Goal: Information Seeking & Learning: Learn about a topic

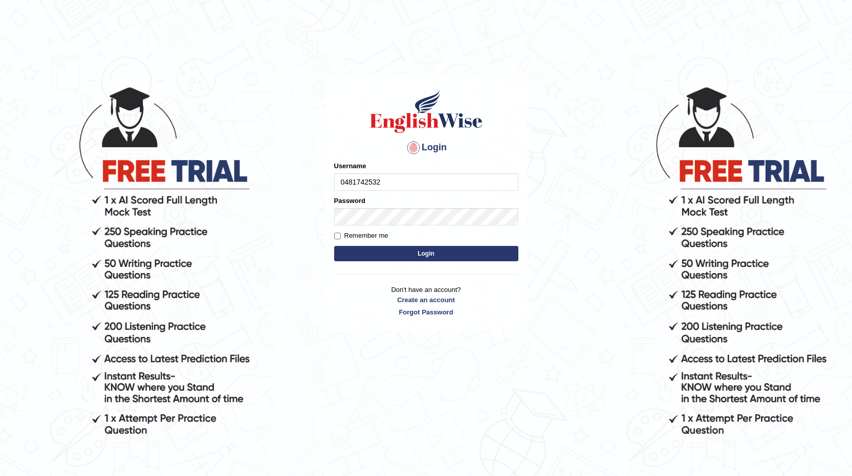
type input "0481742532"
click at [314, 313] on body "Login Please fix the following errors: Username 0481742532 Password Remember me…" at bounding box center [426, 280] width 852 height 476
click at [427, 256] on button "Login" at bounding box center [426, 253] width 184 height 15
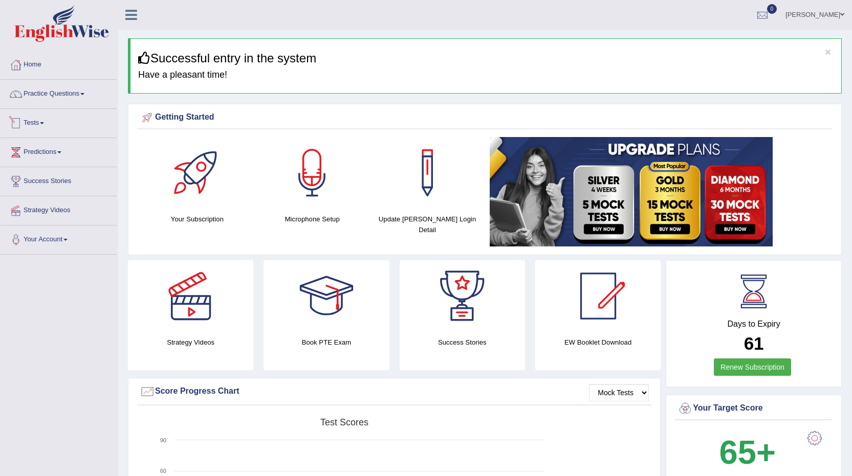
click at [38, 123] on link "Tests" at bounding box center [59, 122] width 117 height 26
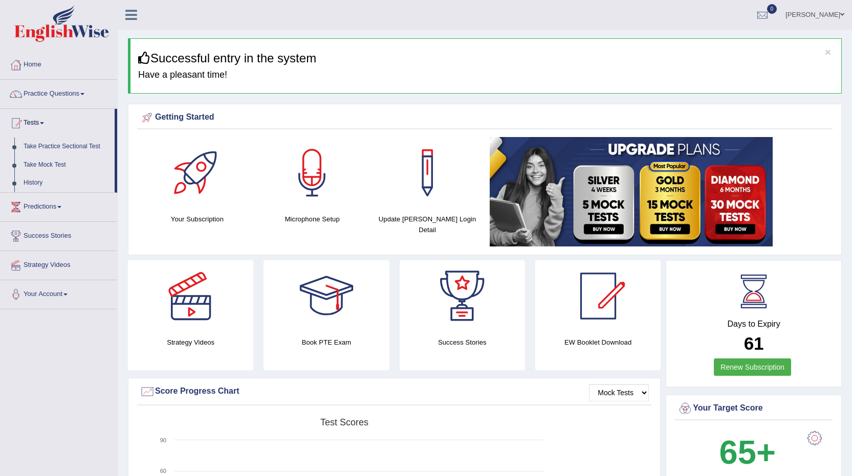
click at [33, 63] on link "Home" at bounding box center [59, 64] width 117 height 26
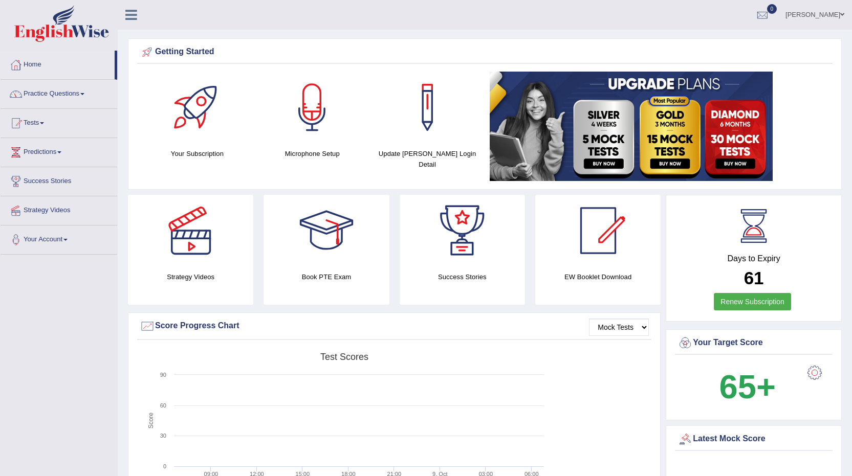
click at [84, 94] on span at bounding box center [82, 94] width 4 height 2
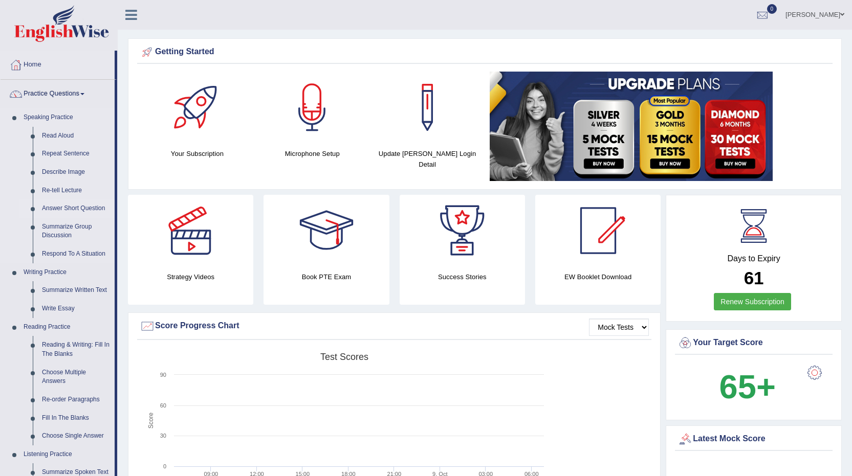
click at [98, 210] on link "Answer Short Question" at bounding box center [75, 209] width 77 height 18
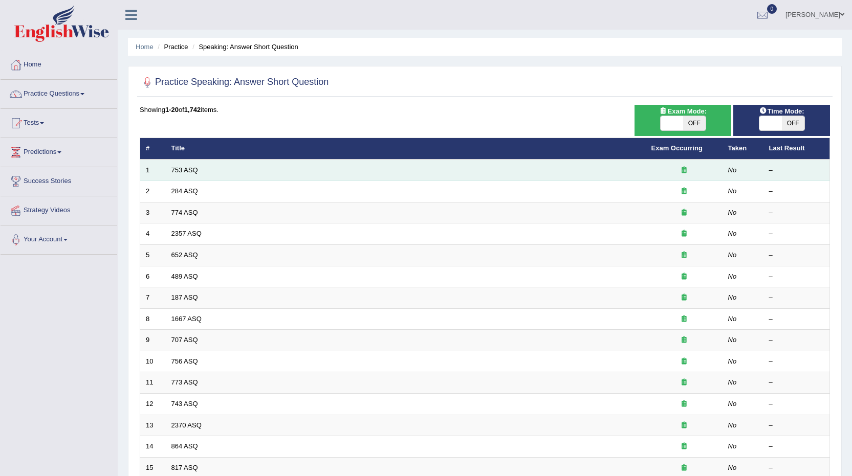
click at [180, 175] on td "753 ASQ" at bounding box center [406, 170] width 480 height 21
click at [184, 171] on link "753 ASQ" at bounding box center [184, 170] width 27 height 8
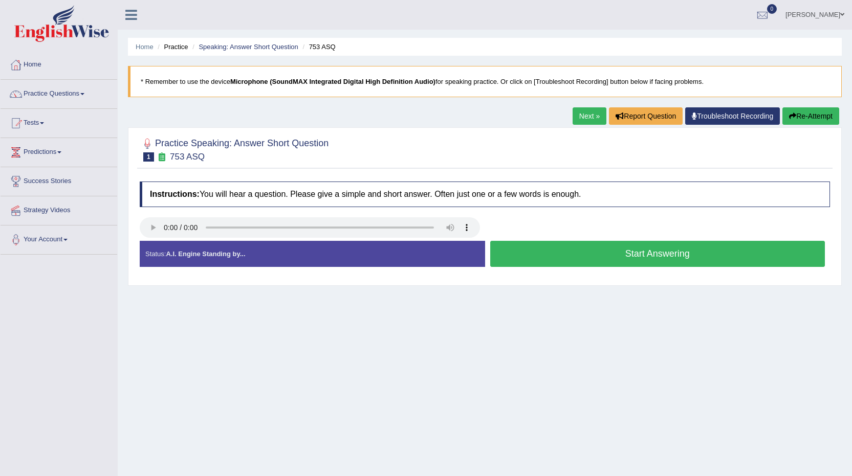
click at [675, 254] on button "Start Answering" at bounding box center [657, 254] width 335 height 26
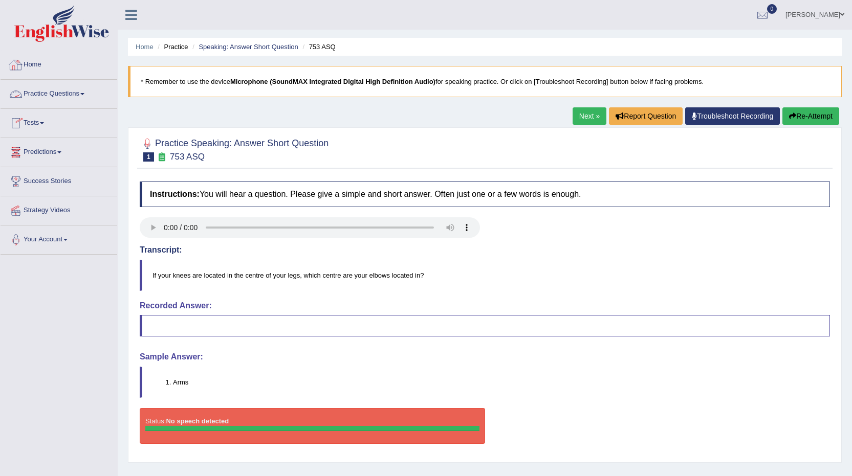
click at [61, 92] on link "Practice Questions" at bounding box center [59, 93] width 117 height 26
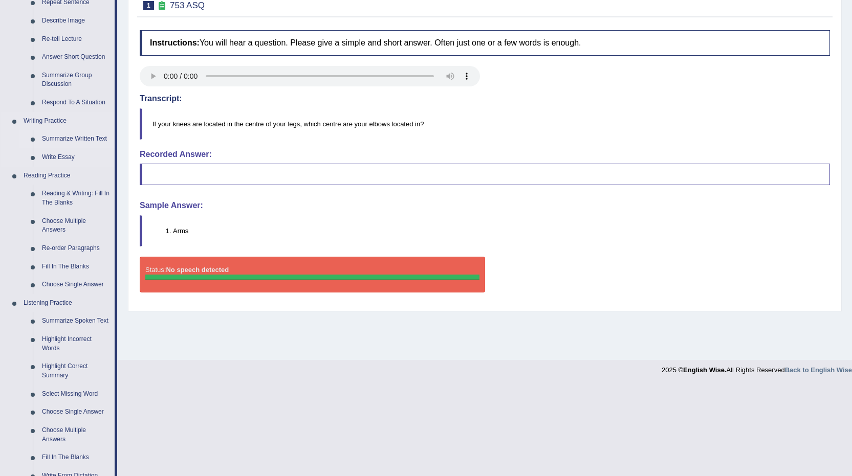
scroll to position [153, 0]
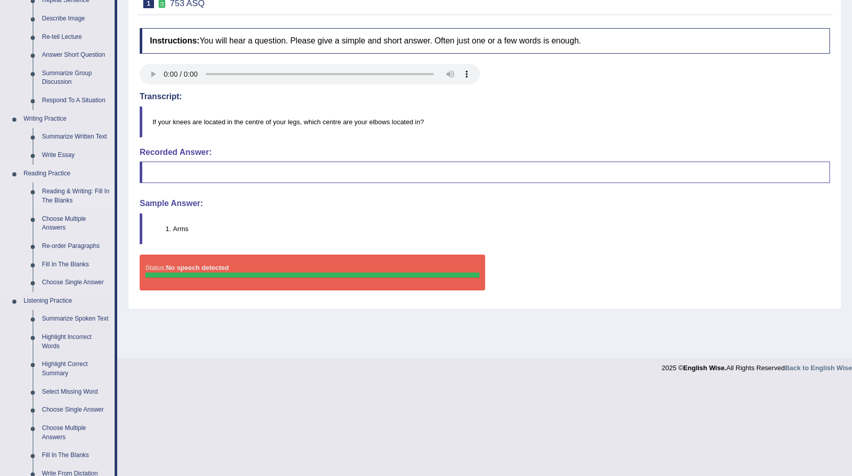
click at [65, 196] on link "Reading & Writing: Fill In The Blanks" at bounding box center [75, 196] width 77 height 27
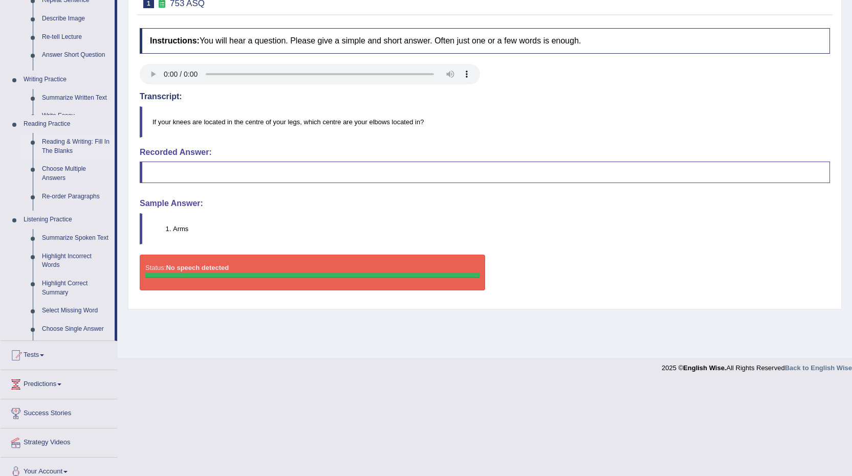
scroll to position [61, 0]
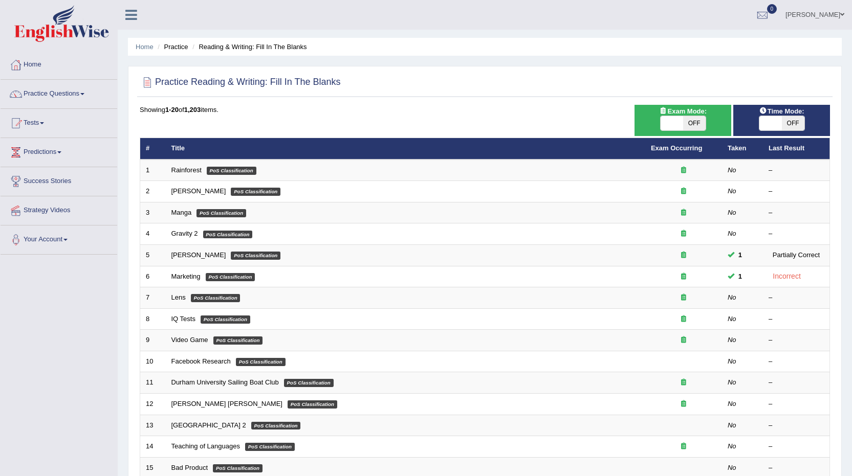
click at [197, 172] on link "Rainforest" at bounding box center [186, 170] width 30 height 8
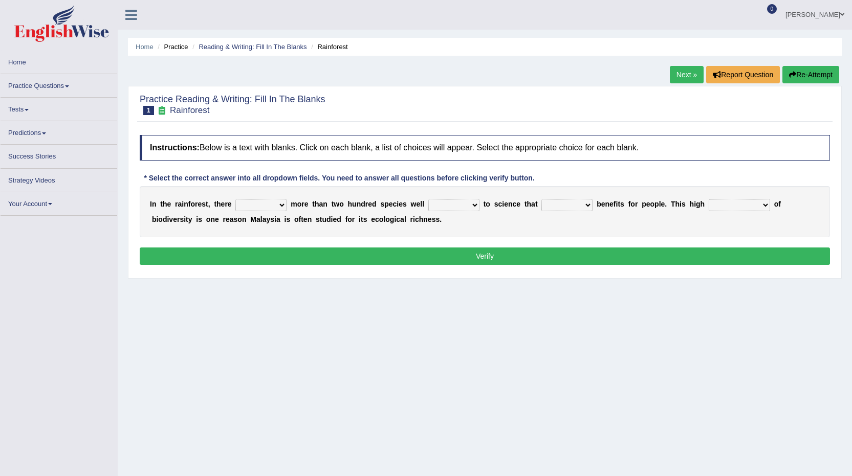
click at [257, 207] on select "have can be has is" at bounding box center [260, 205] width 51 height 12
click at [279, 205] on select "have can be has is" at bounding box center [260, 205] width 51 height 12
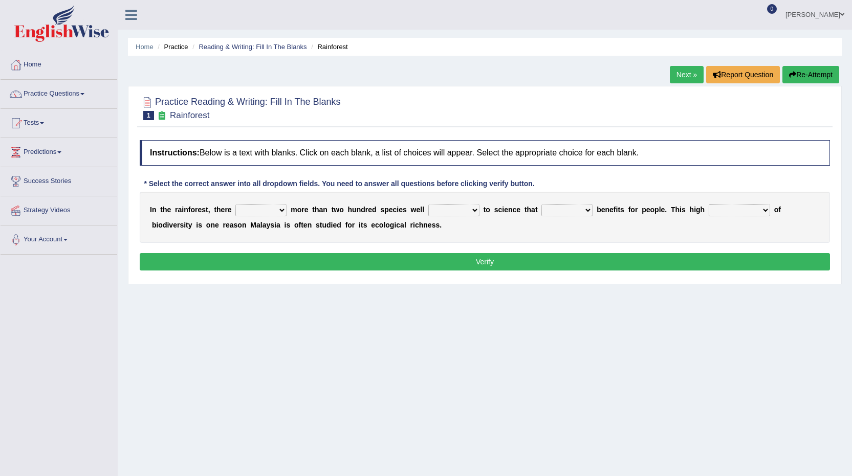
click at [280, 211] on select "have can be has is" at bounding box center [260, 210] width 51 height 12
select select "is"
click at [235, 204] on select "have can be has is" at bounding box center [260, 210] width 51 height 12
click at [283, 209] on select "have can be has is" at bounding box center [260, 210] width 51 height 12
click at [436, 211] on select "knowing known knew know" at bounding box center [453, 210] width 51 height 12
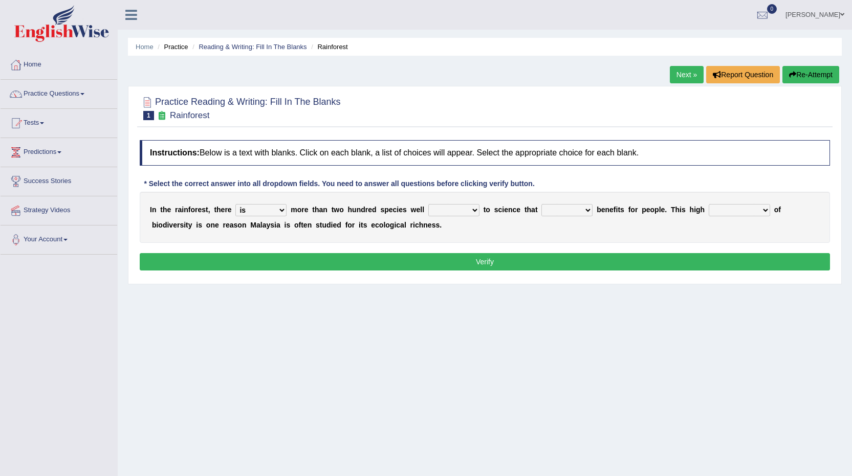
select select "known"
click at [428, 204] on select "knowing known knew know" at bounding box center [453, 210] width 51 height 12
click at [546, 209] on select "contain contained containing contains" at bounding box center [566, 210] width 51 height 12
select select "contain"
click at [541, 204] on select "contain contained containing contains" at bounding box center [566, 210] width 51 height 12
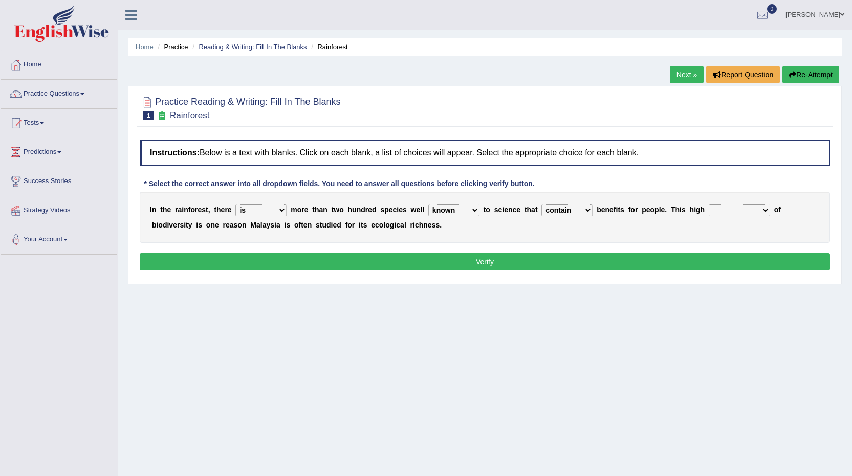
click at [742, 209] on select "condensation conjunction continuity complexity" at bounding box center [739, 210] width 61 height 12
select select "complexity"
click at [709, 204] on select "condensation conjunction continuity complexity" at bounding box center [739, 210] width 61 height 12
click at [252, 210] on select "have can be has is" at bounding box center [260, 210] width 51 height 12
select select "have"
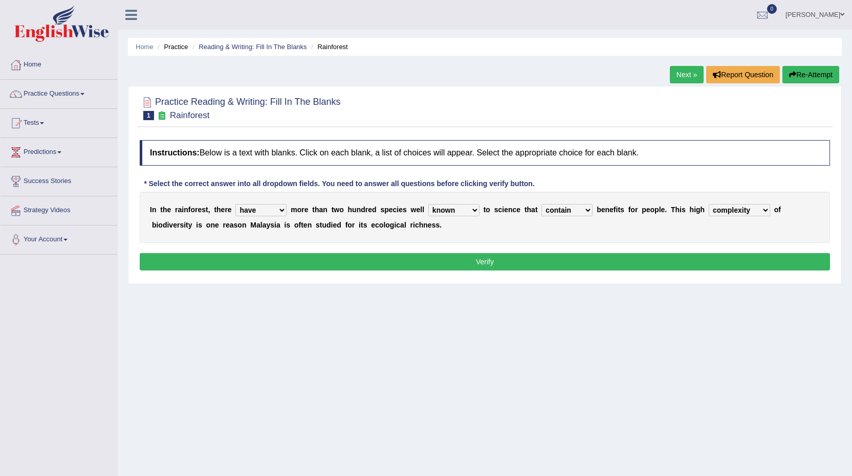
click at [235, 204] on select "have can be has is" at bounding box center [260, 210] width 51 height 12
click at [457, 215] on select "knowing known knew know" at bounding box center [453, 210] width 51 height 12
click at [519, 226] on div "I n t h e r a i n f o r e s t , t h e r e have can be has is m o r e t h a n t …" at bounding box center [485, 217] width 690 height 51
click at [568, 214] on select "contain contained containing contains" at bounding box center [566, 210] width 51 height 12
drag, startPoint x: 349, startPoint y: 264, endPoint x: 498, endPoint y: 259, distance: 149.5
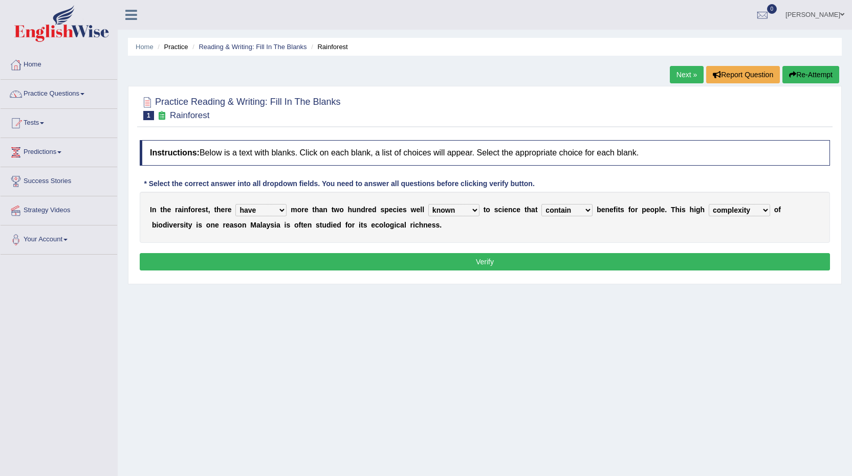
click at [349, 264] on button "Verify" at bounding box center [485, 261] width 690 height 17
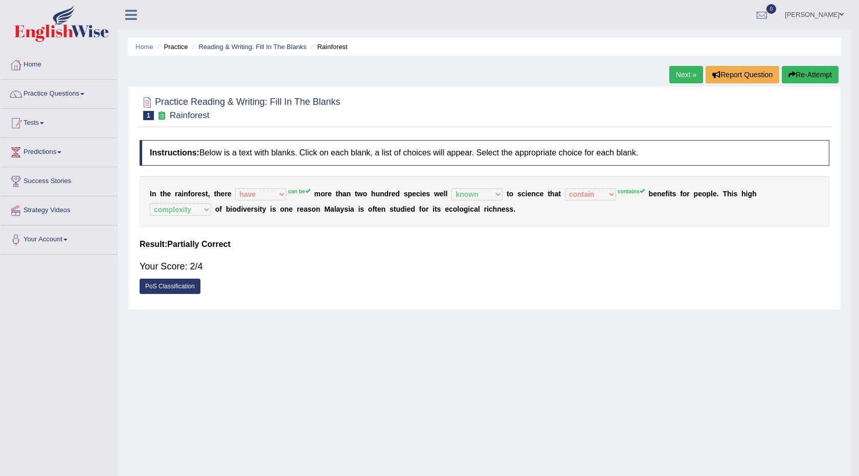
click at [0, 0] on div "Saving your answer..." at bounding box center [0, 0] width 0 height 0
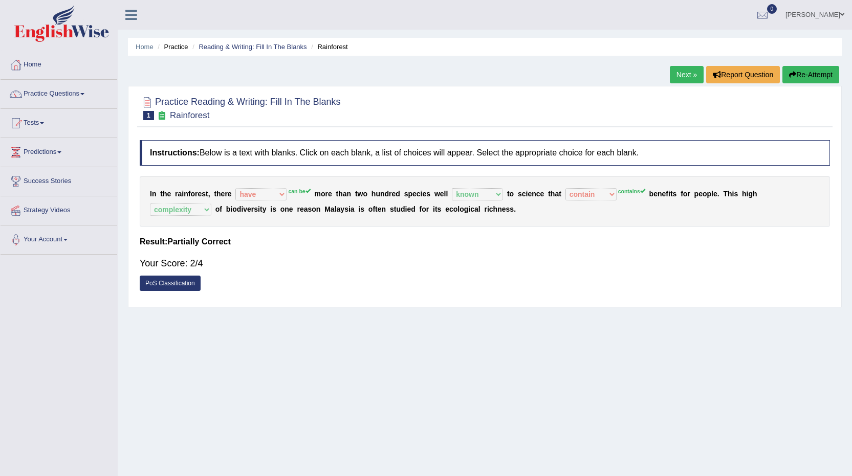
click at [688, 75] on link "Next »" at bounding box center [687, 74] width 34 height 17
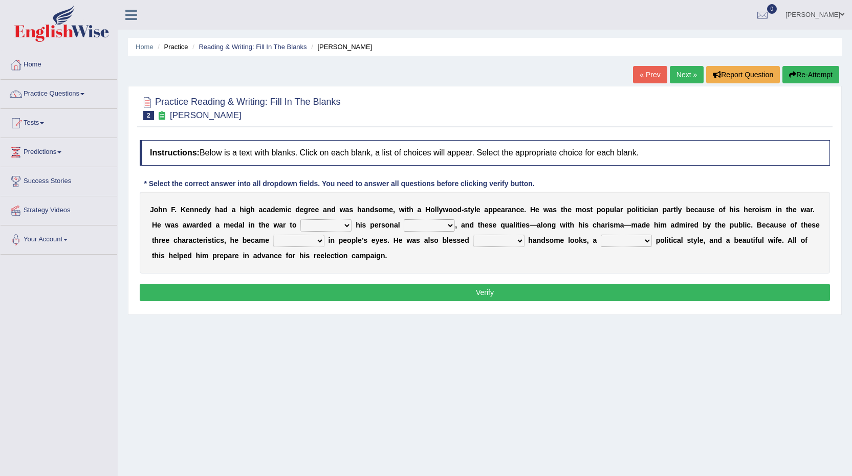
click at [310, 227] on select "prove show evidence upthrow" at bounding box center [325, 225] width 51 height 12
select select "show"
click at [300, 219] on select "prove show evidence upthrow" at bounding box center [325, 225] width 51 height 12
click at [418, 223] on select "passion courage charm liking" at bounding box center [429, 225] width 51 height 12
select select "passion"
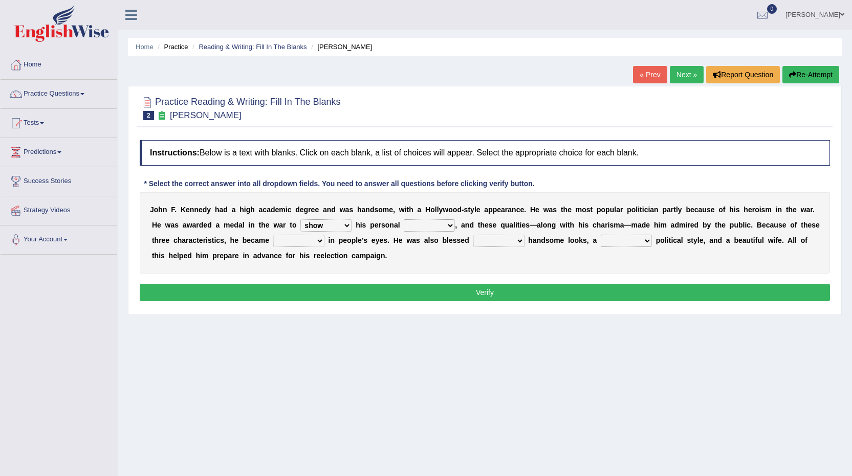
click at [404, 219] on select "passion courage charm liking" at bounding box center [429, 225] width 51 height 12
click at [295, 242] on select "iconic ironic identical impotent" at bounding box center [298, 241] width 51 height 12
select select "iconic"
click at [273, 235] on select "iconic ironic identical impotent" at bounding box center [298, 241] width 51 height 12
click at [485, 242] on select "with in upon to" at bounding box center [498, 241] width 51 height 12
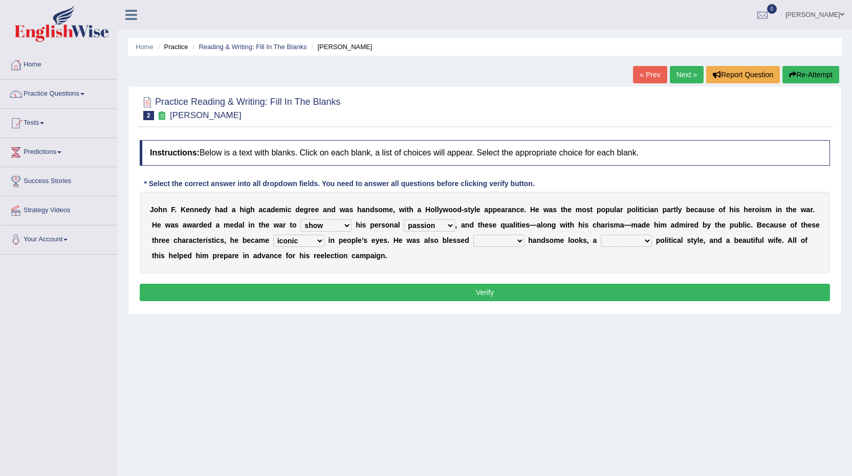
select select "with"
click at [473, 235] on select "with in upon to" at bounding box center [498, 241] width 51 height 12
click at [620, 241] on select "mending mends mended mend" at bounding box center [626, 241] width 51 height 12
select select "mending"
click at [601, 235] on select "mending mends mended mend" at bounding box center [626, 241] width 51 height 12
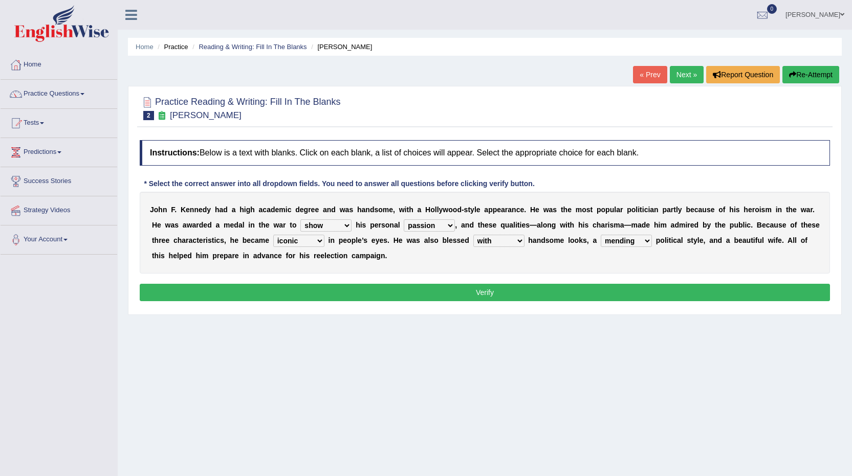
click at [609, 244] on select "mending mends mended mend" at bounding box center [626, 241] width 51 height 12
click at [442, 226] on select "passion courage charm liking" at bounding box center [429, 225] width 51 height 12
select select "courage"
click at [404, 219] on select "passion courage charm liking" at bounding box center [429, 225] width 51 height 12
click at [611, 241] on select "mending mends mended mend" at bounding box center [626, 241] width 51 height 12
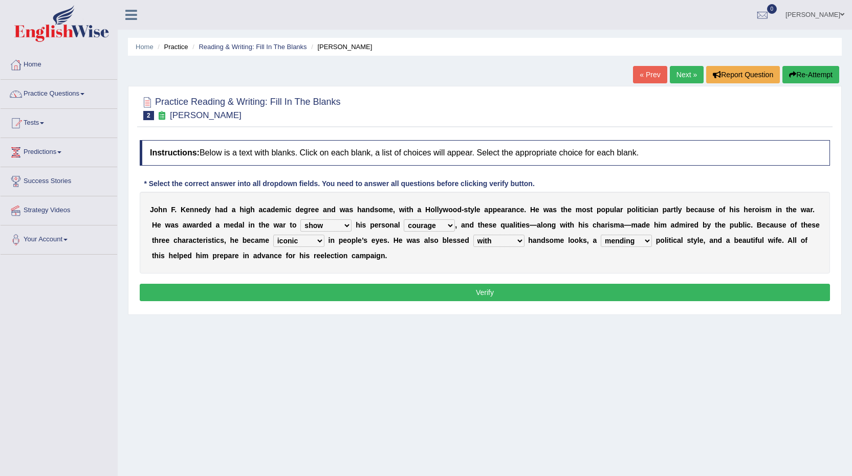
click at [509, 267] on div "J o h n F . K e n n e d y h a d a h i g h a c a d e m i c d e g r e e a n d w a…" at bounding box center [485, 233] width 690 height 82
click at [472, 290] on button "Verify" at bounding box center [485, 292] width 690 height 17
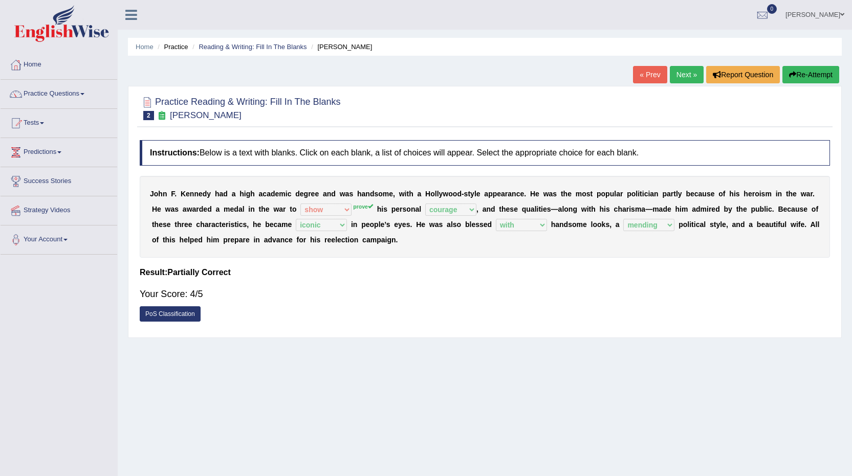
click at [685, 79] on link "Next »" at bounding box center [687, 74] width 34 height 17
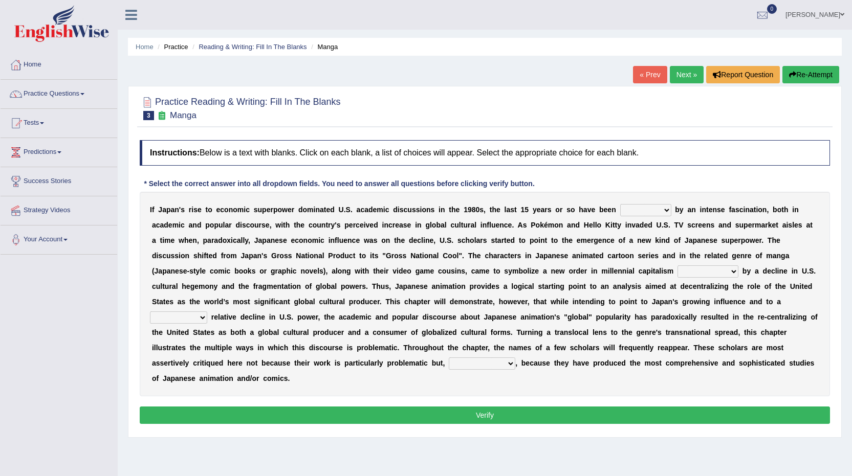
click at [654, 210] on select "marked dedicated made inspired" at bounding box center [645, 210] width 51 height 12
select select "inspired"
click at [620, 204] on select "marked dedicated made inspired" at bounding box center [645, 210] width 51 height 12
click at [640, 213] on select "marked dedicated made inspired" at bounding box center [645, 210] width 51 height 12
click at [582, 245] on div "I f J a p a n ' s r i s e t o e c o n o m i c s u p e r p o w e r d o m i n a t…" at bounding box center [485, 294] width 690 height 205
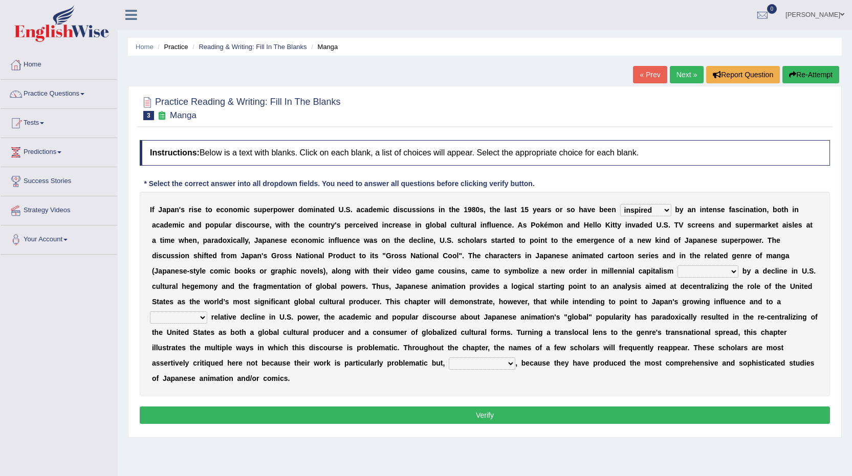
click at [690, 272] on select "pocessed characterized opposed tangled" at bounding box center [707, 272] width 61 height 12
select select "opposed"
click at [677, 266] on select "pocessed characterized opposed tangled" at bounding box center [707, 272] width 61 height 12
click at [707, 272] on select "pocessed characterized opposed tangled" at bounding box center [707, 272] width 61 height 12
click at [659, 292] on div "I f J a p a n ' s r i s e t o e c o n o m i c s u p e r p o w e r d o m i n a t…" at bounding box center [485, 294] width 690 height 205
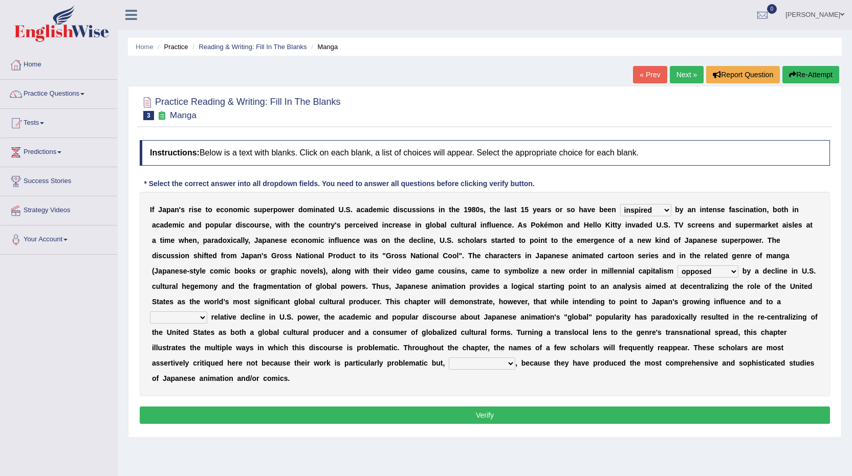
click at [159, 317] on select "concomitant discrete proportional legitimate" at bounding box center [178, 318] width 57 height 12
select select "proportional"
click at [150, 312] on select "concomitant discrete proportional legitimate" at bounding box center [178, 318] width 57 height 12
click at [487, 366] on select "however on the contrary in addition on the whole" at bounding box center [482, 364] width 67 height 12
select select "on the whole"
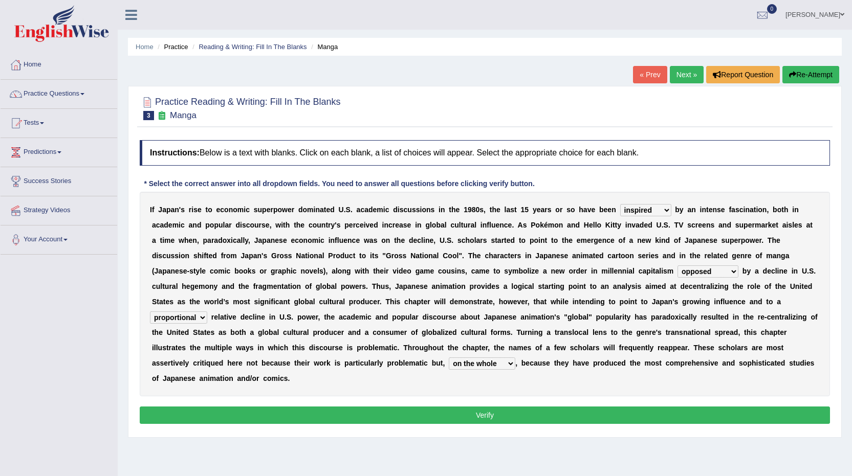
click at [449, 358] on select "however on the contrary in addition on the whole" at bounding box center [482, 364] width 67 height 12
click at [495, 417] on button "Verify" at bounding box center [485, 415] width 690 height 17
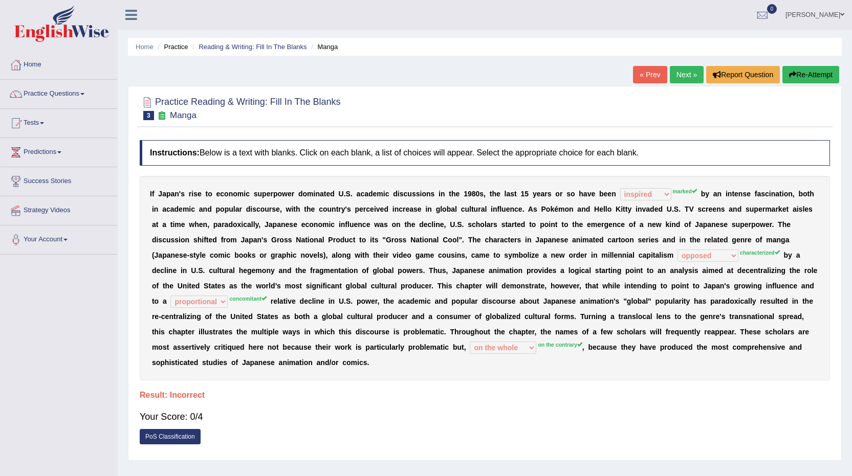
click at [676, 68] on link "Next »" at bounding box center [687, 74] width 34 height 17
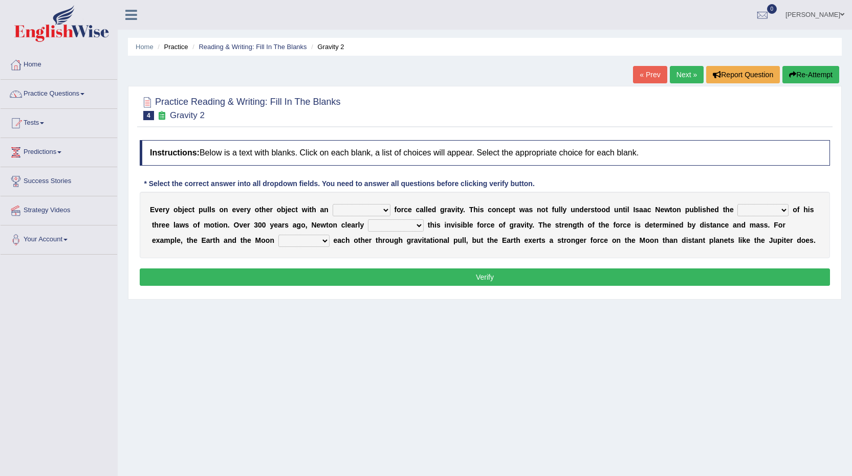
click at [361, 210] on select "invisible unknown unbelievable inconsistent" at bounding box center [362, 210] width 58 height 12
select select "invisible"
click at [333, 204] on select "invisible unknown unbelievable inconsistent" at bounding box center [362, 210] width 58 height 12
click at [352, 209] on select "invisible unknown unbelievable inconsistent" at bounding box center [362, 210] width 58 height 12
click at [380, 196] on div "E v e r y o b j e c t p u l l s o n e v e r y o t h e r o b j e c t w i t h a n…" at bounding box center [485, 225] width 690 height 67
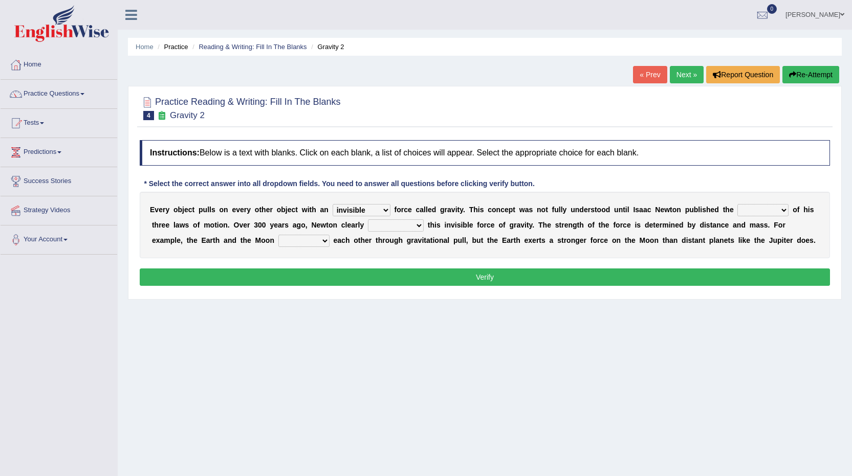
click at [749, 209] on select "concept theory method argument" at bounding box center [762, 210] width 51 height 12
select select "theory"
click at [737, 204] on select "concept theory method argument" at bounding box center [762, 210] width 51 height 12
click at [387, 225] on select "explained undermined overturned realized" at bounding box center [396, 225] width 56 height 12
select select "explained"
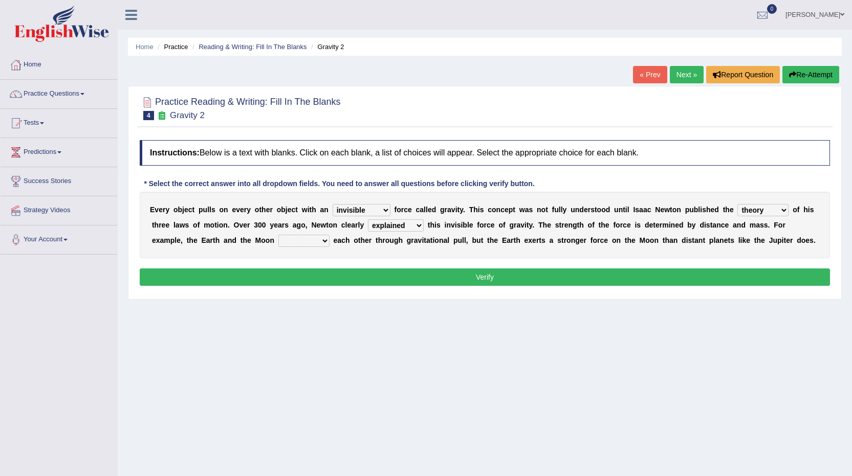
click at [368, 219] on select "explained undermined overturned realized" at bounding box center [396, 225] width 56 height 12
click at [297, 244] on select "affect spin evade span" at bounding box center [303, 241] width 51 height 12
select select "spin"
click at [278, 235] on select "affect spin evade span" at bounding box center [303, 241] width 51 height 12
click at [477, 275] on button "Verify" at bounding box center [485, 277] width 690 height 17
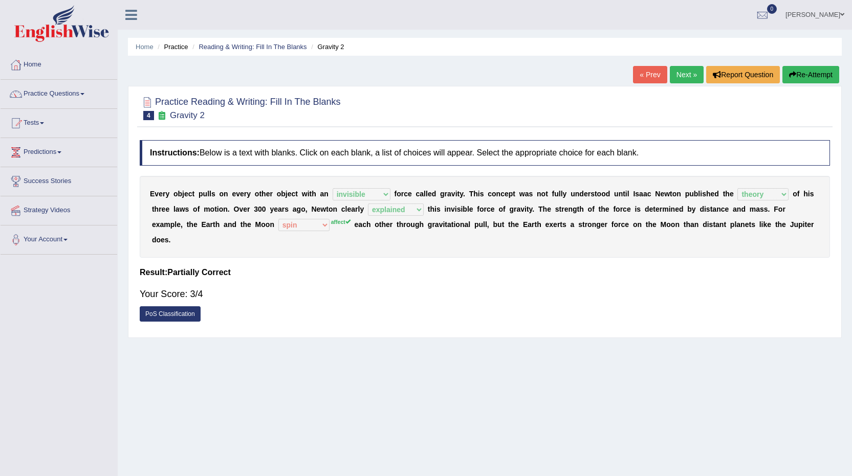
click at [686, 74] on link "Next »" at bounding box center [687, 74] width 34 height 17
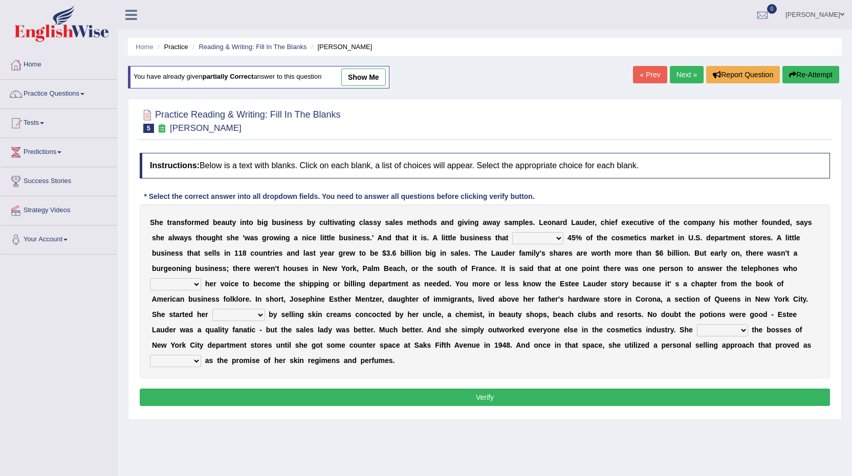
click at [528, 238] on select "has controls makes maintains" at bounding box center [537, 238] width 51 height 12
select select "controls"
click at [512, 232] on select "has controls makes maintains" at bounding box center [537, 238] width 51 height 12
click at [154, 287] on select "switched changed raised used" at bounding box center [175, 284] width 51 height 12
select select "changed"
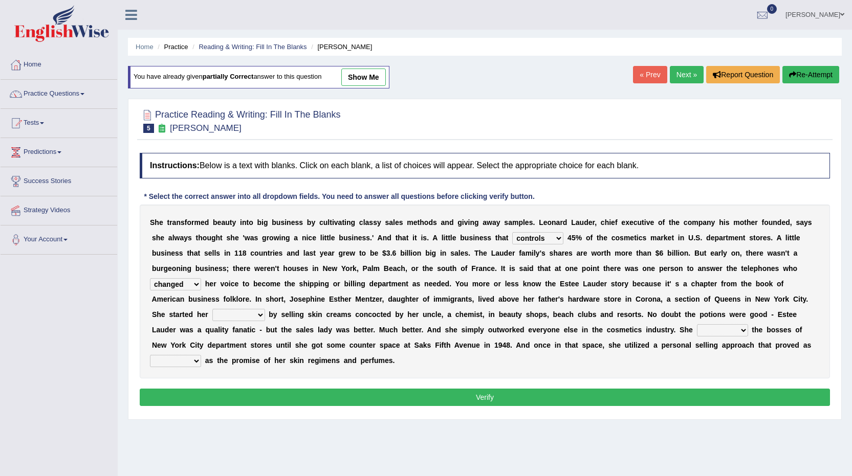
click at [150, 278] on select "switched changed raised used" at bounding box center [175, 284] width 51 height 12
click at [229, 316] on select "job institute companion enterprise" at bounding box center [238, 315] width 53 height 12
select select "enterprise"
click at [212, 309] on select "job institute companion enterprise" at bounding box center [238, 315] width 53 height 12
click at [703, 333] on select "stated bridged stalked heaved" at bounding box center [722, 330] width 51 height 12
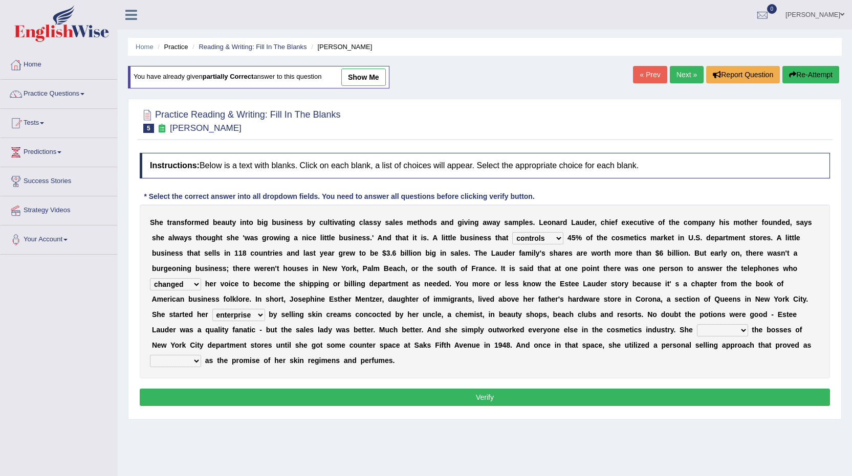
select select "stalked"
click at [697, 324] on select "stated bridged stalked heaved" at bounding box center [722, 330] width 51 height 12
click at [178, 356] on select "potent ruthless potential expensive" at bounding box center [175, 361] width 51 height 12
select select "potent"
click at [150, 355] on select "potent ruthless potential expensive" at bounding box center [175, 361] width 51 height 12
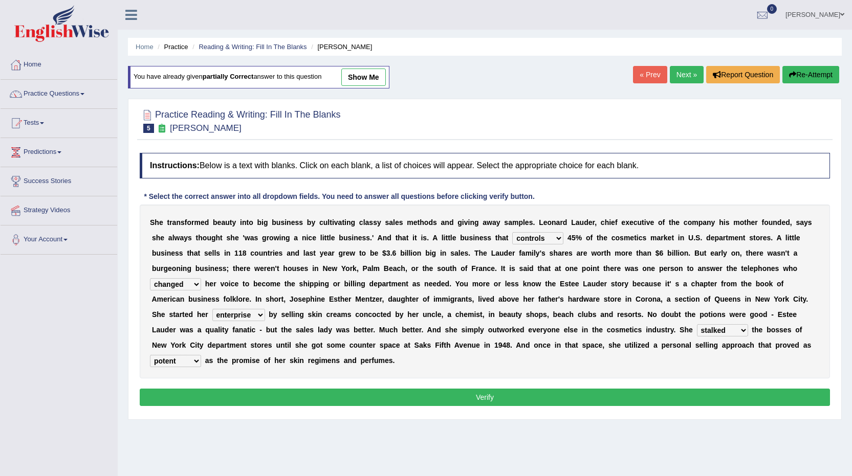
click at [483, 400] on button "Verify" at bounding box center [485, 397] width 690 height 17
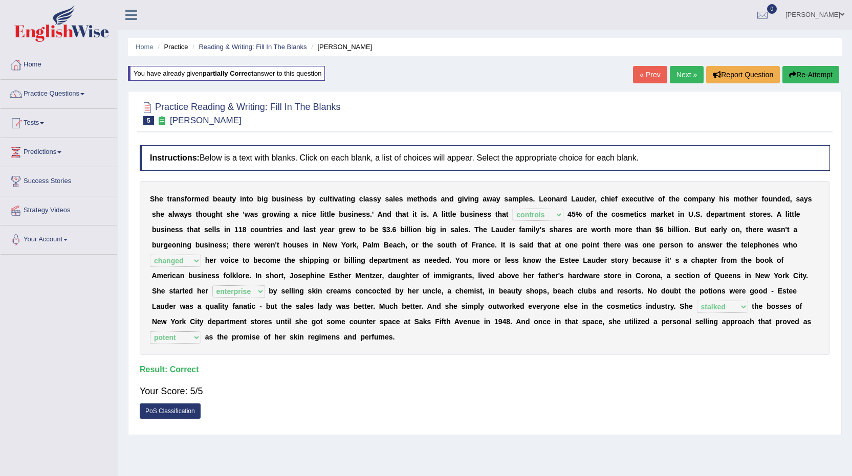
click at [681, 71] on link "Next »" at bounding box center [687, 74] width 34 height 17
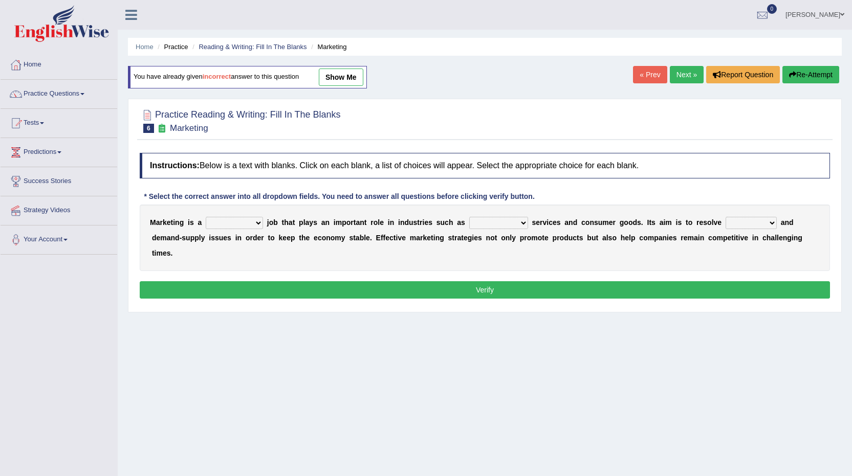
drag, startPoint x: 0, startPoint y: 0, endPoint x: 256, endPoint y: 224, distance: 340.4
click at [256, 224] on select "professional flexible parochial descriptive" at bounding box center [234, 223] width 57 height 12
click at [206, 217] on select "professional flexible parochial descriptive" at bounding box center [234, 223] width 57 height 12
click at [258, 220] on select "professional flexible parochial descriptive" at bounding box center [234, 223] width 57 height 12
select select "descriptive"
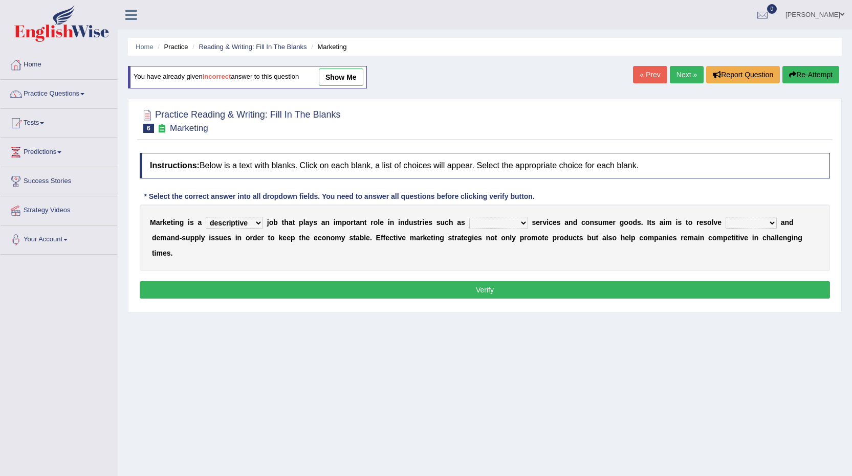
click at [206, 217] on select "professional flexible parochial descriptive" at bounding box center [234, 223] width 57 height 12
click at [510, 223] on select "civil financial conventional foremost" at bounding box center [498, 223] width 59 height 12
select select "financial"
click at [469, 217] on select "civil financial conventional foremost" at bounding box center [498, 223] width 59 height 12
click at [247, 218] on select "professional flexible parochial descriptive" at bounding box center [234, 223] width 57 height 12
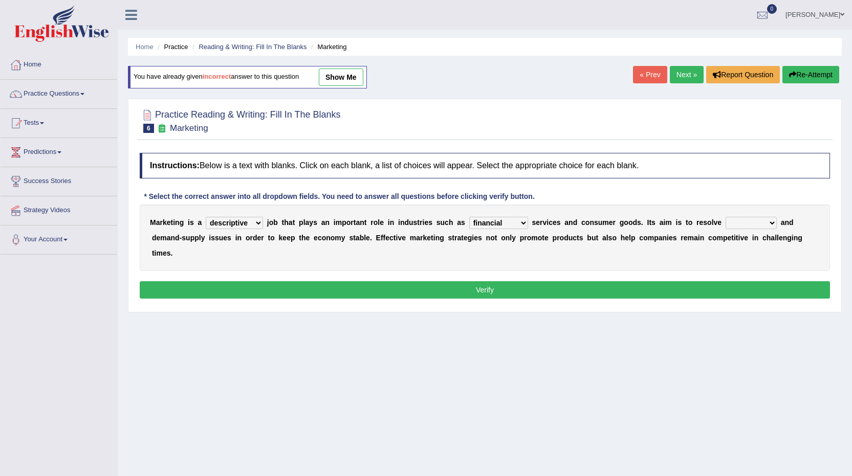
select select "professional"
click at [206, 217] on select "professional flexible parochial descriptive" at bounding box center [234, 223] width 57 height 12
click at [733, 224] on select "imbalance excess symmetry budget" at bounding box center [750, 223] width 51 height 12
select select "excess"
click at [725, 217] on select "imbalance excess symmetry budget" at bounding box center [750, 223] width 51 height 12
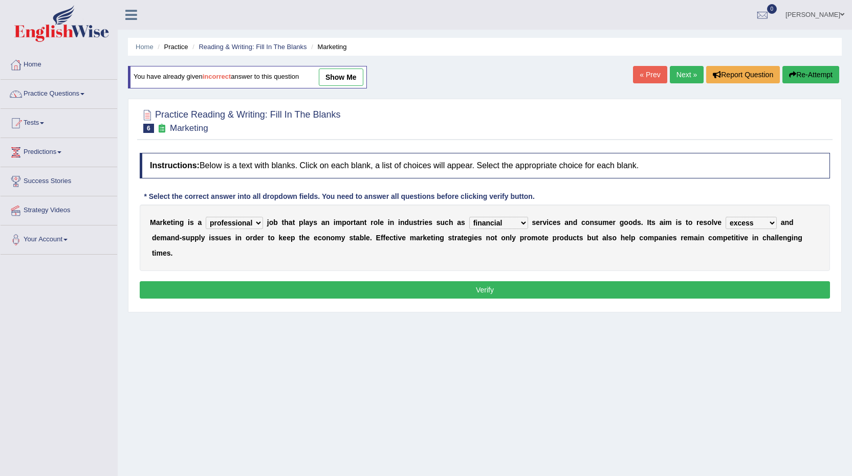
click at [498, 290] on button "Verify" at bounding box center [485, 289] width 690 height 17
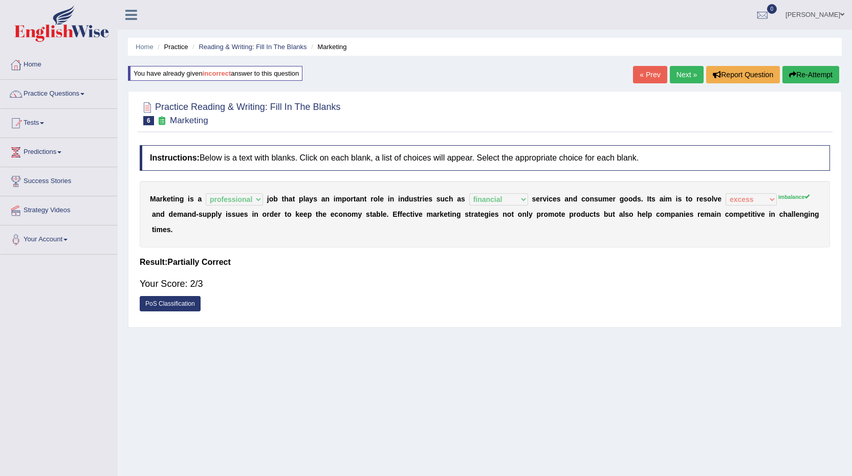
click at [679, 80] on link "Next »" at bounding box center [687, 74] width 34 height 17
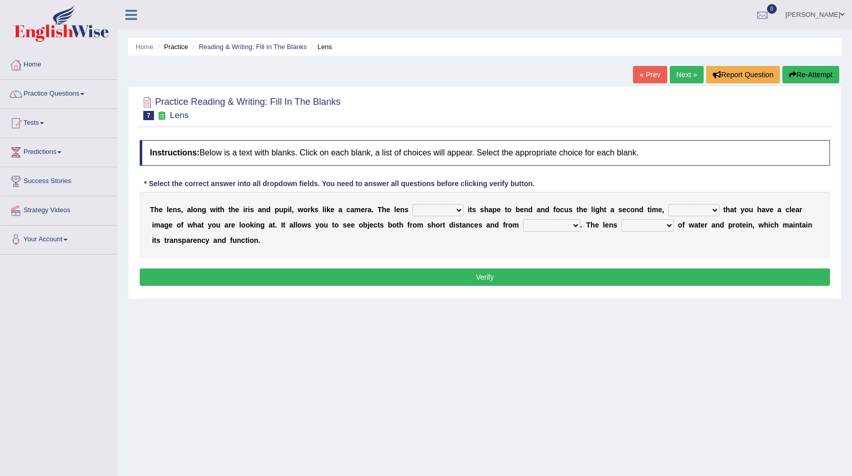
click at [434, 208] on select "adjusts shows selects presents" at bounding box center [437, 210] width 51 height 12
select select "adjusts"
click at [412, 204] on select "adjusts shows selects presents" at bounding box center [437, 210] width 51 height 12
click at [668, 209] on select "ensures to ensure ensure ensured" at bounding box center [693, 210] width 51 height 12
select select "to ensure"
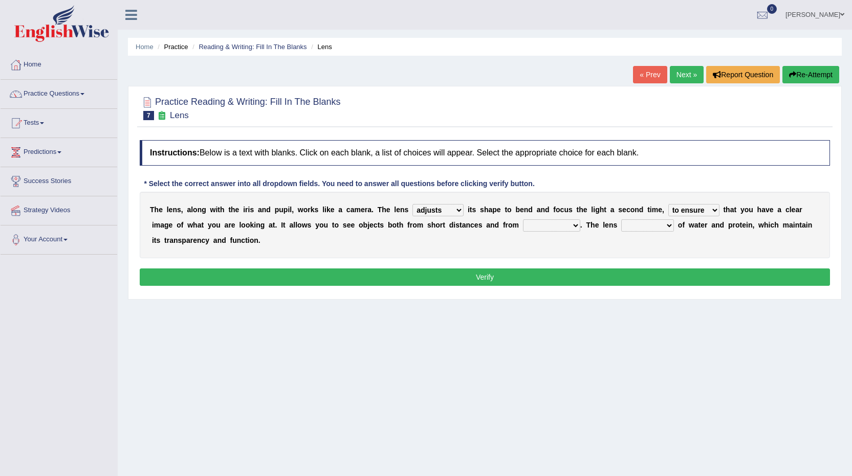
click at [668, 204] on select "ensures to ensure ensure ensured" at bounding box center [693, 210] width 51 height 12
click at [540, 227] on select "far away in between further apart all along" at bounding box center [551, 225] width 57 height 12
select select "far away"
click at [523, 219] on select "far away in between further apart all along" at bounding box center [551, 225] width 57 height 12
click at [659, 223] on select "constitutes comprises composes consists" at bounding box center [647, 225] width 53 height 12
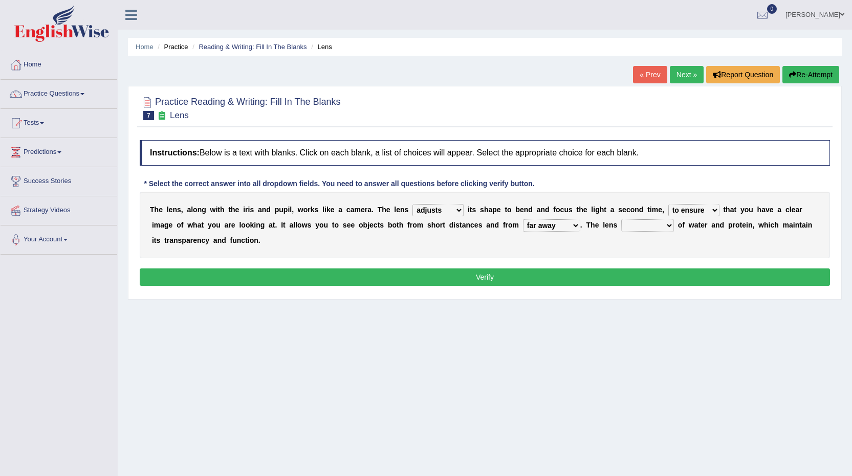
select select "consists"
click at [621, 219] on select "constitutes comprises composes consists" at bounding box center [647, 225] width 53 height 12
click at [481, 280] on button "Verify" at bounding box center [485, 277] width 690 height 17
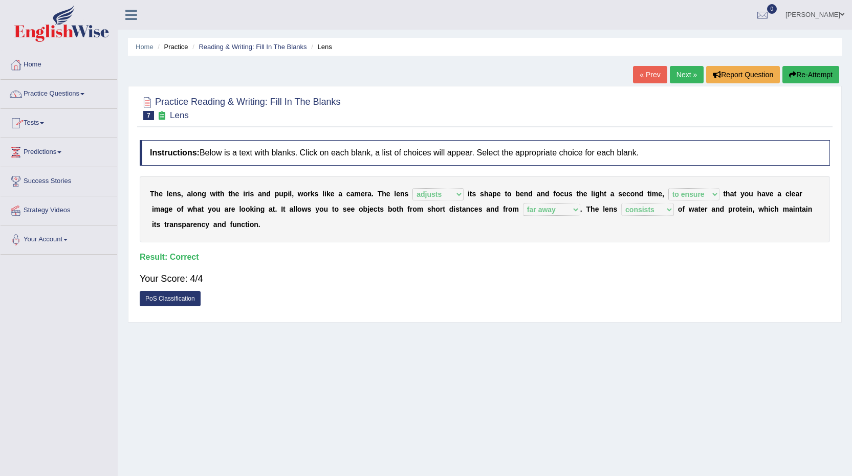
click at [680, 74] on link "Next »" at bounding box center [687, 74] width 34 height 17
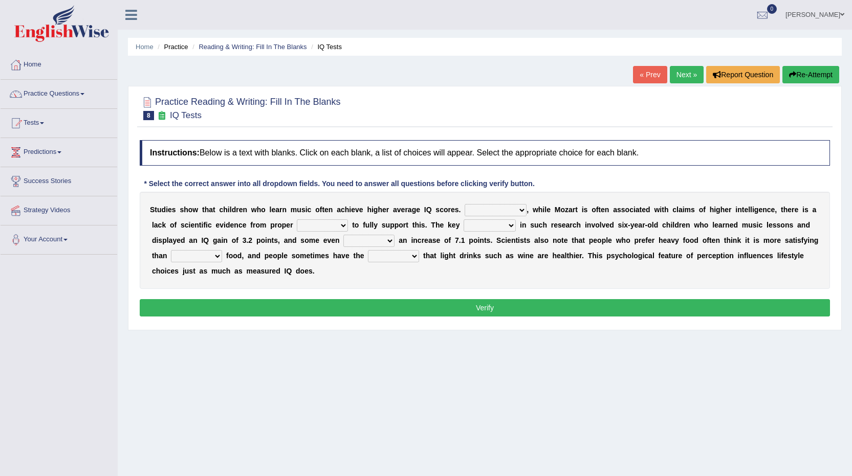
click at [484, 207] on select "However Therefore Consequently While" at bounding box center [496, 210] width 62 height 12
click at [465, 204] on select "However Therefore Consequently While" at bounding box center [496, 210] width 62 height 12
click at [476, 215] on select "However Therefore Consequently While" at bounding box center [496, 210] width 62 height 12
select select "However"
click at [465, 204] on select "However Therefore Consequently While" at bounding box center [496, 210] width 62 height 12
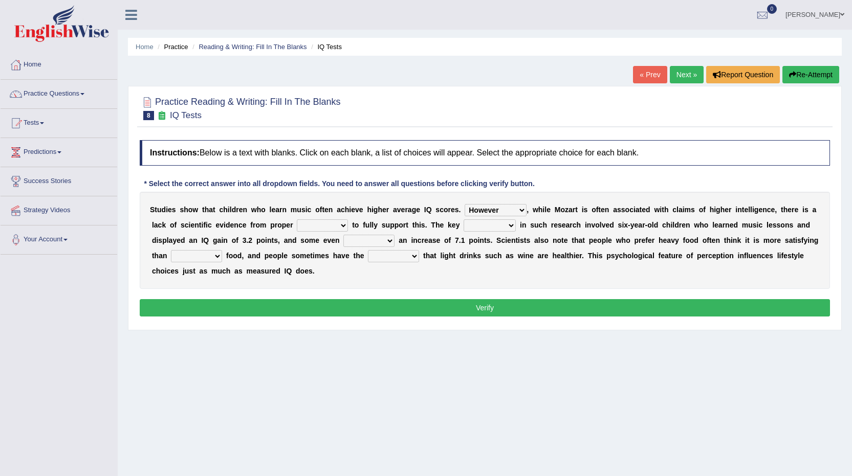
click at [309, 226] on select "test tests testing tested" at bounding box center [322, 225] width 51 height 12
click at [499, 225] on select "process goal implication odd" at bounding box center [489, 225] width 52 height 12
click at [354, 244] on select "exhibited taught learned threatened" at bounding box center [368, 241] width 51 height 12
click at [185, 261] on select "choosy lighter cushiony spooky" at bounding box center [196, 256] width 51 height 12
select select "lighter"
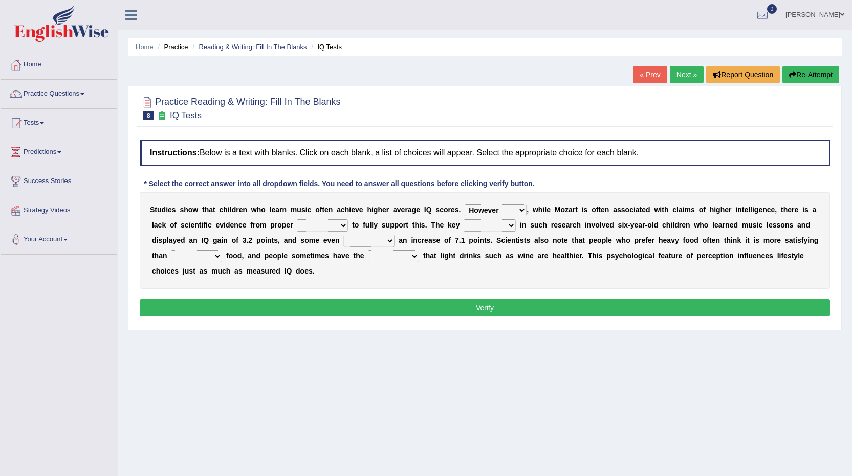
click at [171, 250] on select "choosy lighter cushiony spooky" at bounding box center [196, 256] width 51 height 12
click at [378, 256] on select "illusion sight anecdote intention" at bounding box center [393, 256] width 51 height 12
select select "illusion"
click at [368, 250] on select "illusion sight anecdote intention" at bounding box center [393, 256] width 51 height 12
click at [521, 210] on select "However Therefore Consequently While" at bounding box center [496, 210] width 62 height 12
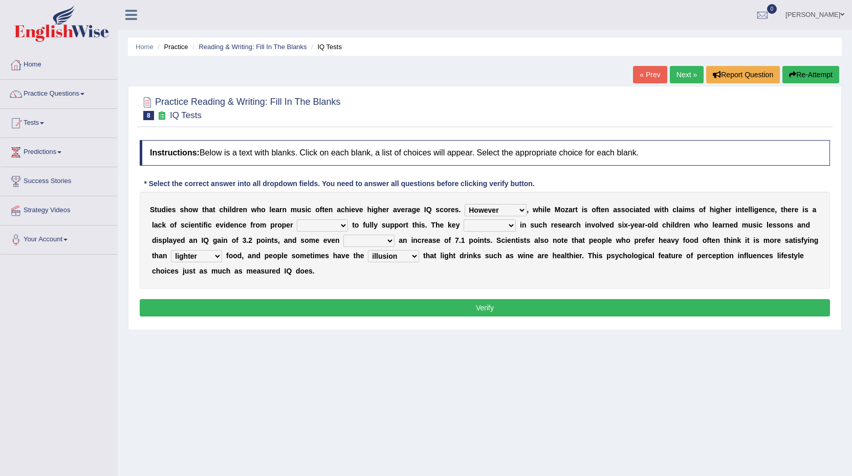
select select "Therefore"
click at [465, 204] on select "However Therefore Consequently While" at bounding box center [496, 210] width 62 height 12
click at [491, 204] on select "However Therefore Consequently While" at bounding box center [496, 210] width 62 height 12
click at [316, 227] on select "test tests testing tested" at bounding box center [322, 225] width 51 height 12
select select "test"
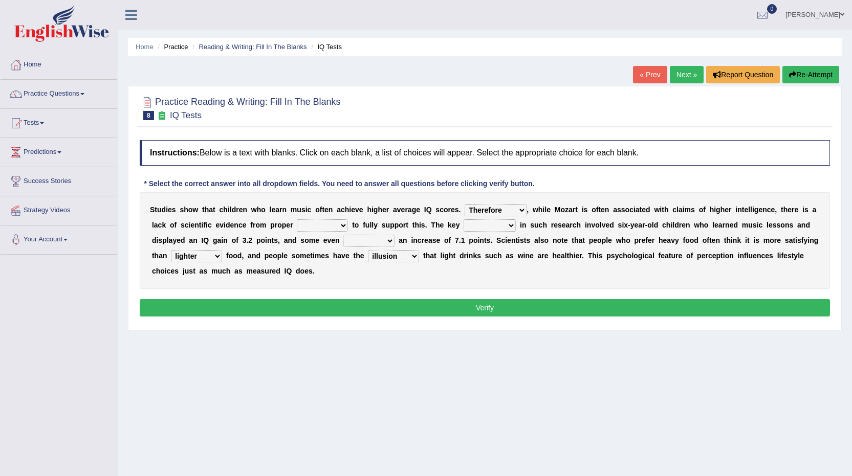
click at [297, 219] on select "test tests testing tested" at bounding box center [322, 225] width 51 height 12
click at [317, 226] on select "test tests testing tested" at bounding box center [322, 225] width 51 height 12
click at [400, 279] on div "S t u d i e s s h o w t h a t c h i l d r e n w h o l e a r n m u s i c o f t e…" at bounding box center [485, 240] width 690 height 97
click at [318, 222] on select "test tests testing tested" at bounding box center [322, 225] width 51 height 12
click at [473, 229] on select "process goal implication odd" at bounding box center [489, 225] width 52 height 12
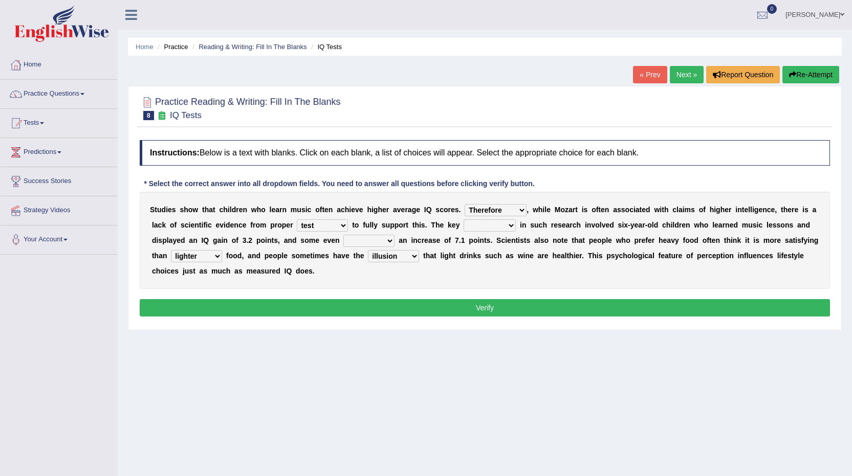
select select "process"
click at [463, 219] on select "process goal implication odd" at bounding box center [489, 225] width 52 height 12
click at [363, 242] on select "exhibited taught learned threatened" at bounding box center [368, 241] width 51 height 12
select select "exhibited"
click at [343, 235] on select "exhibited taught learned threatened" at bounding box center [368, 241] width 51 height 12
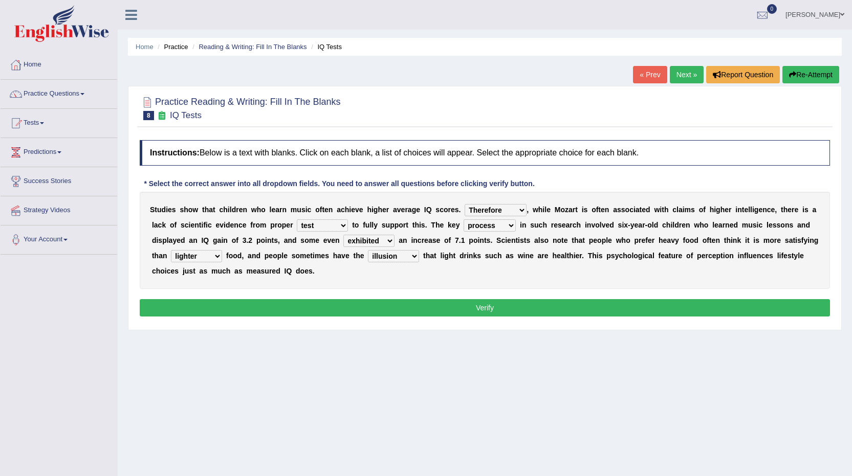
click at [502, 309] on button "Verify" at bounding box center [485, 307] width 690 height 17
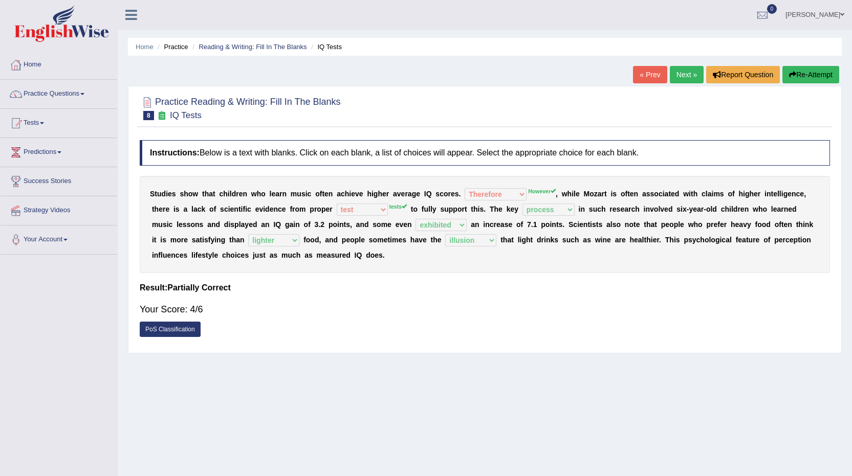
click at [686, 76] on link "Next »" at bounding box center [687, 74] width 34 height 17
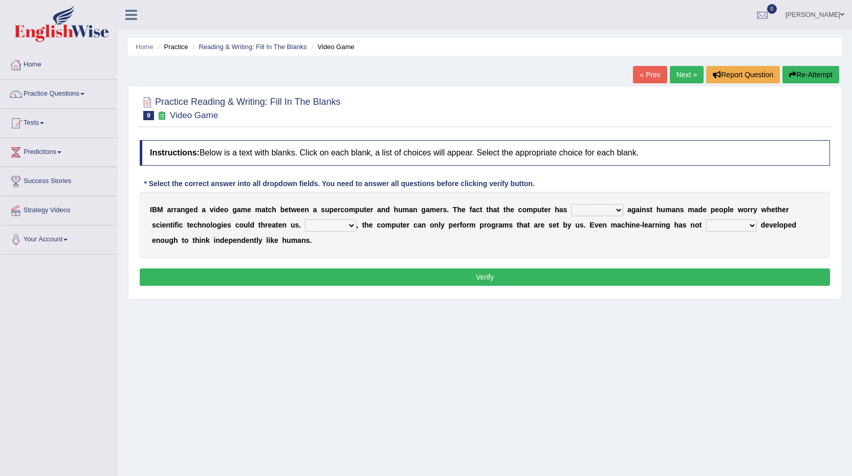
click at [586, 211] on select "competed fought acted challenged" at bounding box center [597, 210] width 52 height 12
select select "challenged"
click at [571, 204] on select "competed fought acted challenged" at bounding box center [597, 210] width 52 height 12
click at [317, 228] on select "Moreover However Thus So" at bounding box center [330, 225] width 51 height 12
select select "Moreover"
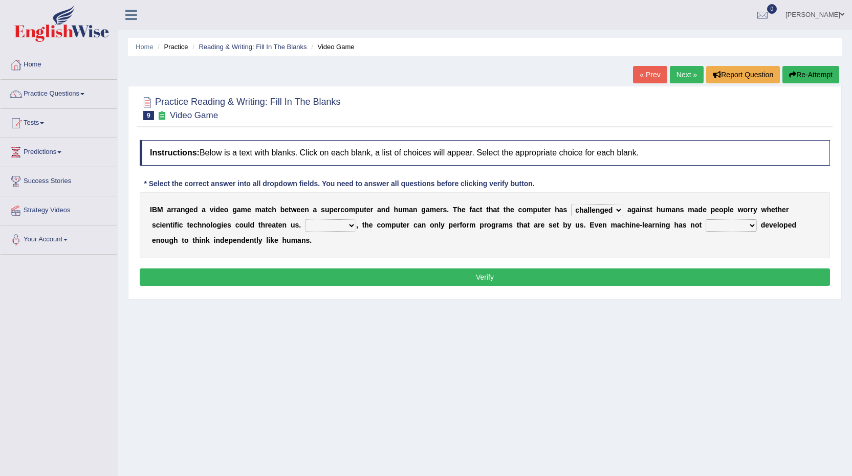
click at [305, 219] on select "Moreover However Thus So" at bounding box center [330, 225] width 51 height 12
click at [712, 224] on select "yet still only just" at bounding box center [730, 225] width 51 height 12
select select "yet"
click at [705, 219] on select "yet still only just" at bounding box center [730, 225] width 51 height 12
click at [330, 227] on select "Moreover However Thus So" at bounding box center [330, 225] width 51 height 12
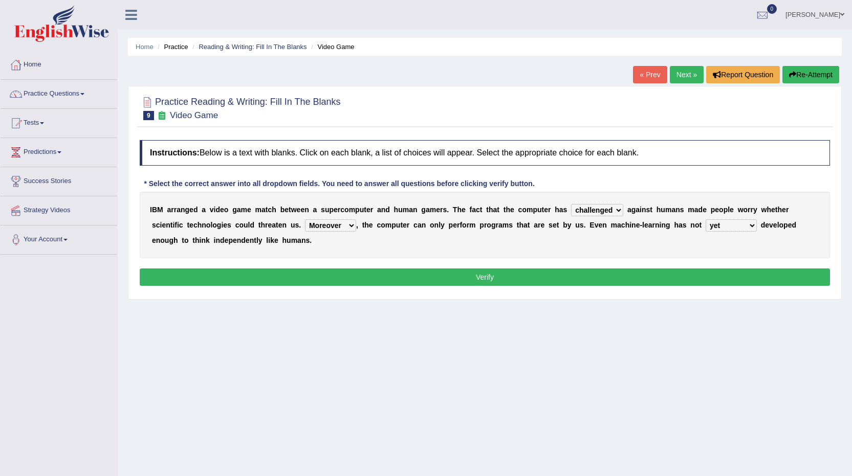
select select "However"
click at [305, 219] on select "Moreover However Thus So" at bounding box center [330, 225] width 51 height 12
click at [313, 229] on select "Moreover However Thus So" at bounding box center [330, 225] width 51 height 12
click at [393, 244] on div "I B M a r r a n g e d a v i d e o g a m e m a t c h b e t w e e n a s u p e r c…" at bounding box center [485, 225] width 690 height 67
click at [477, 278] on button "Verify" at bounding box center [485, 277] width 690 height 17
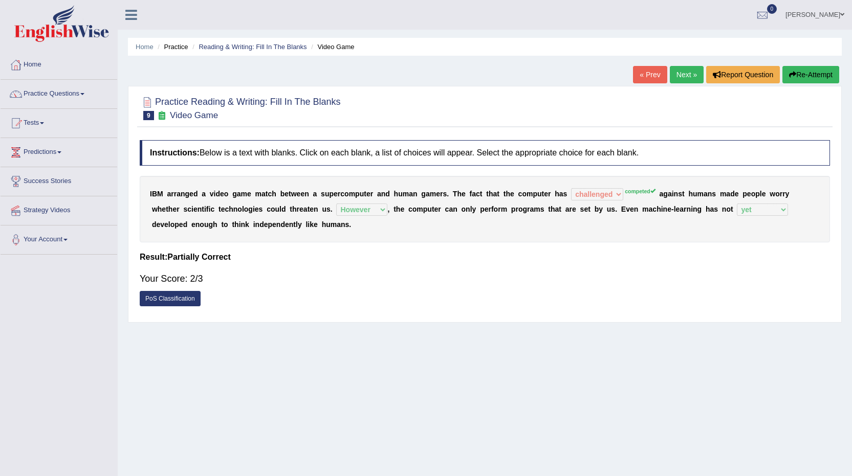
click at [692, 81] on link "Next »" at bounding box center [687, 74] width 34 height 17
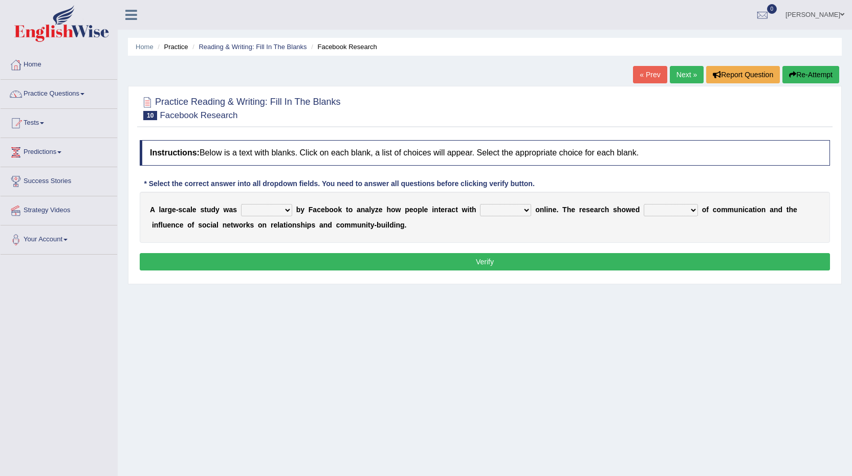
click at [257, 211] on select "surveyed had asked made" at bounding box center [266, 210] width 51 height 12
select select "surveyed"
click at [241, 204] on select "surveyed had asked made" at bounding box center [266, 210] width 51 height 12
click at [485, 209] on select "together all each other another" at bounding box center [505, 210] width 51 height 12
select select "each other"
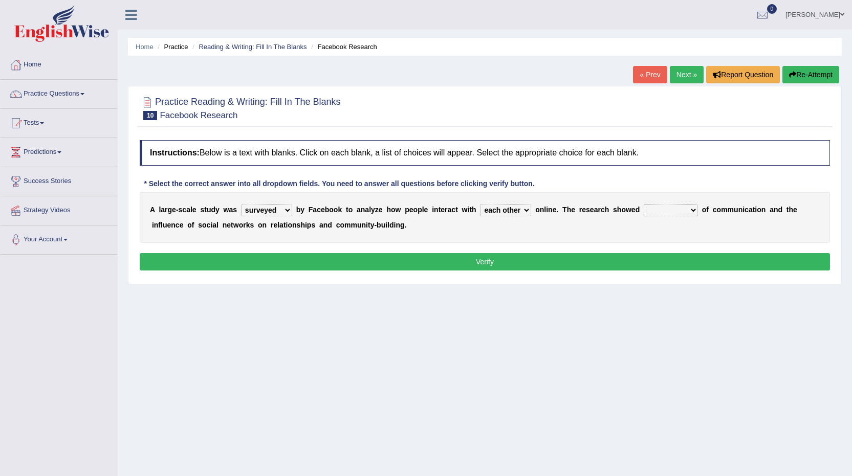
click at [480, 204] on select "together all each other another" at bounding box center [505, 210] width 51 height 12
click at [685, 210] on select "advantages standards fellowships patterns" at bounding box center [671, 210] width 54 height 12
select select "advantages"
click at [644, 204] on select "advantages standards fellowships patterns" at bounding box center [671, 210] width 54 height 12
click at [680, 213] on select "advantages standards fellowships patterns" at bounding box center [671, 210] width 54 height 12
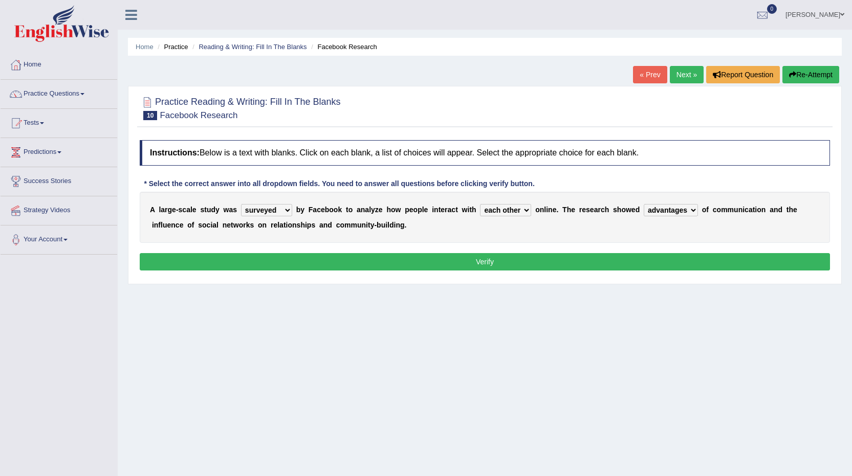
click at [683, 213] on select "advantages standards fellowships patterns" at bounding box center [671, 210] width 54 height 12
click at [502, 259] on button "Verify" at bounding box center [485, 261] width 690 height 17
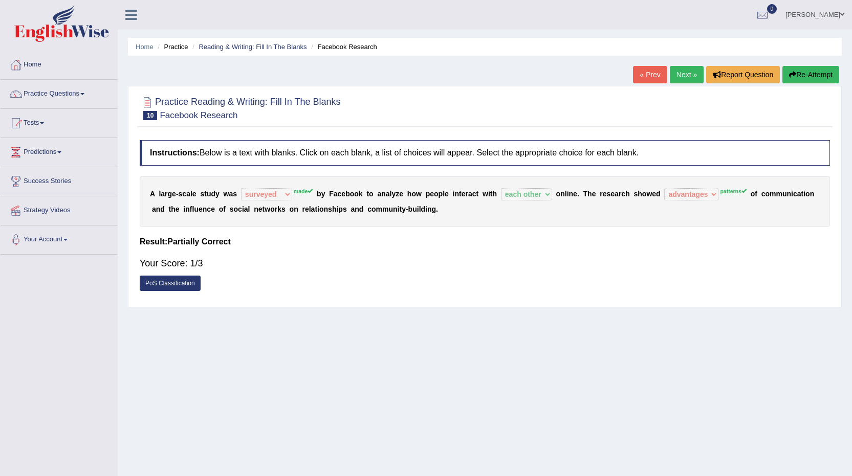
click at [688, 76] on link "Next »" at bounding box center [687, 74] width 34 height 17
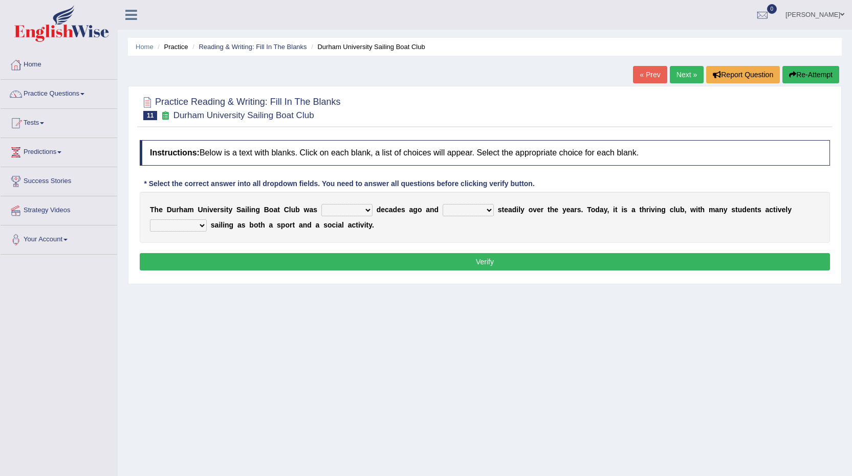
click at [364, 221] on div "T h e D u r h a m U n i v e r s i t y S a i l i n g B o a t C l u b w a s found…" at bounding box center [485, 217] width 690 height 51
click at [357, 210] on select "found fund founded find" at bounding box center [346, 210] width 51 height 12
select select "founded"
click at [321, 204] on select "found fund founded find" at bounding box center [346, 210] width 51 height 12
click at [358, 212] on select "found fund founded find" at bounding box center [346, 210] width 51 height 12
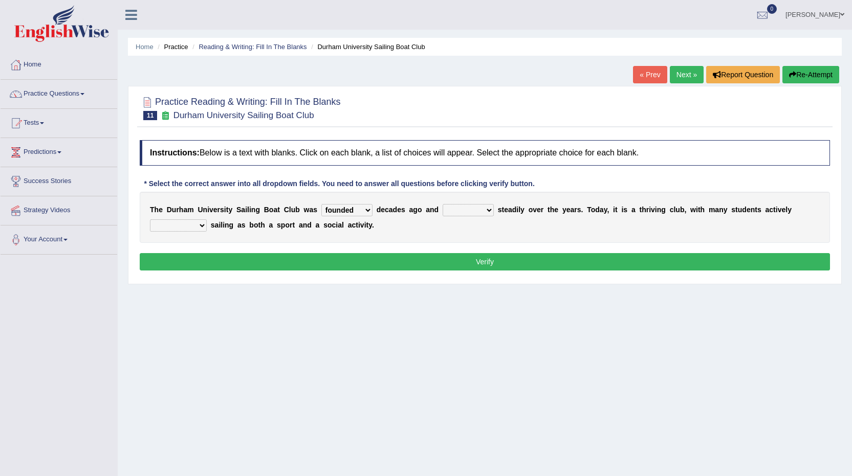
click at [401, 269] on button "Verify" at bounding box center [485, 261] width 690 height 17
click at [467, 212] on select "grow growing has grown grown" at bounding box center [468, 210] width 51 height 12
select select "has grown"
click at [443, 204] on select "grow growing has grown grown" at bounding box center [468, 210] width 51 height 12
click at [201, 227] on select "enjoy enjoyed are enjoying enjoying" at bounding box center [178, 225] width 57 height 12
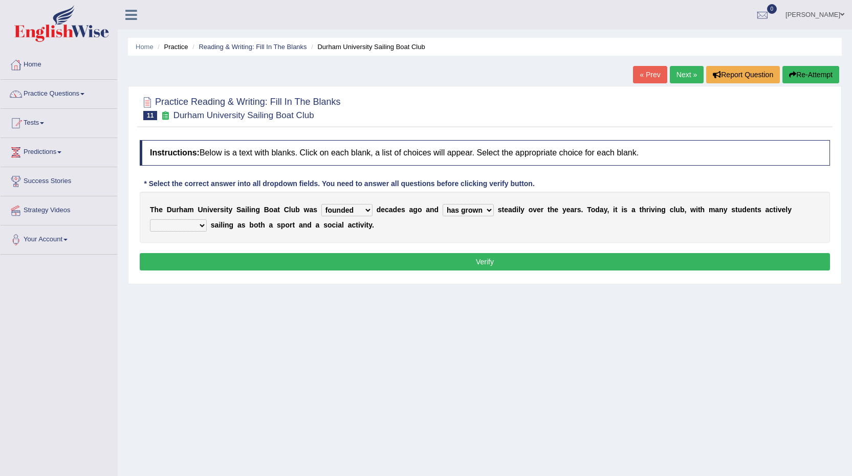
select select "are enjoying"
click at [150, 219] on select "enjoy enjoyed are enjoying enjoying" at bounding box center [178, 225] width 57 height 12
click at [472, 254] on button "Verify" at bounding box center [485, 261] width 690 height 17
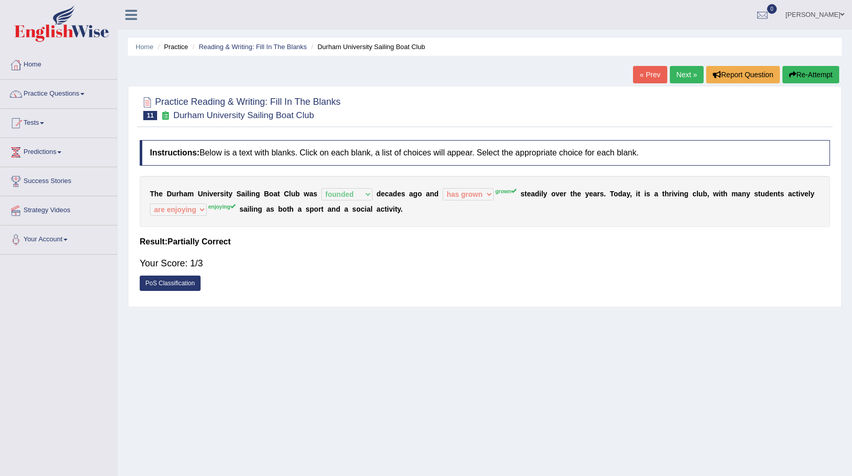
click at [673, 76] on link "Next »" at bounding box center [687, 74] width 34 height 17
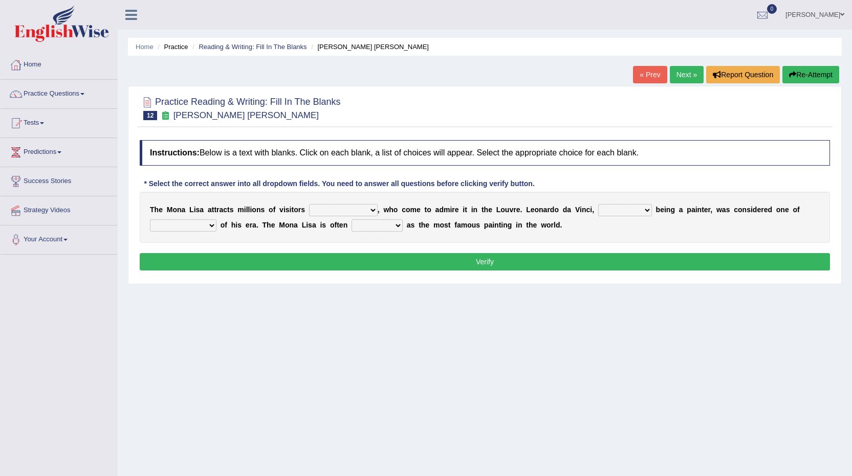
click at [329, 213] on select "around the year the all year all year round per year" at bounding box center [343, 210] width 69 height 12
select select "the all year"
click at [309, 204] on select "around the year the all year all year round per year" at bounding box center [343, 210] width 69 height 12
click at [629, 213] on select "rather than as much as as well as as long as" at bounding box center [625, 210] width 54 height 12
click at [168, 230] on select "better artists artist the better artist the best artists" at bounding box center [183, 225] width 67 height 12
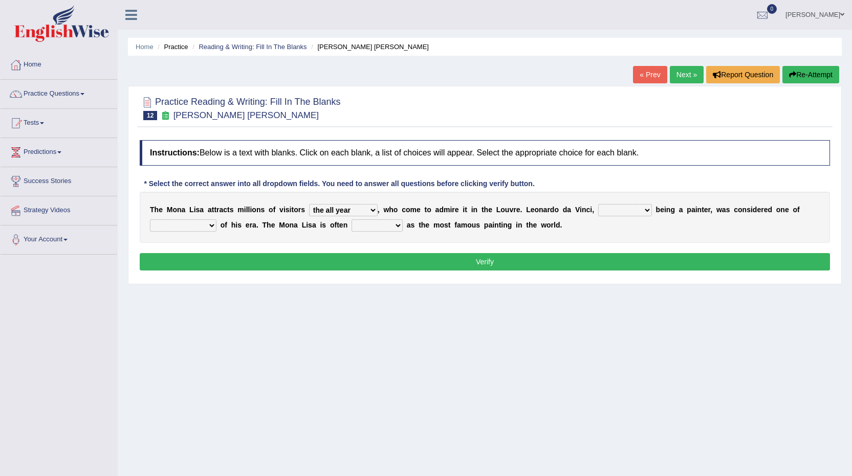
select select "the best artists"
click at [150, 219] on select "better artists artist the better artist the best artists" at bounding box center [183, 225] width 67 height 12
click at [607, 213] on select "rather than as much as as well as as long as" at bounding box center [625, 210] width 54 height 12
click at [576, 295] on div "Home Practice Reading & Writing: Fill In The [PERSON_NAME] [PERSON_NAME] « Prev…" at bounding box center [485, 256] width 734 height 512
click at [366, 226] on select "classified suggested predicted described" at bounding box center [376, 225] width 51 height 12
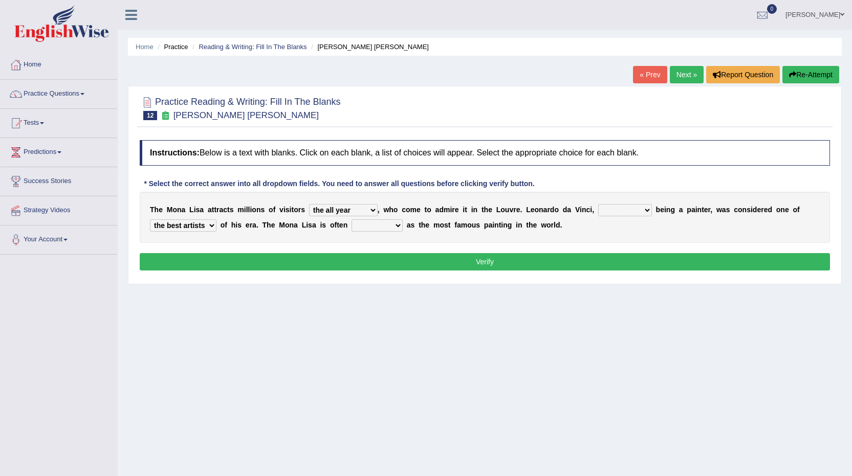
select select "classified"
click at [351, 219] on select "classified suggested predicted described" at bounding box center [376, 225] width 51 height 12
click at [603, 212] on select "rather than as much as as well as as long as" at bounding box center [625, 210] width 54 height 12
select select "rather than"
click at [598, 204] on select "rather than as much as as well as as long as" at bounding box center [625, 210] width 54 height 12
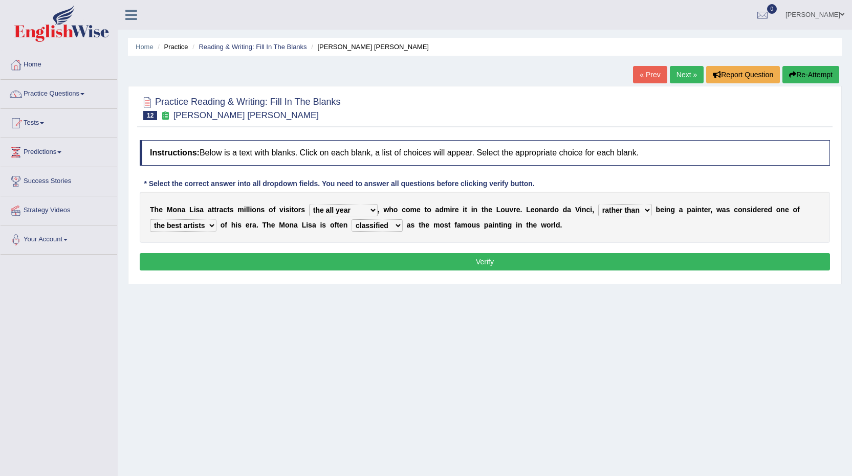
click at [633, 209] on select "rather than as much as as well as as long as" at bounding box center [625, 210] width 54 height 12
click at [725, 245] on div "Instructions: Below is a text with blanks. Click on each blank, a list of choic…" at bounding box center [484, 207] width 695 height 144
click at [470, 264] on button "Verify" at bounding box center [485, 261] width 690 height 17
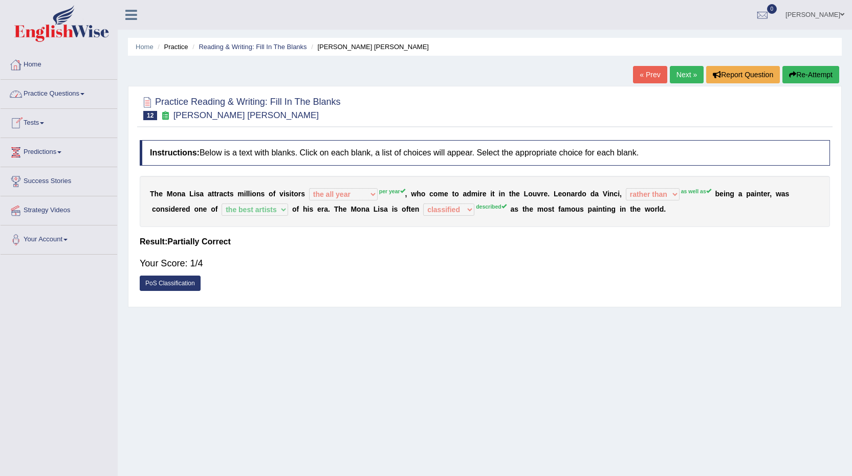
click at [43, 92] on link "Practice Questions" at bounding box center [59, 93] width 117 height 26
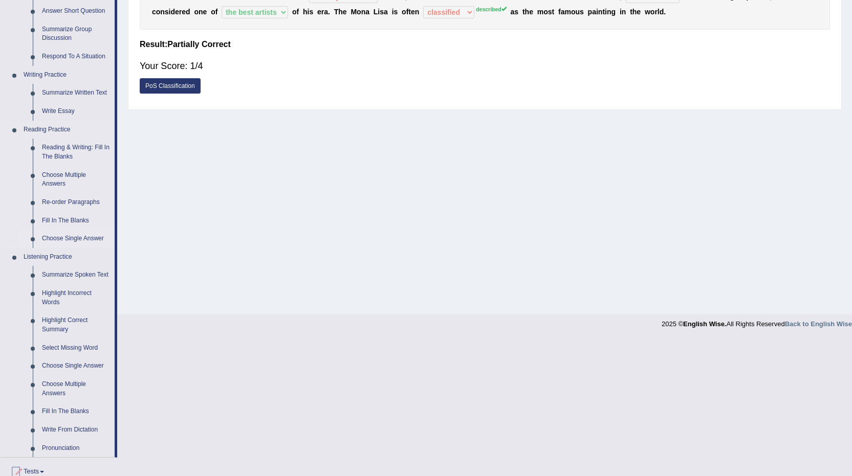
scroll to position [205, 0]
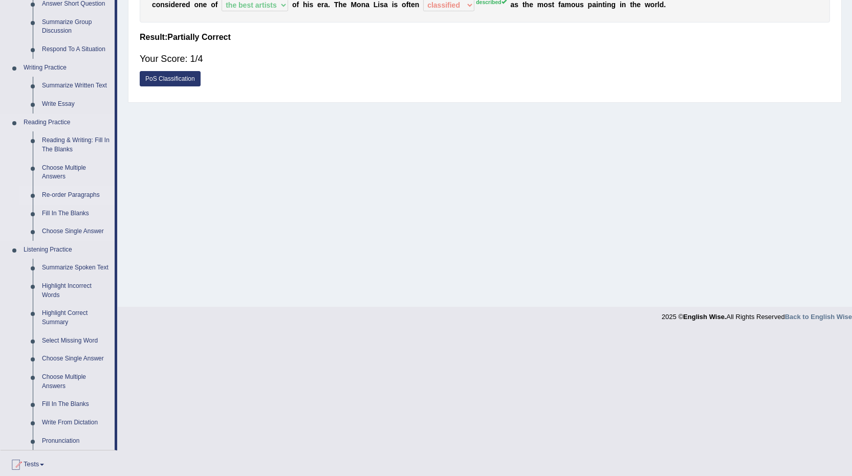
click at [67, 198] on link "Re-order Paragraphs" at bounding box center [75, 195] width 77 height 18
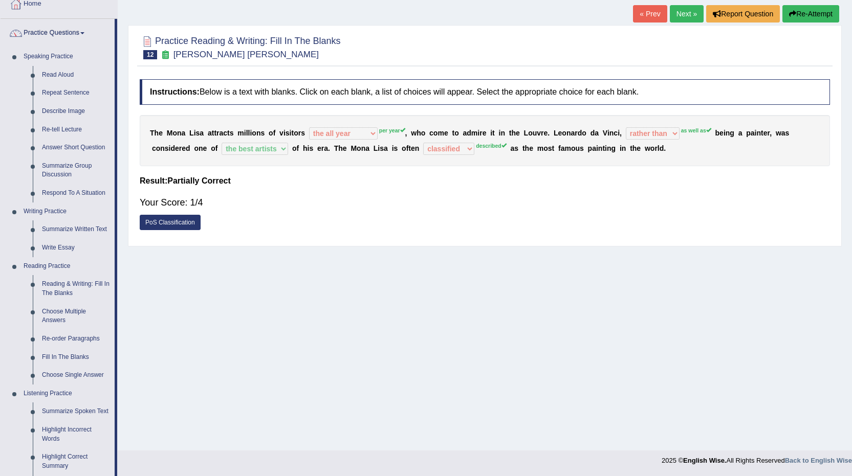
scroll to position [82, 0]
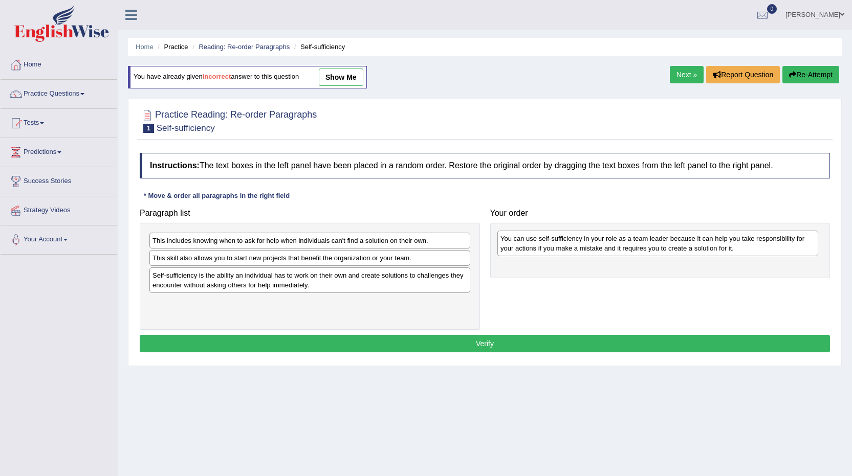
drag, startPoint x: 193, startPoint y: 282, endPoint x: 541, endPoint y: 246, distance: 349.8
click at [541, 246] on div "You can use self-sufficiency in your role as a team leader because it can help …" at bounding box center [657, 244] width 321 height 26
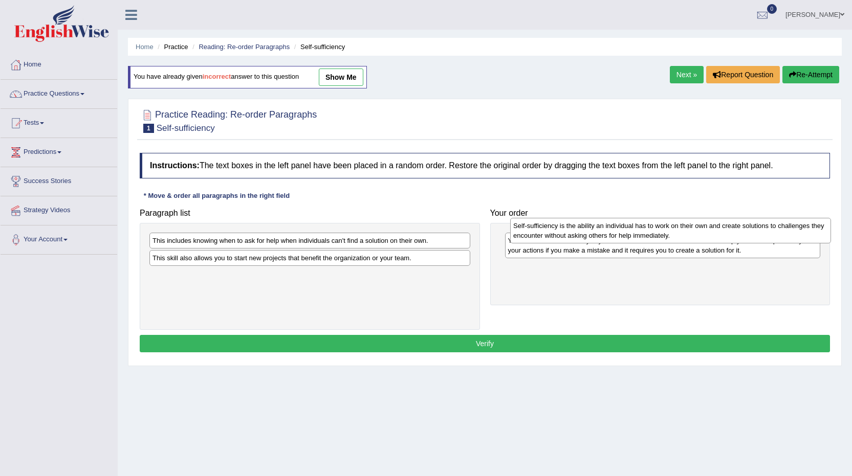
drag, startPoint x: 164, startPoint y: 280, endPoint x: 525, endPoint y: 230, distance: 364.1
click at [525, 230] on div "Self-sufficiency is the ability an individual has to work on their own and crea…" at bounding box center [670, 231] width 321 height 26
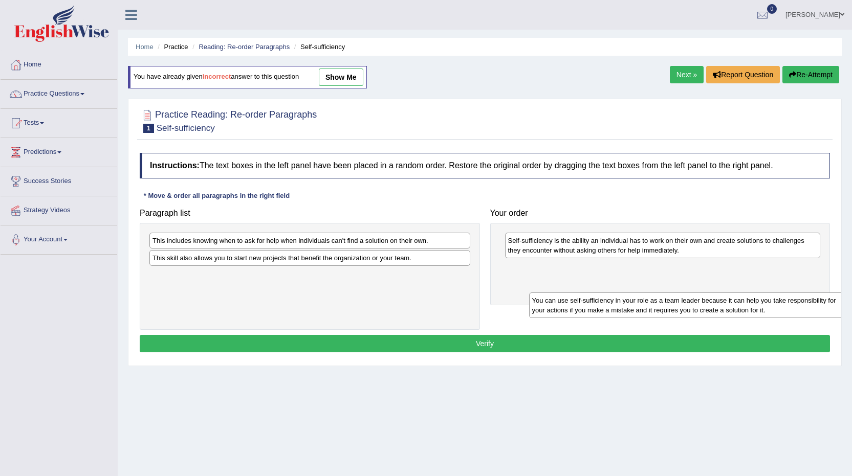
drag, startPoint x: 520, startPoint y: 239, endPoint x: 523, endPoint y: 268, distance: 28.8
click at [540, 293] on div "You can use self-sufficiency in your role as a team leader because it can help …" at bounding box center [687, 306] width 316 height 26
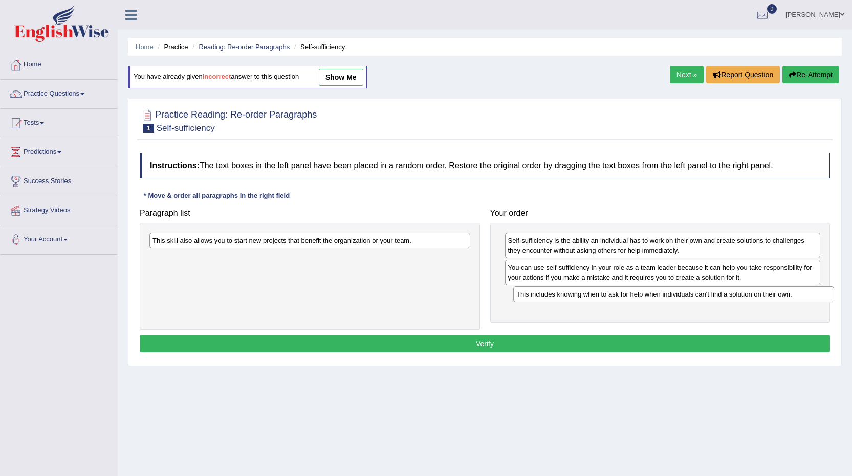
drag, startPoint x: 163, startPoint y: 244, endPoint x: 526, endPoint y: 297, distance: 367.7
click at [526, 297] on div "This includes knowing when to ask for help when individuals can't find a soluti…" at bounding box center [673, 294] width 321 height 16
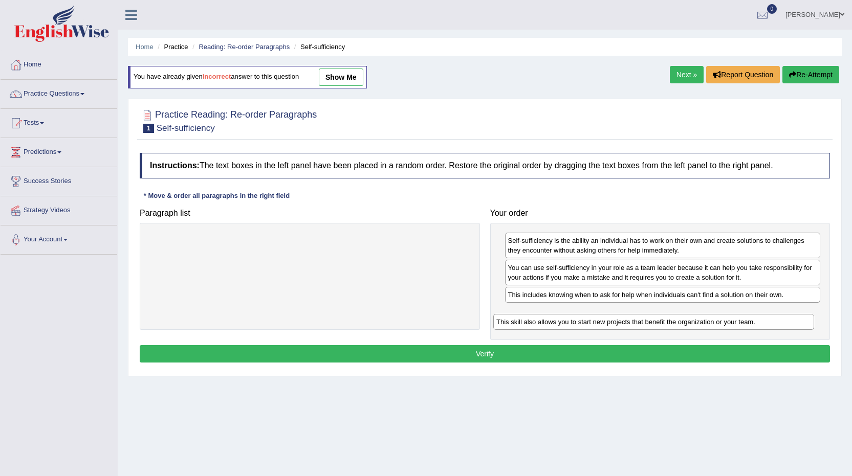
drag, startPoint x: 224, startPoint y: 245, endPoint x: 568, endPoint y: 326, distance: 353.3
click at [568, 326] on div "This skill also allows you to start new projects that benefit the organization …" at bounding box center [653, 322] width 321 height 16
click at [489, 347] on button "Verify" at bounding box center [485, 353] width 690 height 17
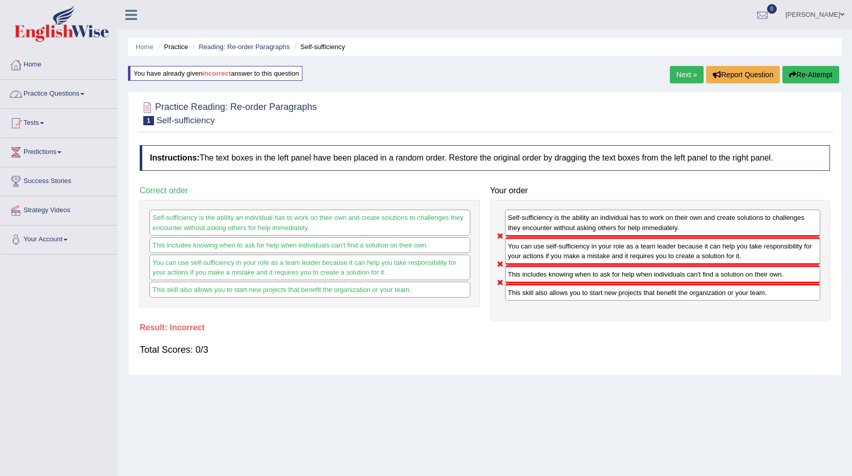
click at [808, 73] on button "Re-Attempt" at bounding box center [810, 74] width 57 height 17
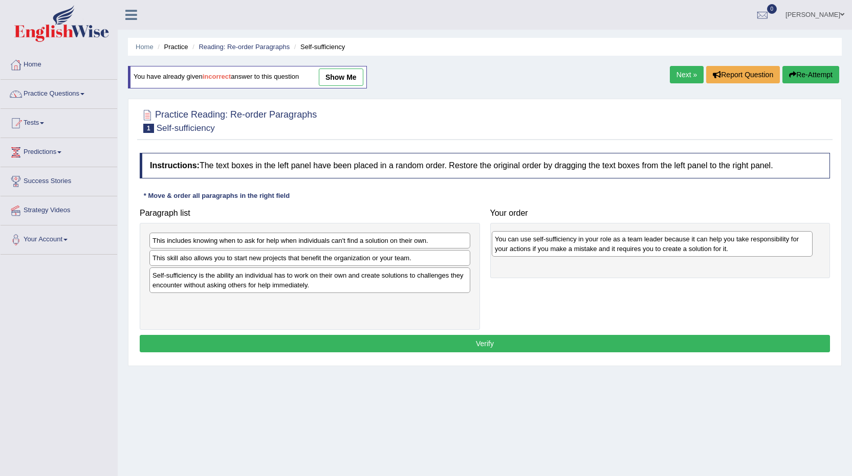
drag, startPoint x: 213, startPoint y: 283, endPoint x: 556, endPoint y: 247, distance: 344.2
click at [556, 247] on div "You can use self-sufficiency in your role as a team leader because it can help …" at bounding box center [652, 244] width 321 height 26
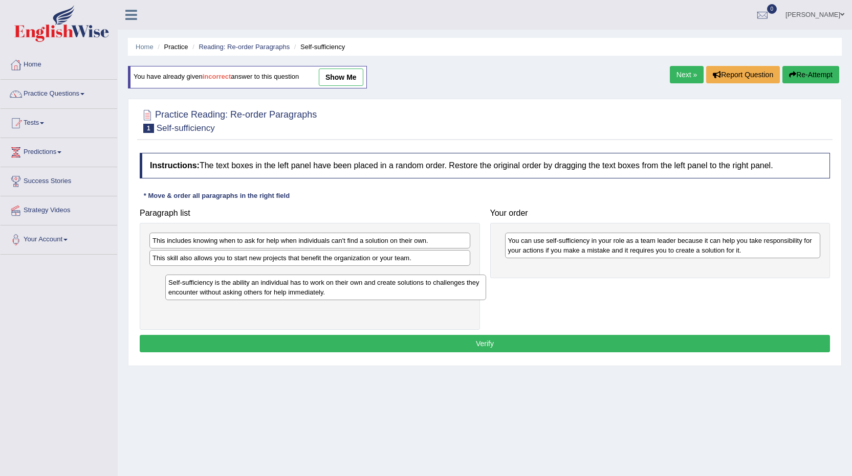
drag, startPoint x: 229, startPoint y: 279, endPoint x: 244, endPoint y: 286, distance: 16.9
click at [244, 286] on div "Self-sufficiency is the ability an individual has to work on their own and crea…" at bounding box center [325, 288] width 321 height 26
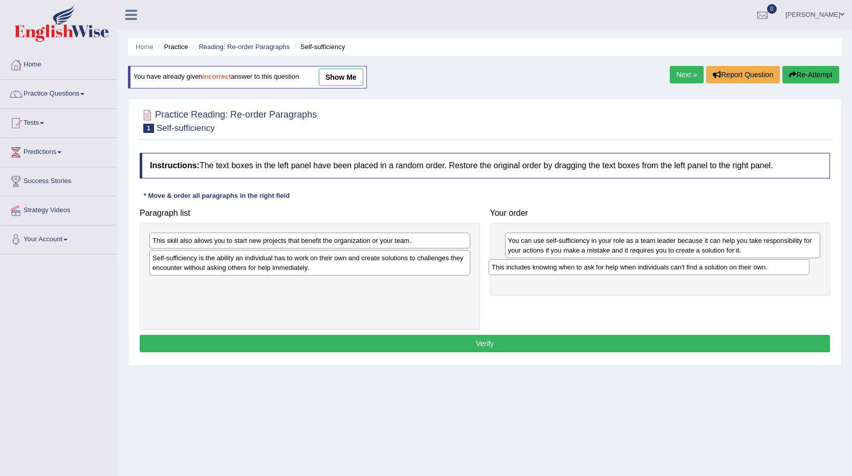
drag, startPoint x: 285, startPoint y: 247, endPoint x: 628, endPoint y: 274, distance: 344.3
click at [626, 274] on div "This includes knowing when to ask for help when individuals can't find a soluti…" at bounding box center [649, 267] width 321 height 16
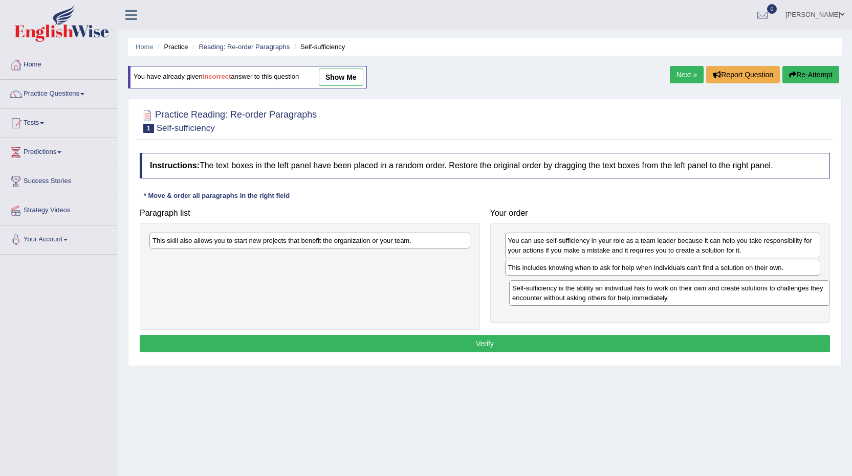
drag, startPoint x: 251, startPoint y: 269, endPoint x: 607, endPoint y: 298, distance: 357.8
click at [610, 298] on div "Self-sufficiency is the ability an individual has to work on their own and crea…" at bounding box center [669, 293] width 321 height 26
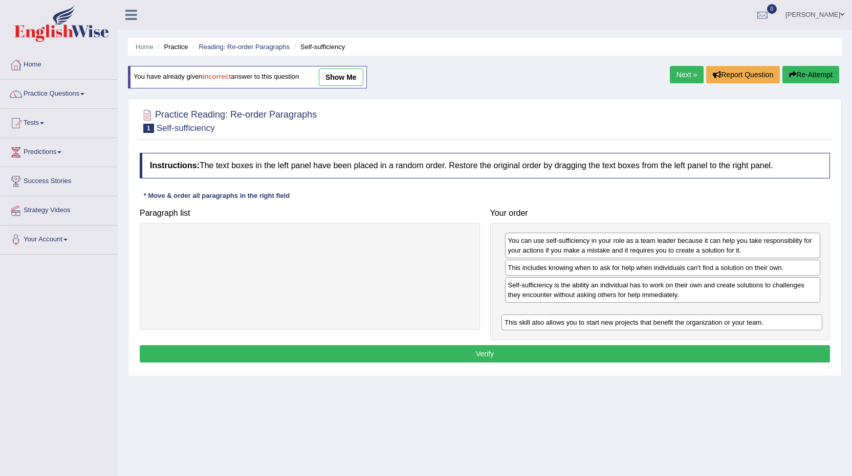
drag, startPoint x: 161, startPoint y: 240, endPoint x: 516, endPoint y: 322, distance: 364.4
click at [516, 322] on div "This skill also allows you to start new projects that benefit the organization …" at bounding box center [661, 323] width 321 height 16
click at [509, 358] on button "Verify" at bounding box center [485, 353] width 690 height 17
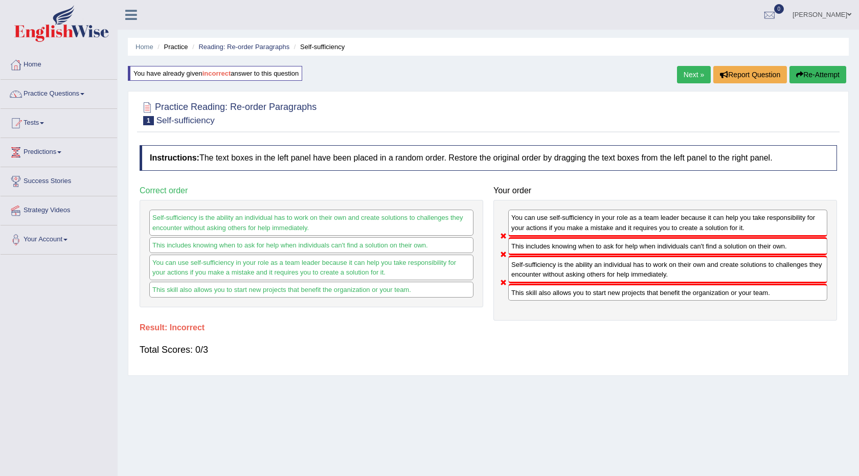
click at [495, 355] on div "Total Scores: 0/3" at bounding box center [489, 350] width 698 height 25
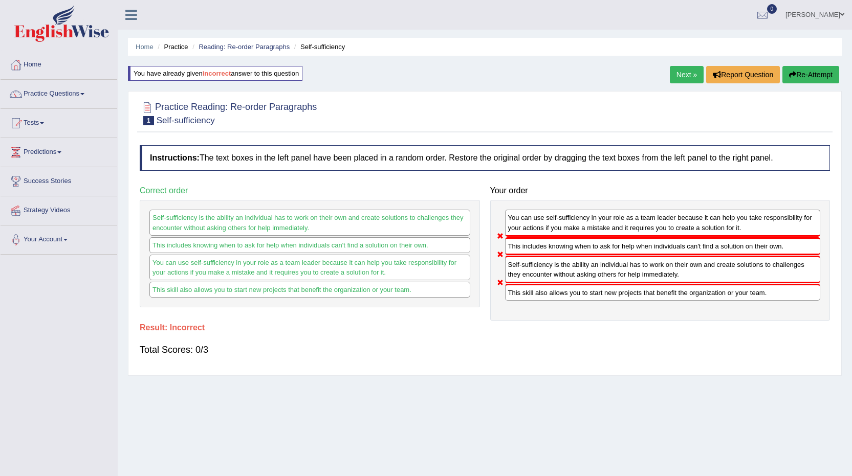
click at [810, 68] on button "Re-Attempt" at bounding box center [810, 74] width 57 height 17
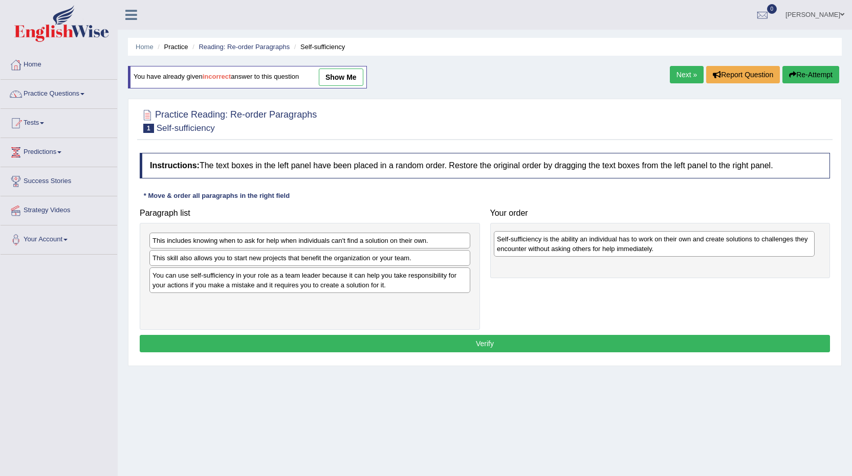
drag, startPoint x: 227, startPoint y: 312, endPoint x: 571, endPoint y: 247, distance: 350.3
click at [571, 247] on div "Self-sufficiency is the ability an individual has to work on their own and crea…" at bounding box center [654, 244] width 321 height 26
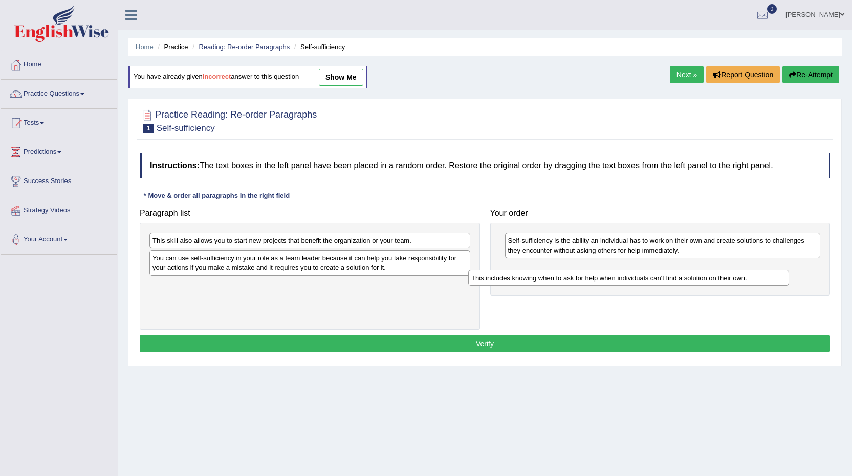
drag, startPoint x: 270, startPoint y: 240, endPoint x: 589, endPoint y: 278, distance: 320.9
click at [589, 278] on div "This includes knowing when to ask for help when individuals can't find a soluti…" at bounding box center [628, 278] width 321 height 16
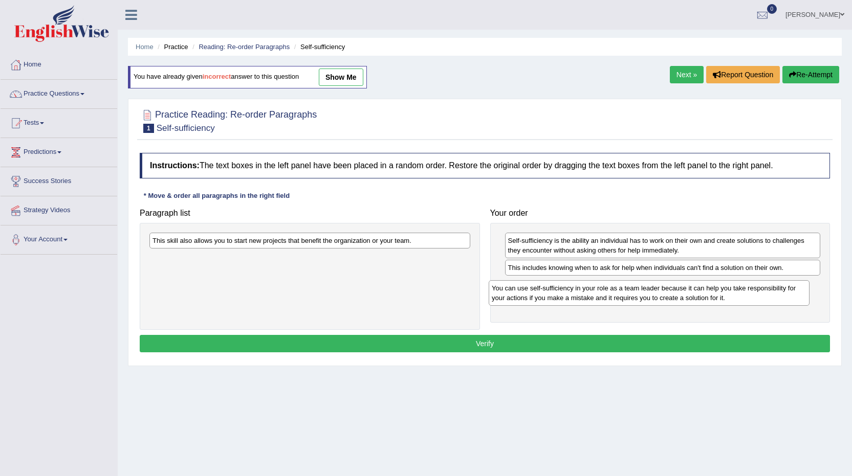
drag, startPoint x: 271, startPoint y: 267, endPoint x: 610, endPoint y: 297, distance: 340.5
click at [610, 297] on div "You can use self-sufficiency in your role as a team leader because it can help …" at bounding box center [649, 293] width 321 height 26
click at [347, 237] on div "This skill also allows you to start new projects that benefit the organization …" at bounding box center [309, 241] width 321 height 16
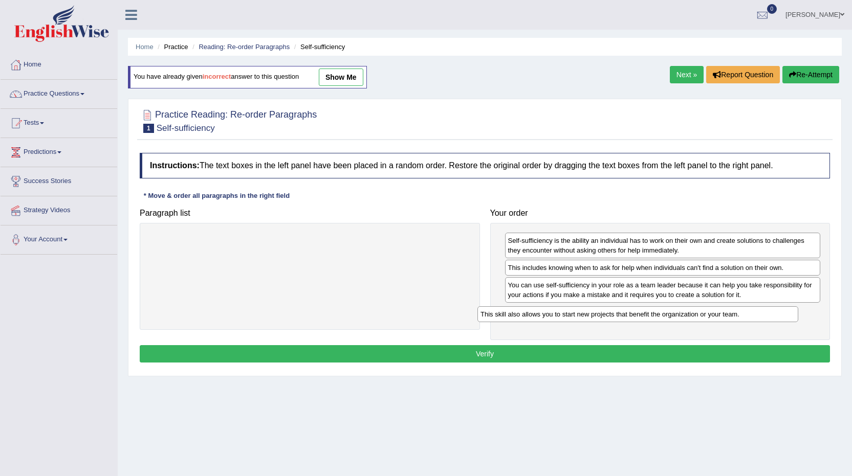
drag, startPoint x: 347, startPoint y: 237, endPoint x: 675, endPoint y: 311, distance: 336.1
click at [675, 311] on div "This skill also allows you to start new projects that benefit the organization …" at bounding box center [637, 314] width 321 height 16
click at [483, 348] on button "Verify" at bounding box center [485, 353] width 690 height 17
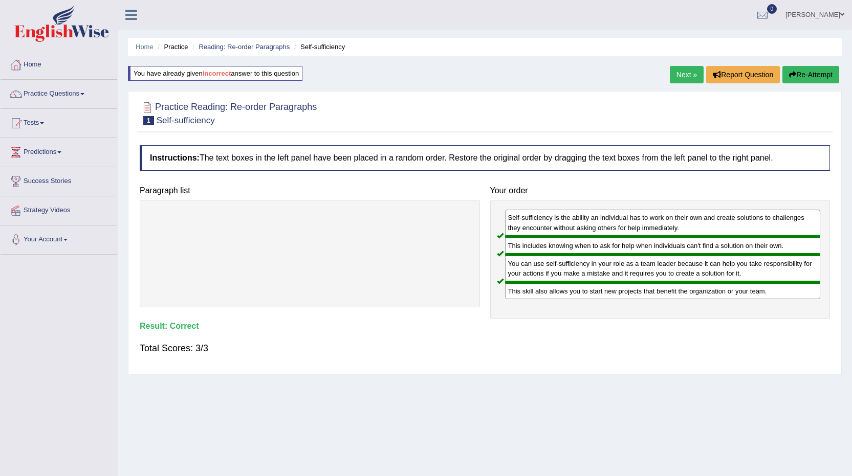
click at [678, 74] on link "Next »" at bounding box center [687, 74] width 34 height 17
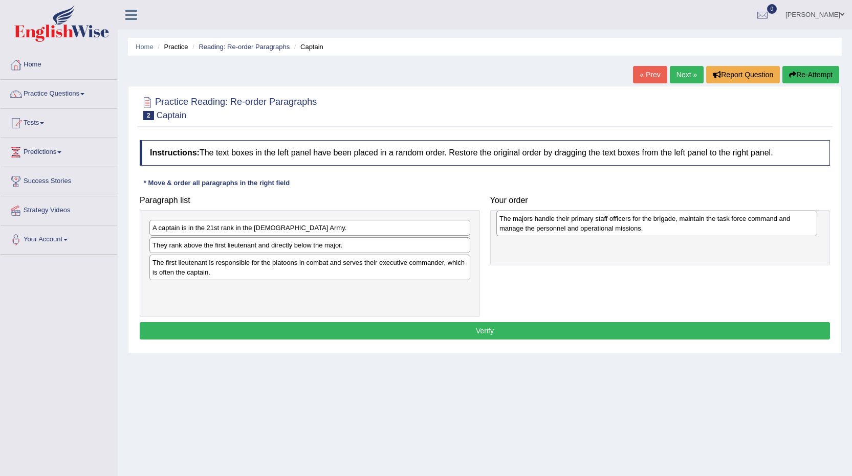
drag, startPoint x: 179, startPoint y: 230, endPoint x: 525, endPoint y: 220, distance: 347.0
click at [525, 220] on div "The majors handle their primary staff officers for the brigade, maintain the ta…" at bounding box center [656, 224] width 321 height 26
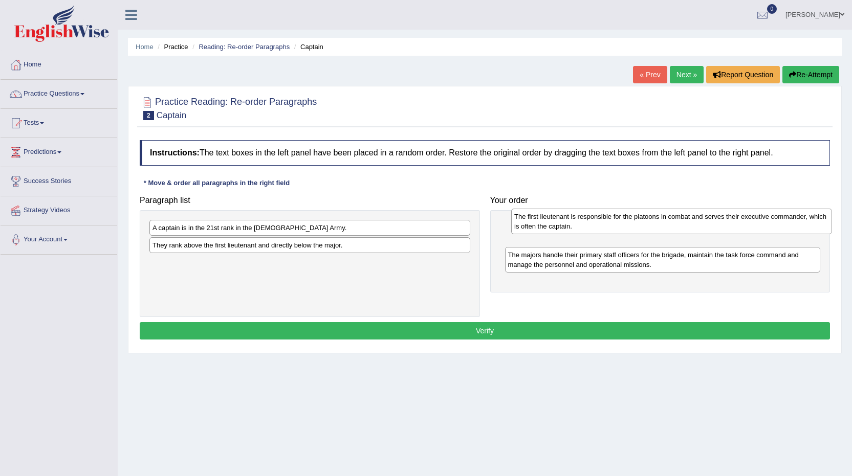
drag, startPoint x: 201, startPoint y: 270, endPoint x: 560, endPoint y: 224, distance: 362.6
click at [561, 224] on div "The first lieutenant is responsible for the platoons in combat and serves their…" at bounding box center [671, 222] width 321 height 26
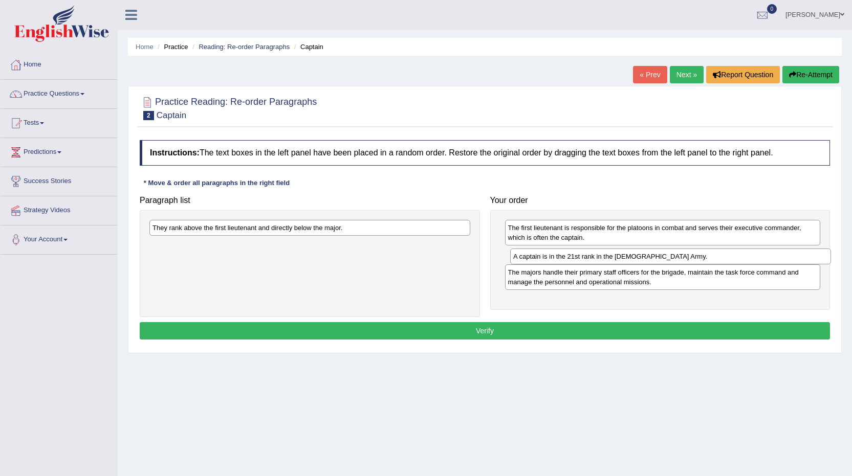
drag, startPoint x: 238, startPoint y: 231, endPoint x: 599, endPoint y: 259, distance: 361.8
click at [599, 259] on div "A captain is in the 21st rank in the [DEMOGRAPHIC_DATA] Army." at bounding box center [670, 257] width 321 height 16
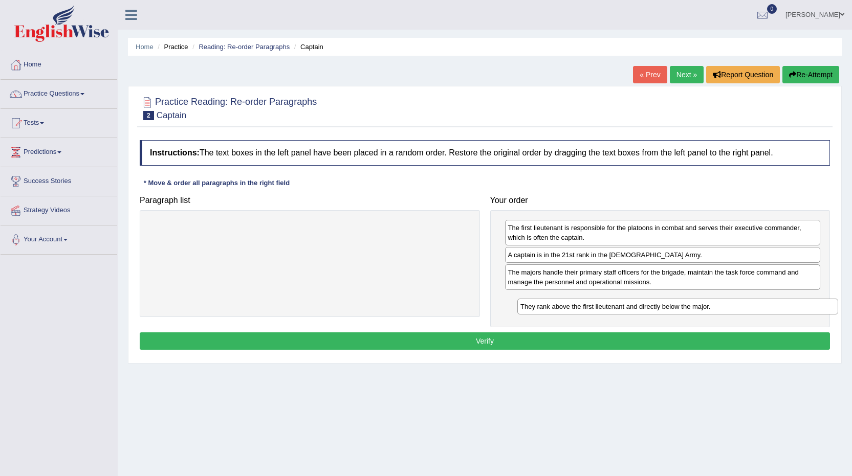
drag, startPoint x: 258, startPoint y: 231, endPoint x: 626, endPoint y: 309, distance: 375.6
click at [626, 309] on div "They rank above the first lieutenant and directly below the major." at bounding box center [677, 307] width 321 height 16
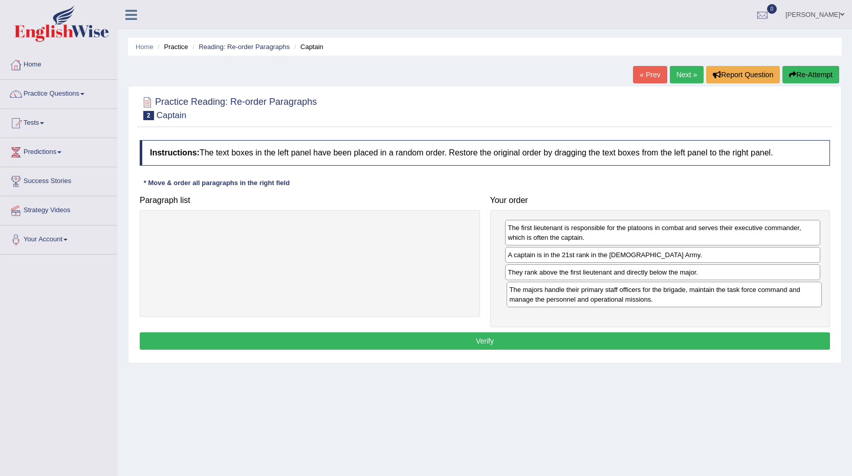
drag, startPoint x: 559, startPoint y: 280, endPoint x: 560, endPoint y: 298, distance: 17.5
click at [560, 298] on div "The majors handle their primary staff officers for the brigade, maintain the ta…" at bounding box center [664, 295] width 316 height 26
click at [485, 341] on button "Verify" at bounding box center [485, 341] width 690 height 17
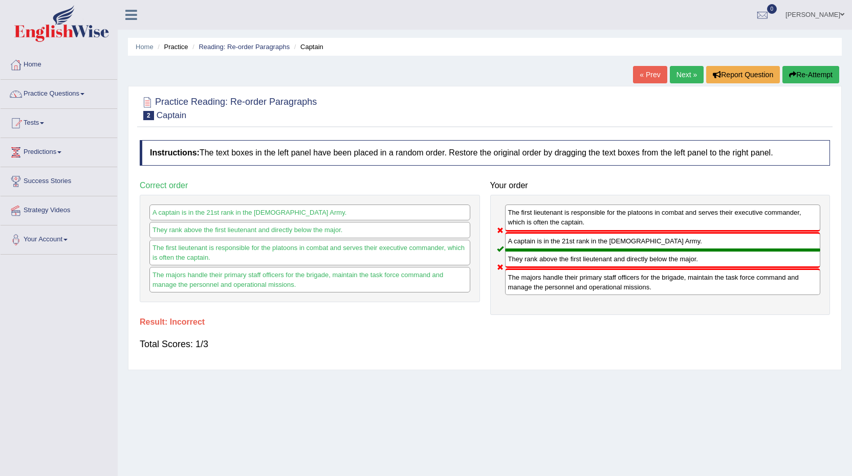
click at [818, 70] on button "Re-Attempt" at bounding box center [810, 74] width 57 height 17
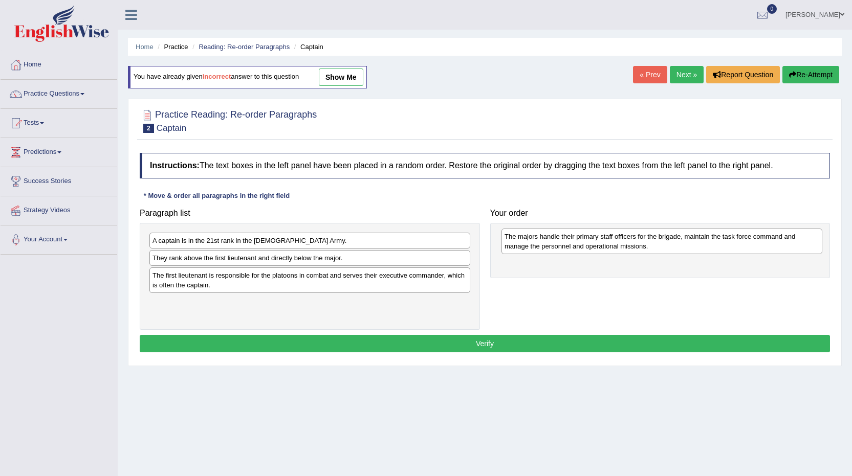
drag, startPoint x: 221, startPoint y: 245, endPoint x: 573, endPoint y: 241, distance: 352.0
click at [573, 241] on div "The majors handle their primary staff officers for the brigade, maintain the ta…" at bounding box center [661, 242] width 321 height 26
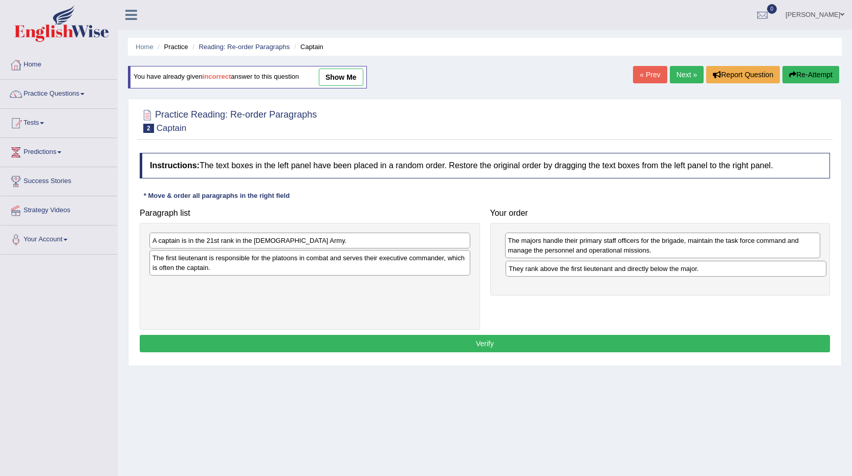
drag, startPoint x: 209, startPoint y: 259, endPoint x: 565, endPoint y: 270, distance: 356.2
click at [565, 270] on div "They rank above the first lieutenant and directly below the major." at bounding box center [665, 269] width 321 height 16
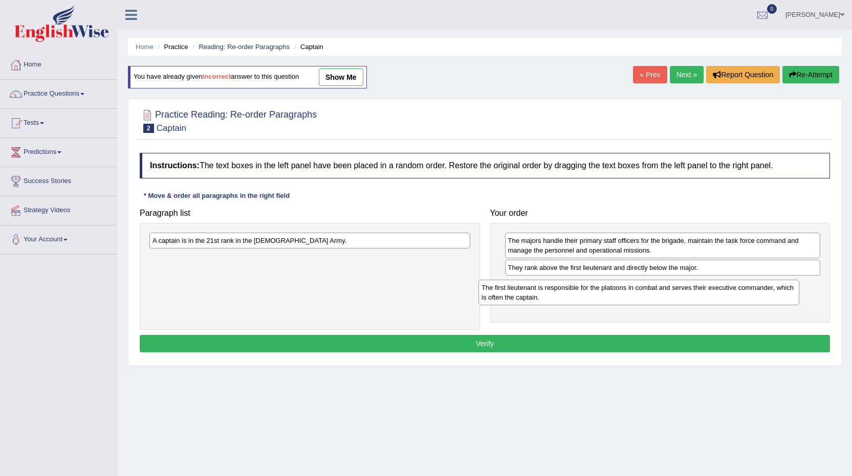
drag, startPoint x: 339, startPoint y: 271, endPoint x: 675, endPoint y: 294, distance: 336.9
click at [675, 294] on div "The first lieutenant is responsible for the platoons in combat and serves their…" at bounding box center [638, 293] width 321 height 26
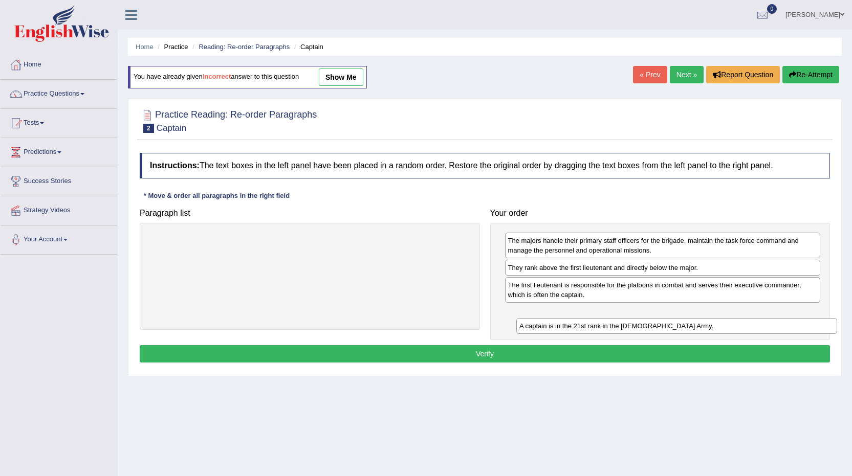
drag, startPoint x: 204, startPoint y: 245, endPoint x: 571, endPoint y: 330, distance: 376.6
click at [571, 330] on div "A captain is in the 21st rank in the [DEMOGRAPHIC_DATA] Army." at bounding box center [676, 326] width 321 height 16
click at [491, 348] on button "Verify" at bounding box center [485, 353] width 690 height 17
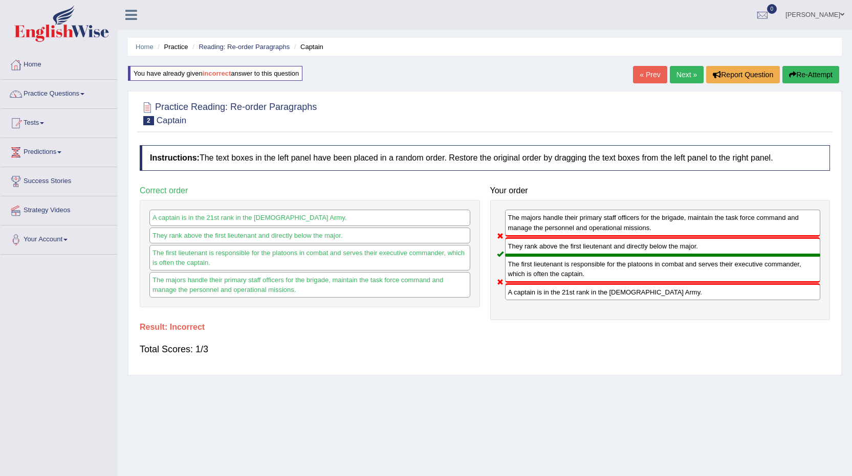
click at [803, 67] on button "Re-Attempt" at bounding box center [810, 74] width 57 height 17
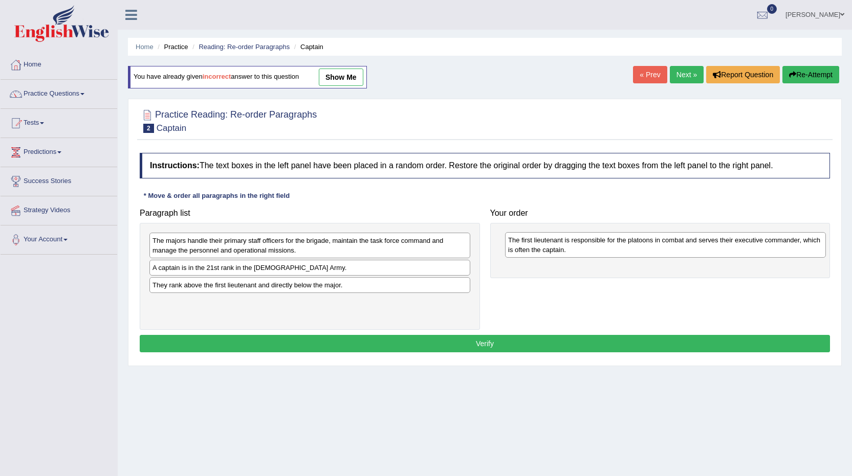
drag, startPoint x: 234, startPoint y: 303, endPoint x: 589, endPoint y: 241, distance: 361.0
click at [589, 241] on div "The first lieutenant is responsible for the platoons in combat and serves their…" at bounding box center [665, 245] width 321 height 26
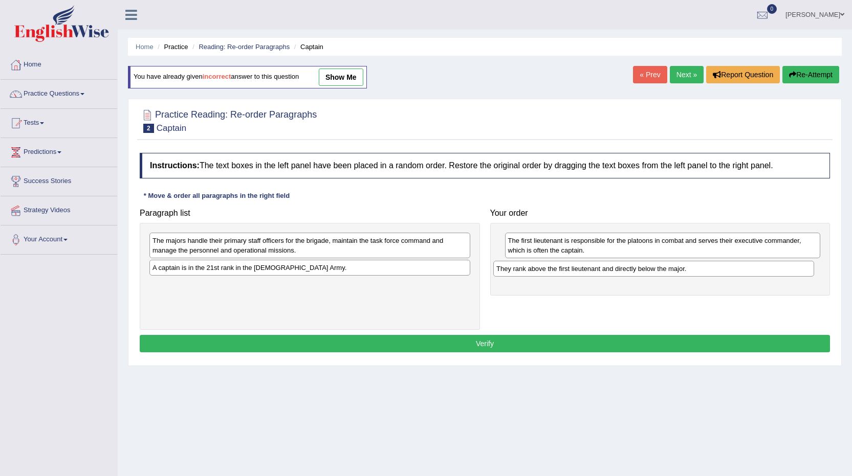
drag, startPoint x: 235, startPoint y: 289, endPoint x: 576, endPoint y: 273, distance: 341.1
click at [576, 273] on div "They rank above the first lieutenant and directly below the major." at bounding box center [653, 269] width 321 height 16
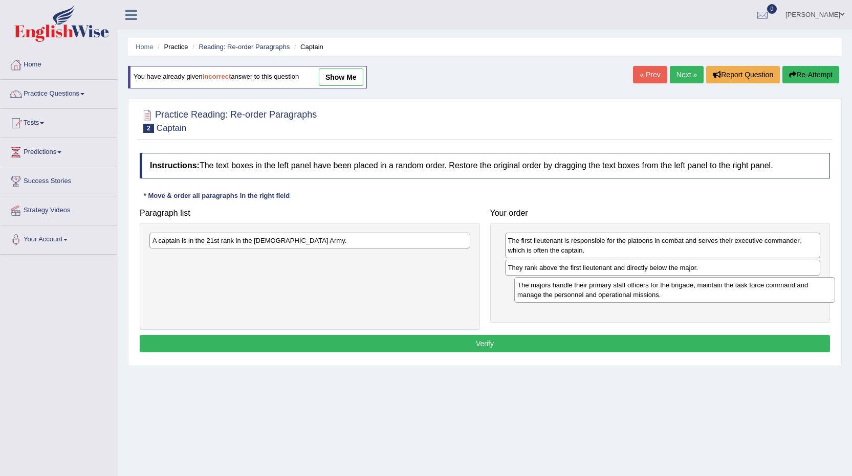
drag, startPoint x: 189, startPoint y: 244, endPoint x: 554, endPoint y: 288, distance: 367.5
click at [554, 288] on div "The majors handle their primary staff officers for the brigade, maintain the ta…" at bounding box center [674, 290] width 321 height 26
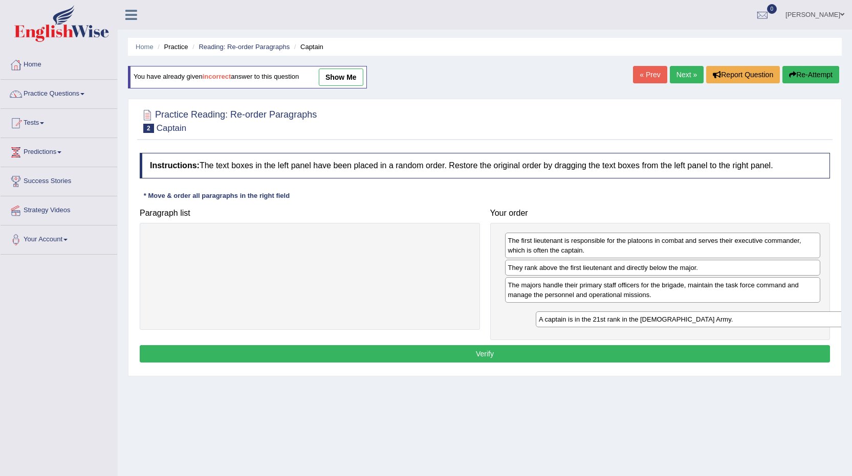
drag, startPoint x: 212, startPoint y: 243, endPoint x: 594, endPoint y: 321, distance: 390.0
click at [596, 321] on div "A captain is in the 21st rank in the [DEMOGRAPHIC_DATA] Army." at bounding box center [696, 320] width 321 height 16
click at [465, 358] on button "Verify" at bounding box center [485, 353] width 690 height 17
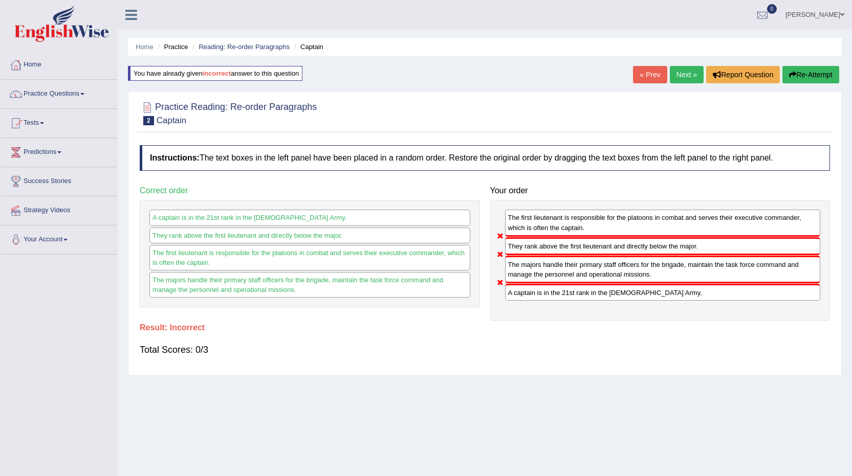
click at [815, 70] on button "Re-Attempt" at bounding box center [810, 74] width 57 height 17
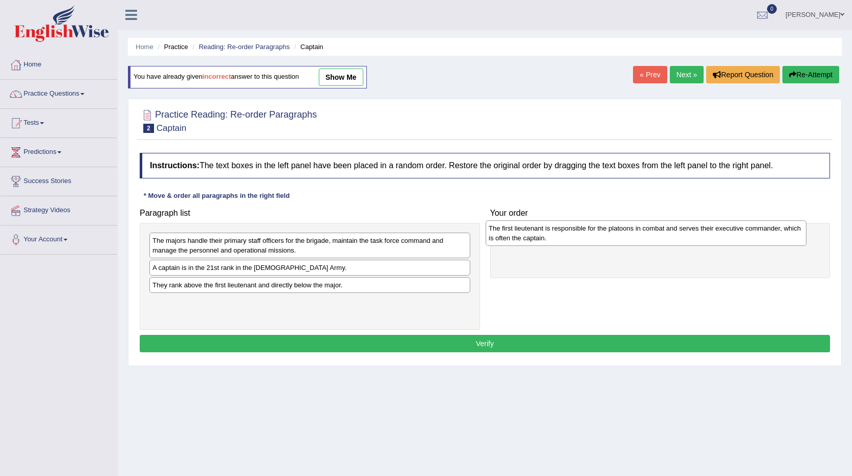
drag, startPoint x: 201, startPoint y: 311, endPoint x: 539, endPoint y: 237, distance: 346.6
click at [537, 237] on div "The first lieutenant is responsible for the platoons in combat and serves their…" at bounding box center [645, 233] width 321 height 26
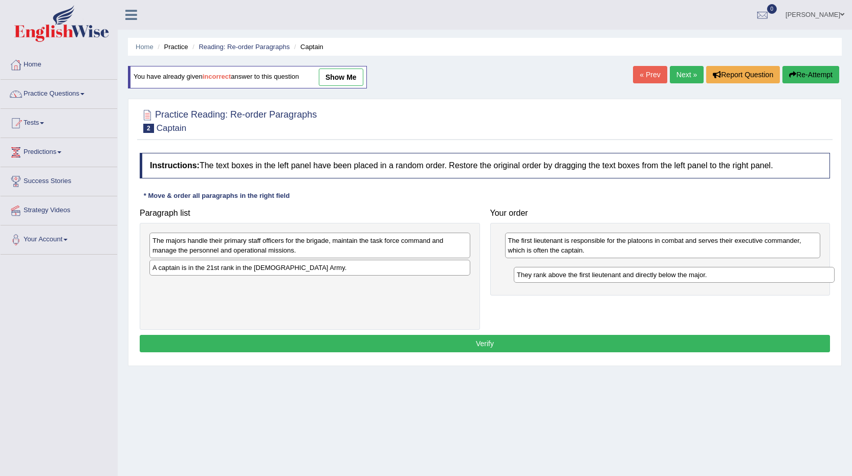
drag, startPoint x: 202, startPoint y: 290, endPoint x: 560, endPoint y: 282, distance: 357.7
click at [564, 279] on div "They rank above the first lieutenant and directly below the major." at bounding box center [674, 275] width 321 height 16
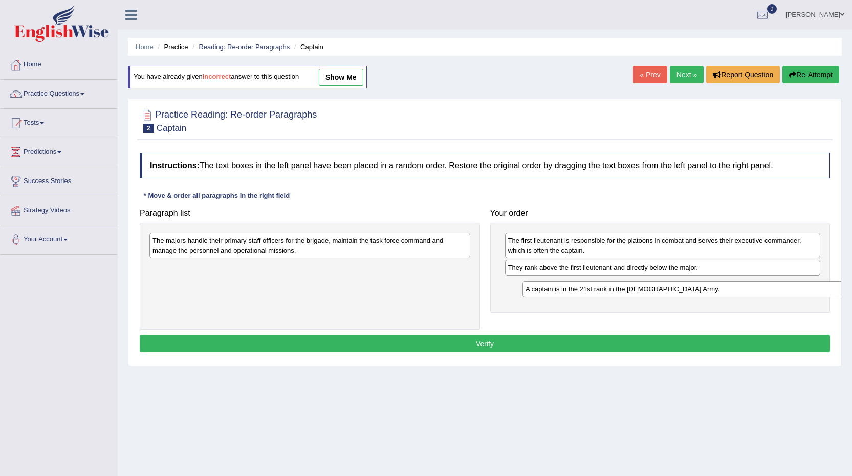
drag, startPoint x: 361, startPoint y: 275, endPoint x: 734, endPoint y: 296, distance: 373.6
click at [734, 296] on div "A captain is in the 21st rank in the [DEMOGRAPHIC_DATA] Army." at bounding box center [682, 289] width 321 height 16
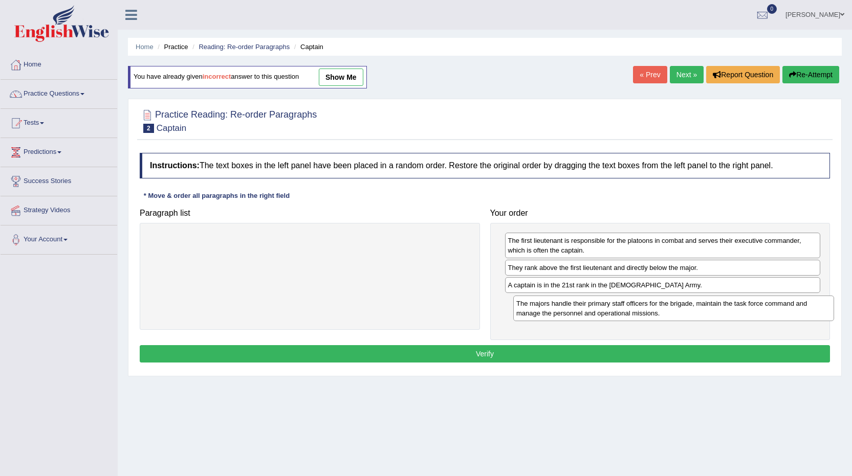
drag, startPoint x: 203, startPoint y: 245, endPoint x: 566, endPoint y: 308, distance: 369.1
click at [566, 308] on div "The majors handle their primary staff officers for the brigade, maintain the ta…" at bounding box center [673, 309] width 321 height 26
drag, startPoint x: 540, startPoint y: 283, endPoint x: 539, endPoint y: 266, distance: 17.9
click at [539, 266] on div "A captain is in the 21st rank in the [DEMOGRAPHIC_DATA] Army." at bounding box center [662, 267] width 316 height 16
click at [481, 349] on button "Verify" at bounding box center [485, 353] width 690 height 17
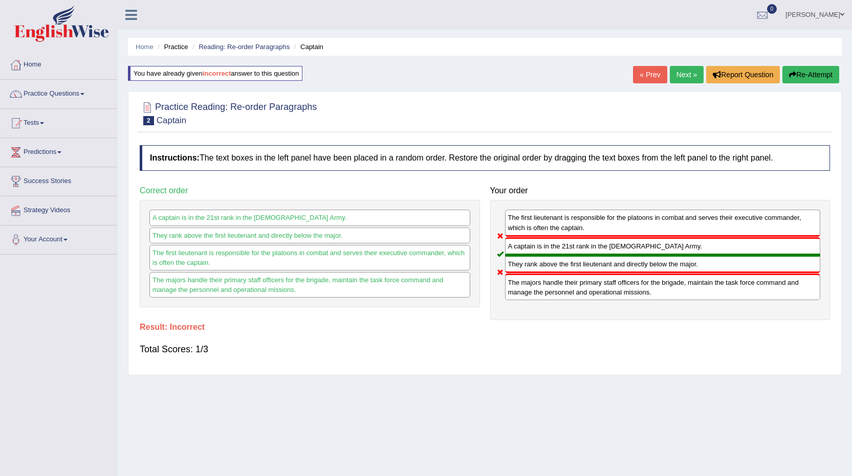
click at [798, 72] on button "Re-Attempt" at bounding box center [810, 74] width 57 height 17
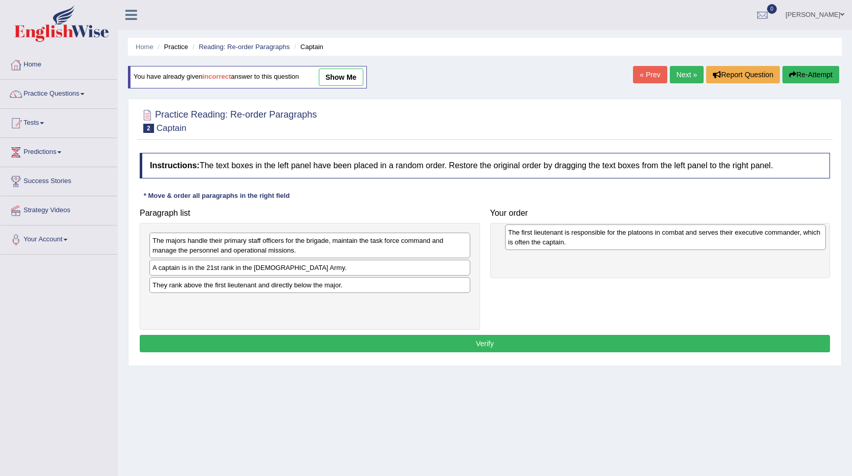
drag, startPoint x: 174, startPoint y: 315, endPoint x: 529, endPoint y: 245, distance: 362.4
click at [529, 245] on div "The first lieutenant is responsible for the platoons in combat and serves their…" at bounding box center [665, 238] width 321 height 26
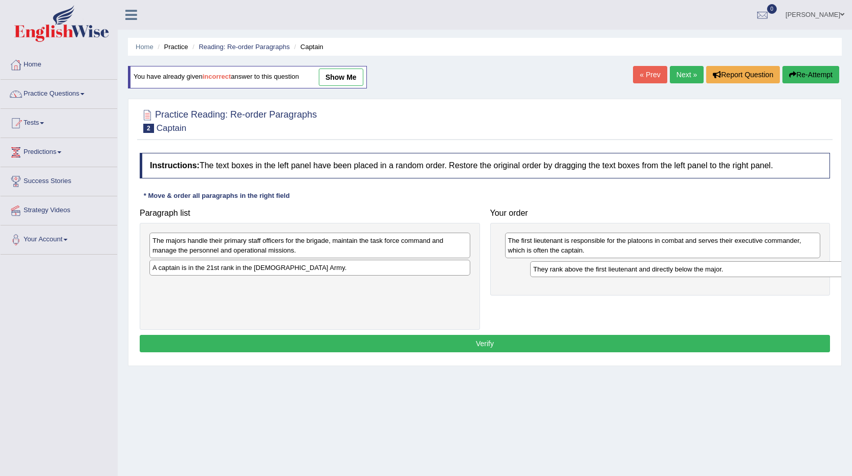
drag, startPoint x: 210, startPoint y: 288, endPoint x: 590, endPoint y: 272, distance: 381.0
click at [590, 272] on div "They rank above the first lieutenant and directly below the major." at bounding box center [690, 269] width 321 height 16
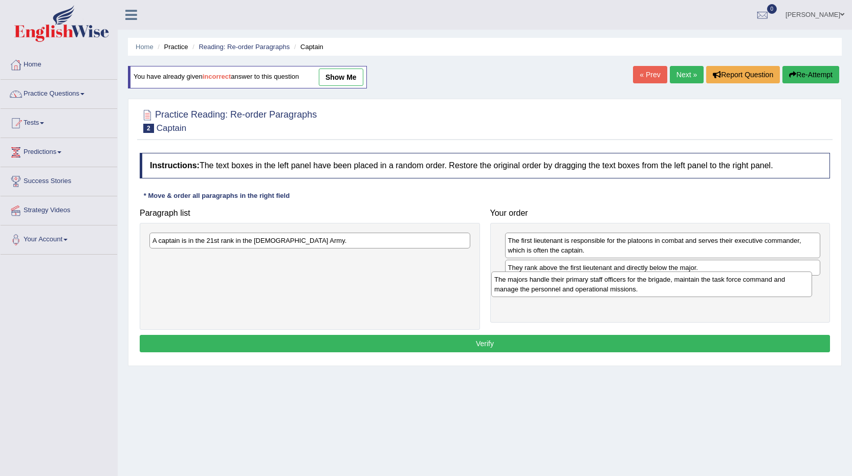
drag, startPoint x: 234, startPoint y: 258, endPoint x: 576, endPoint y: 297, distance: 343.9
click at [576, 297] on div "The majors handle their primary staff officers for the brigade, maintain the ta…" at bounding box center [651, 285] width 321 height 26
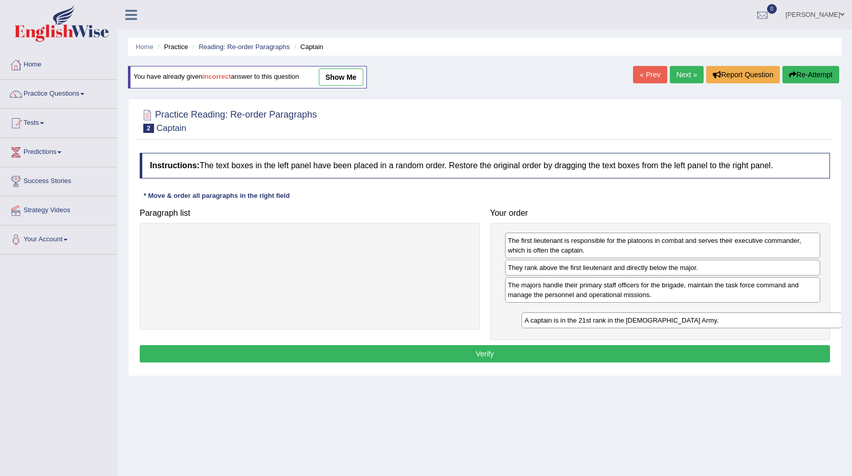
drag, startPoint x: 250, startPoint y: 246, endPoint x: 620, endPoint y: 325, distance: 378.9
click at [620, 325] on div "A captain is in the 21st rank in the US Army." at bounding box center [681, 321] width 321 height 16
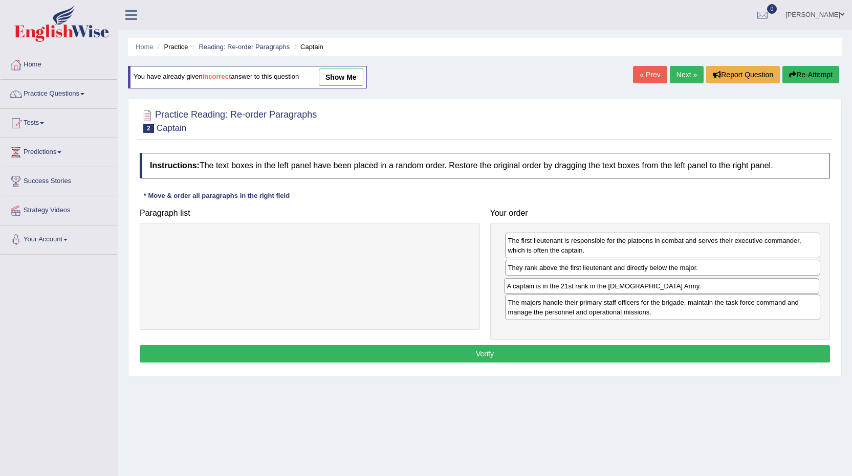
drag, startPoint x: 577, startPoint y: 316, endPoint x: 576, endPoint y: 290, distance: 26.1
click at [576, 290] on div "A captain is in the 21st rank in the US Army." at bounding box center [662, 286] width 316 height 16
click at [492, 358] on button "Verify" at bounding box center [485, 353] width 690 height 17
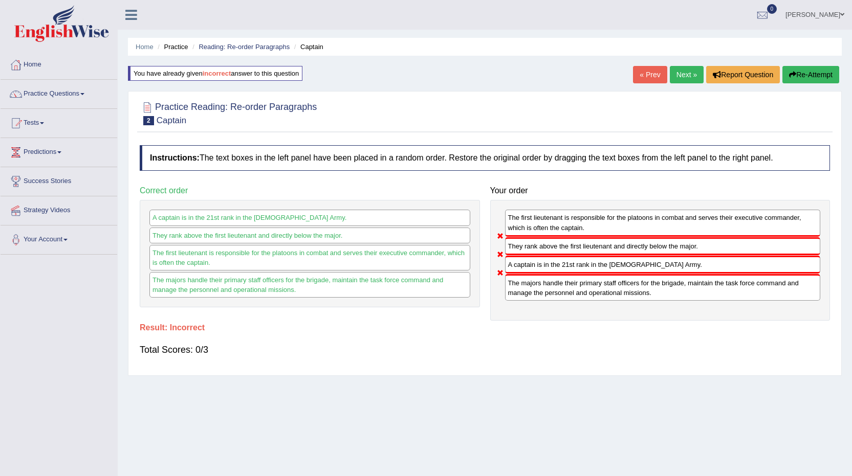
click at [798, 79] on button "Re-Attempt" at bounding box center [810, 74] width 57 height 17
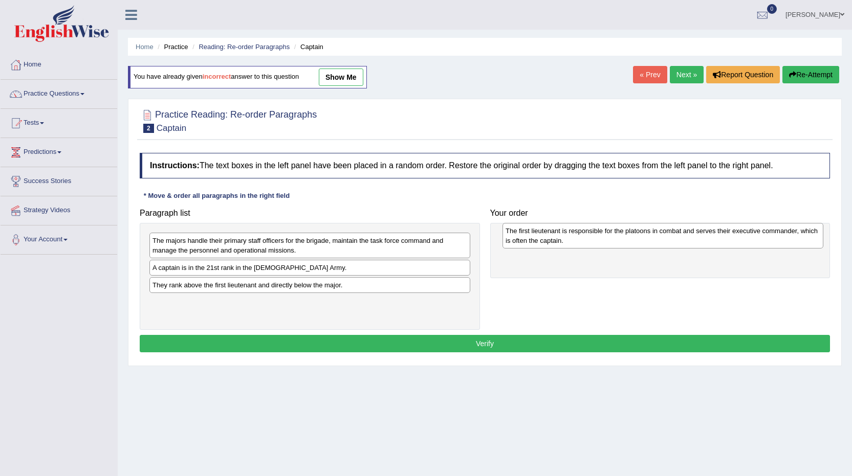
drag, startPoint x: 270, startPoint y: 310, endPoint x: 623, endPoint y: 238, distance: 360.2
click at [623, 238] on div "The first lieutenant is responsible for the platoons in combat and serves their…" at bounding box center [662, 236] width 321 height 26
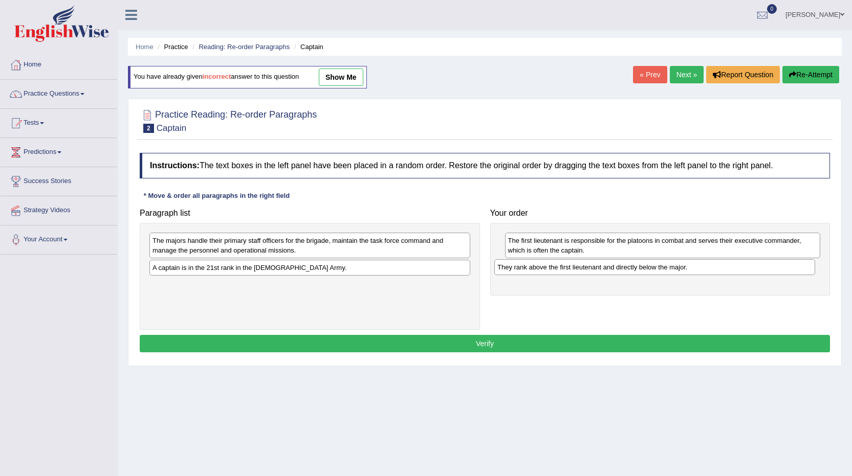
drag, startPoint x: 251, startPoint y: 288, endPoint x: 596, endPoint y: 270, distance: 345.3
click at [596, 270] on div "They rank above the first lieutenant and directly below the major." at bounding box center [654, 267] width 321 height 16
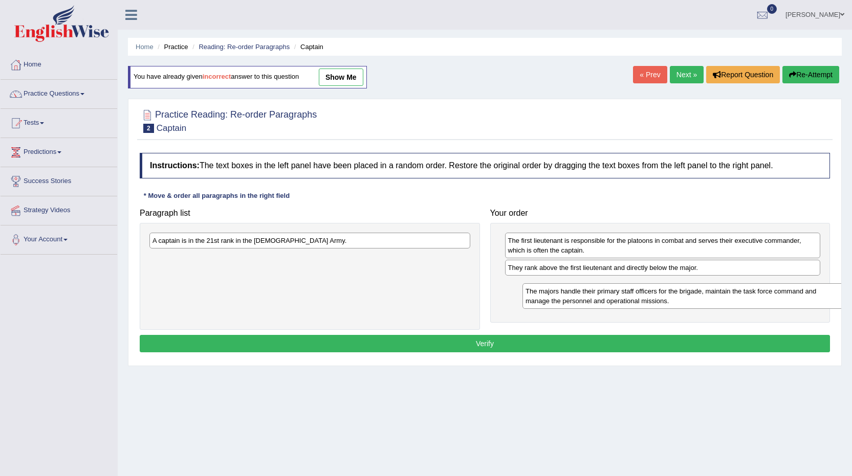
drag, startPoint x: 338, startPoint y: 252, endPoint x: 703, endPoint y: 300, distance: 368.5
click at [703, 300] on div "The majors handle their primary staff officers for the brigade, maintain the ta…" at bounding box center [682, 296] width 321 height 26
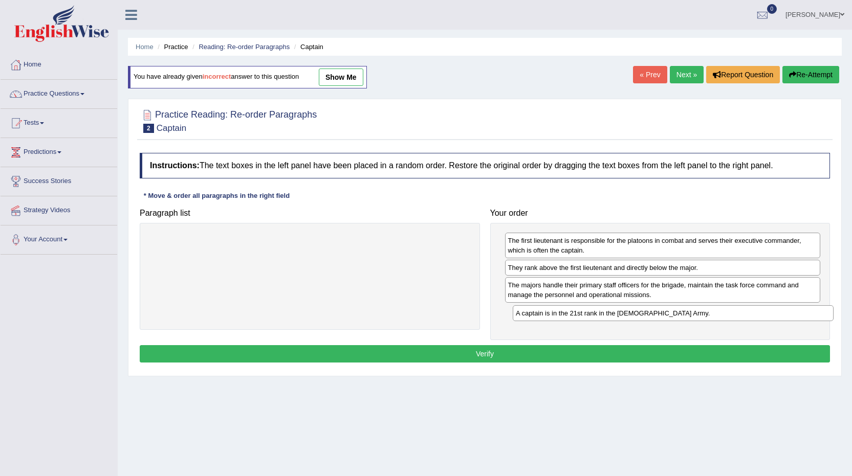
drag, startPoint x: 204, startPoint y: 242, endPoint x: 567, endPoint y: 315, distance: 370.4
click at [567, 315] on div "A captain is in the 21st rank in the [DEMOGRAPHIC_DATA] Army." at bounding box center [673, 313] width 321 height 16
click at [485, 360] on button "Verify" at bounding box center [485, 353] width 690 height 17
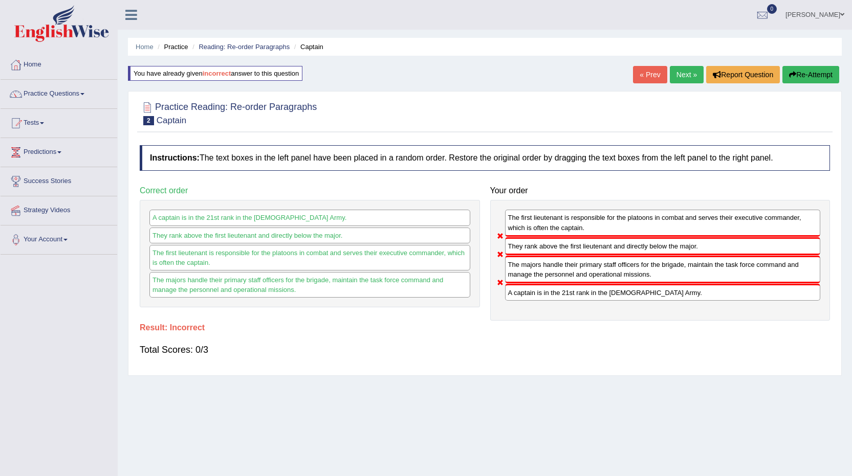
click at [812, 74] on button "Re-Attempt" at bounding box center [810, 74] width 57 height 17
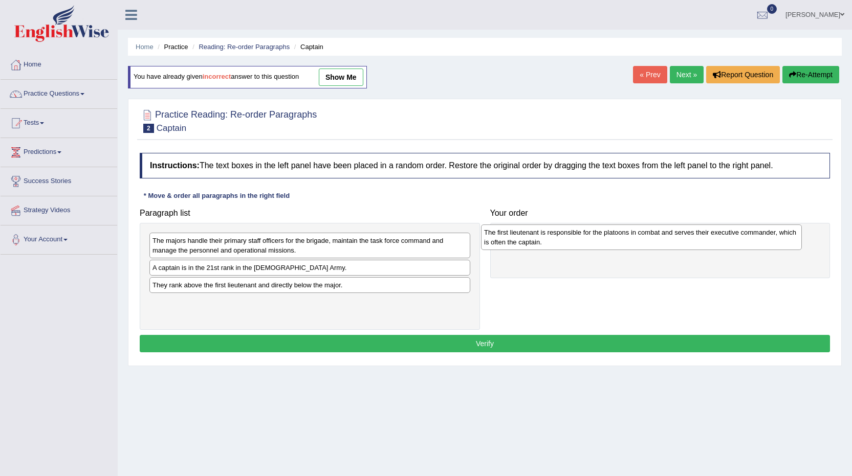
drag, startPoint x: 182, startPoint y: 309, endPoint x: 513, endPoint y: 239, distance: 338.8
click at [513, 239] on div "The first lieutenant is responsible for the platoons in combat and serves their…" at bounding box center [641, 238] width 321 height 26
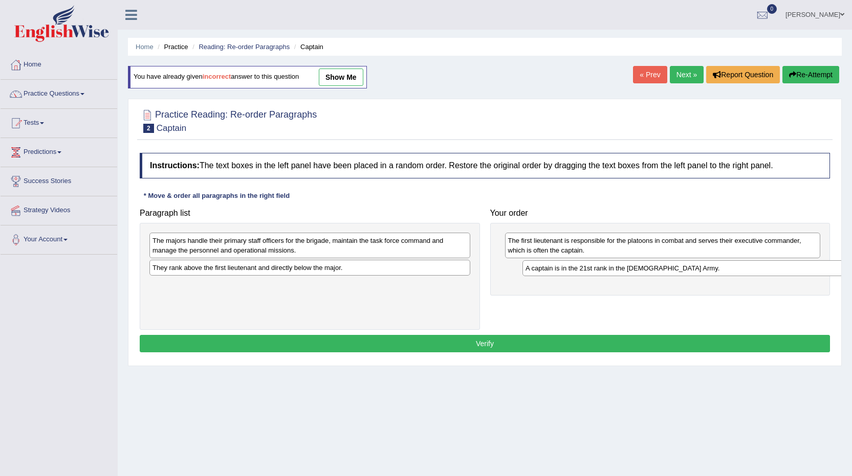
drag, startPoint x: 244, startPoint y: 275, endPoint x: 616, endPoint y: 276, distance: 371.9
click at [616, 276] on div "A captain is in the 21st rank in the [DEMOGRAPHIC_DATA] Army." at bounding box center [682, 268] width 321 height 16
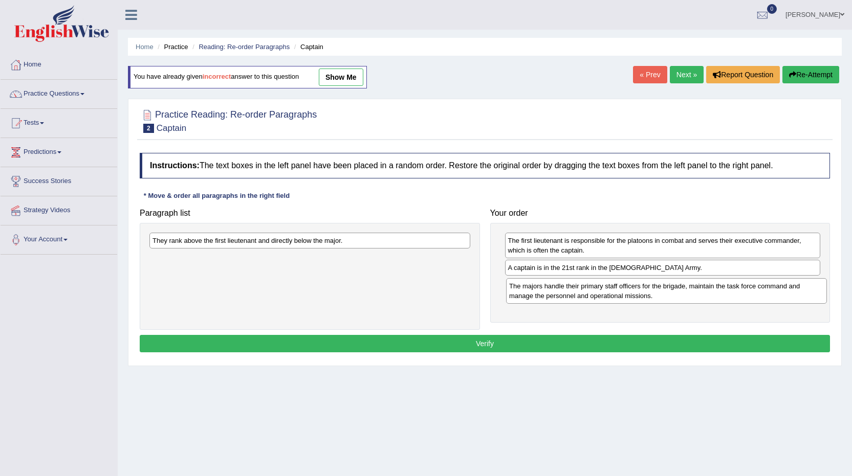
drag, startPoint x: 251, startPoint y: 247, endPoint x: 607, endPoint y: 292, distance: 359.5
click at [607, 292] on div "The majors handle their primary staff officers for the brigade, maintain the ta…" at bounding box center [666, 291] width 321 height 26
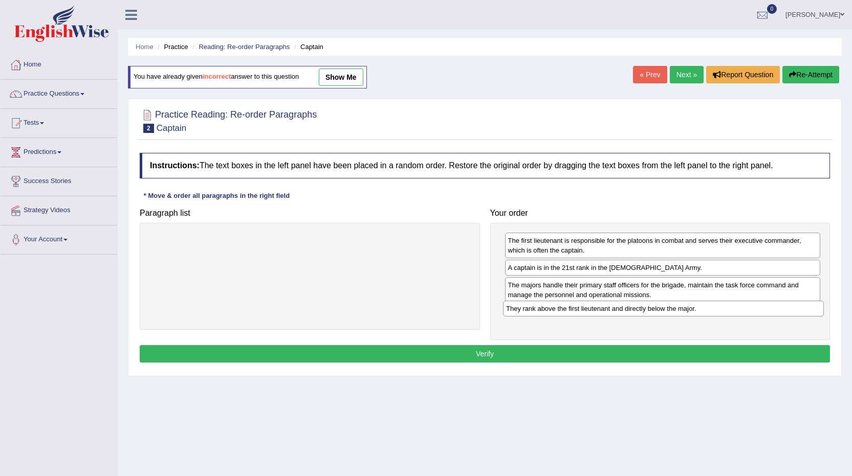
drag, startPoint x: 239, startPoint y: 241, endPoint x: 593, endPoint y: 311, distance: 361.3
click at [593, 311] on div "They rank above the first lieutenant and directly below the major." at bounding box center [663, 309] width 321 height 16
click at [483, 358] on button "Verify" at bounding box center [485, 353] width 690 height 17
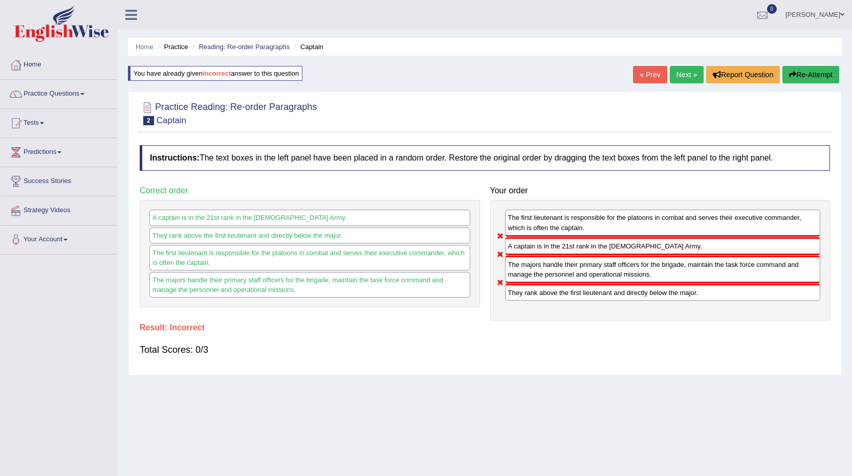
click at [823, 70] on button "Re-Attempt" at bounding box center [810, 74] width 57 height 17
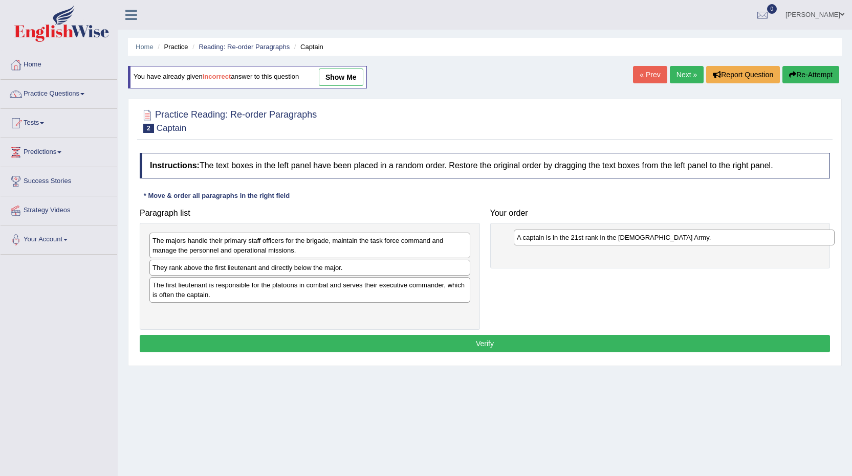
drag, startPoint x: 184, startPoint y: 273, endPoint x: 544, endPoint y: 241, distance: 361.6
click at [547, 241] on div "A captain is in the 21st rank in the [DEMOGRAPHIC_DATA] Army." at bounding box center [674, 238] width 321 height 16
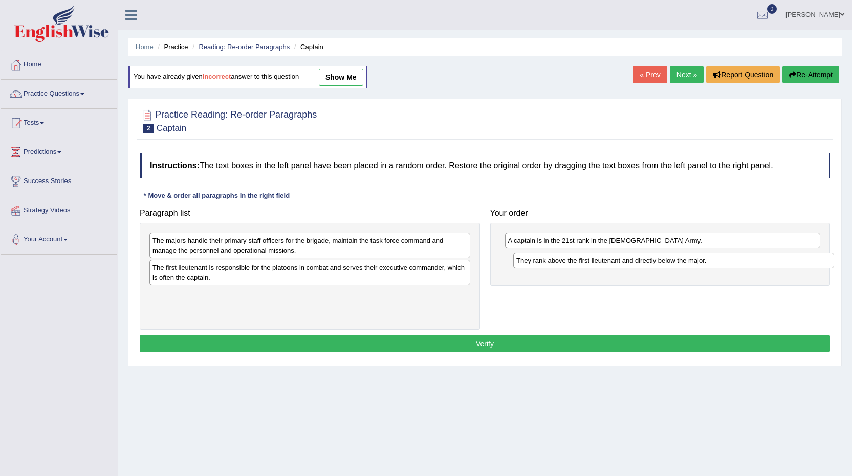
drag, startPoint x: 172, startPoint y: 271, endPoint x: 535, endPoint y: 262, distance: 362.8
click at [535, 262] on div "They rank above the first lieutenant and directly below the major." at bounding box center [673, 261] width 321 height 16
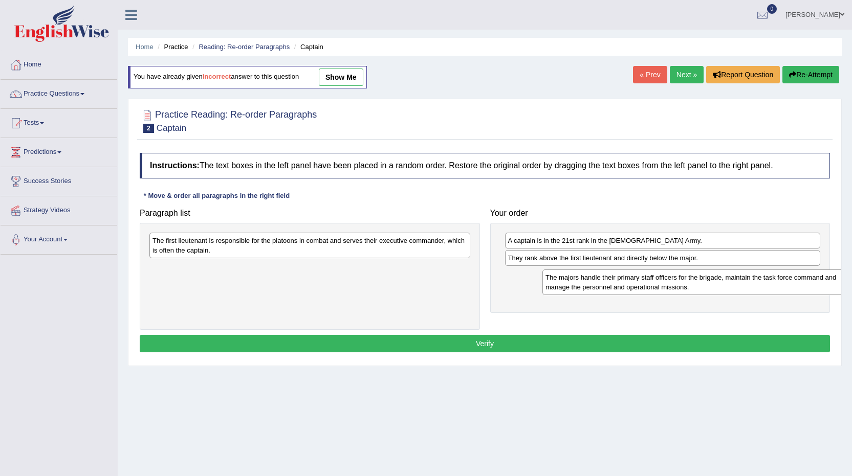
drag, startPoint x: 168, startPoint y: 250, endPoint x: 559, endPoint y: 287, distance: 392.6
click at [559, 287] on div "The majors handle their primary staff officers for the brigade, maintain the ta…" at bounding box center [702, 283] width 321 height 26
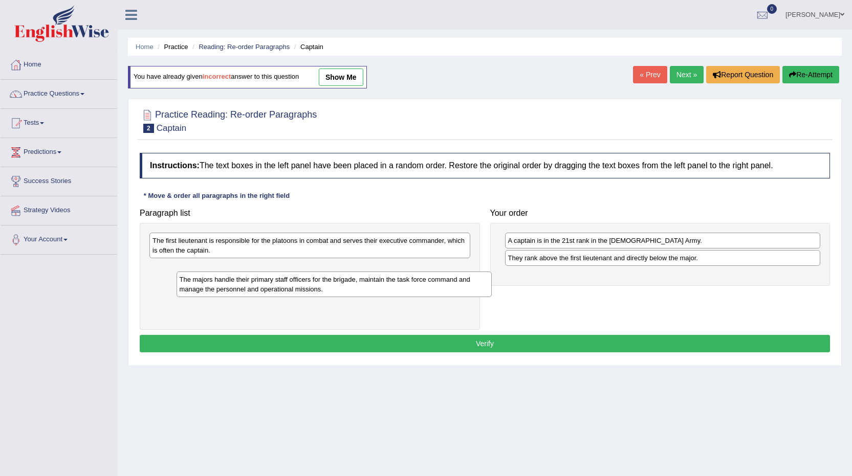
drag, startPoint x: 633, startPoint y: 286, endPoint x: 270, endPoint y: 277, distance: 363.9
click at [304, 291] on div "The majors handle their primary staff officers for the brigade, maintain the ta…" at bounding box center [334, 285] width 316 height 26
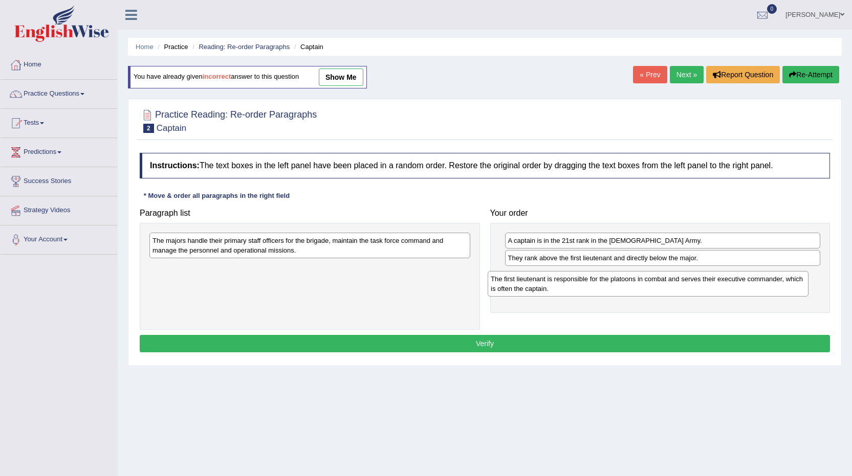
drag, startPoint x: 234, startPoint y: 245, endPoint x: 572, endPoint y: 283, distance: 340.3
click at [572, 283] on div "The first lieutenant is responsible for the platoons in combat and serves their…" at bounding box center [648, 284] width 321 height 26
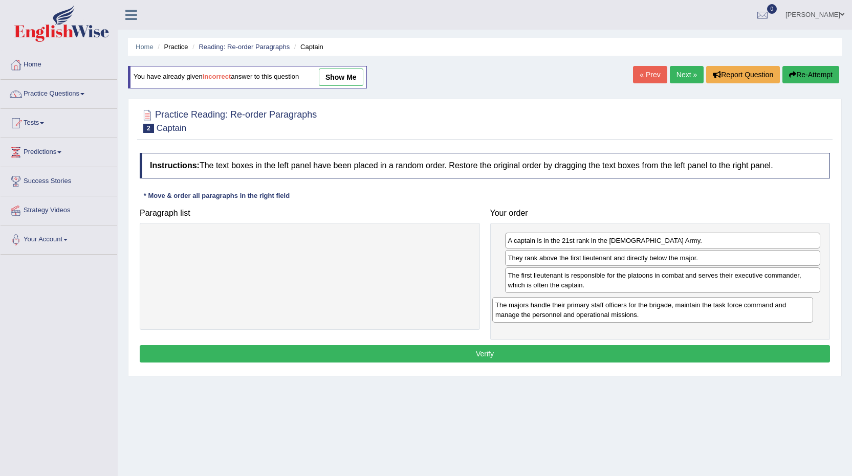
drag, startPoint x: 349, startPoint y: 239, endPoint x: 692, endPoint y: 303, distance: 348.8
click at [692, 303] on div "The majors handle their primary staff officers for the brigade, maintain the ta…" at bounding box center [652, 310] width 321 height 26
click at [476, 347] on button "Verify" at bounding box center [485, 353] width 690 height 17
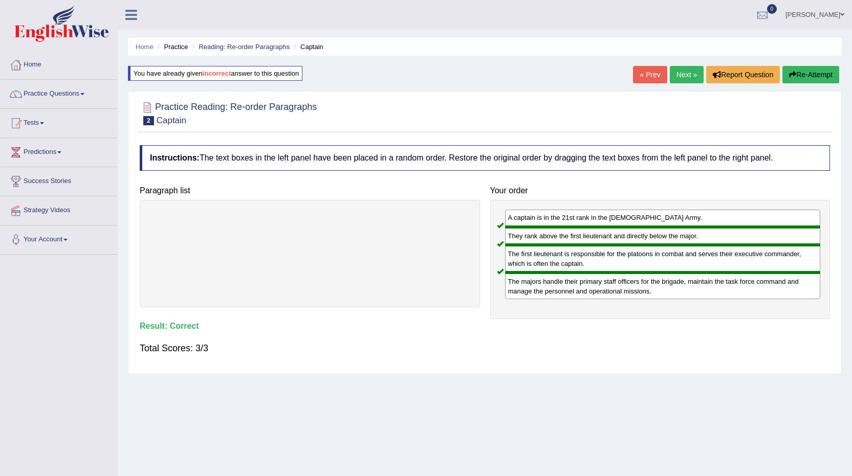
click at [687, 72] on link "Next »" at bounding box center [687, 74] width 34 height 17
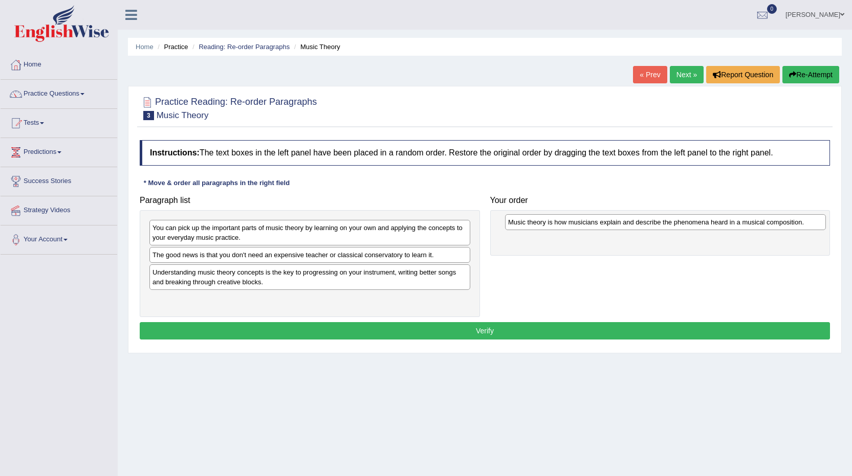
drag, startPoint x: 187, startPoint y: 272, endPoint x: 543, endPoint y: 222, distance: 359.1
click at [543, 222] on div "Music theory is how musicians explain and describe the phenomena heard in a mus…" at bounding box center [665, 222] width 321 height 16
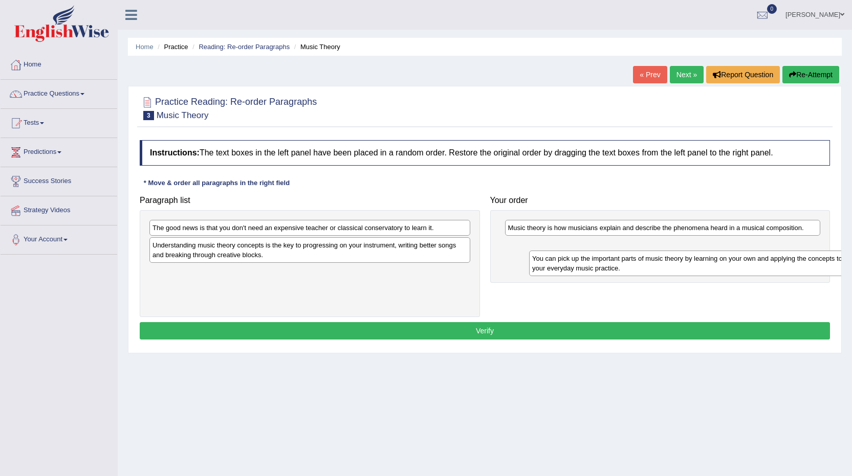
drag, startPoint x: 215, startPoint y: 241, endPoint x: 595, endPoint y: 272, distance: 380.8
click at [595, 272] on div "You can pick up the important parts of music theory by learning on your own and…" at bounding box center [689, 264] width 321 height 26
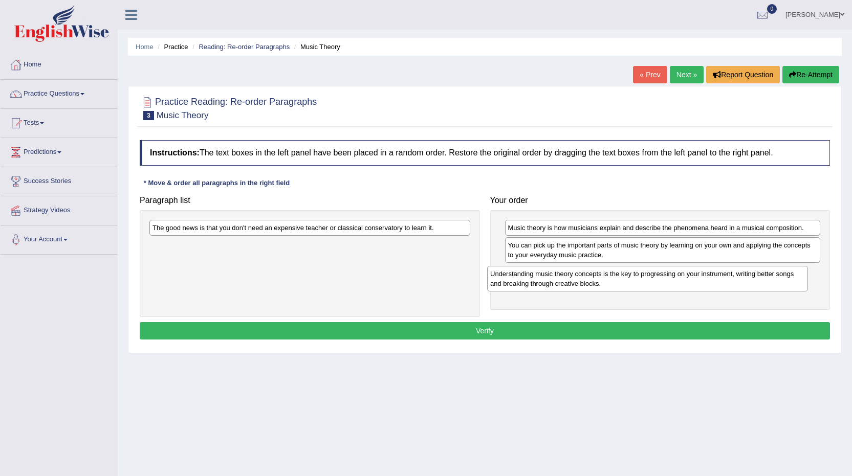
drag, startPoint x: 225, startPoint y: 258, endPoint x: 561, endPoint y: 281, distance: 337.4
click at [562, 286] on div "Understanding music theory concepts is the key to progressing on your instrumen…" at bounding box center [647, 279] width 321 height 26
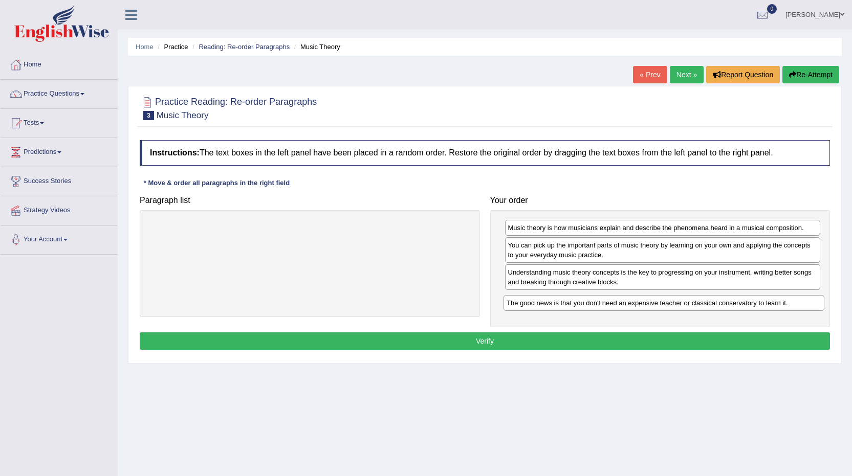
drag, startPoint x: 261, startPoint y: 230, endPoint x: 615, endPoint y: 305, distance: 361.9
click at [615, 305] on div "The good news is that you don't need an expensive teacher or classical conserva…" at bounding box center [663, 303] width 321 height 16
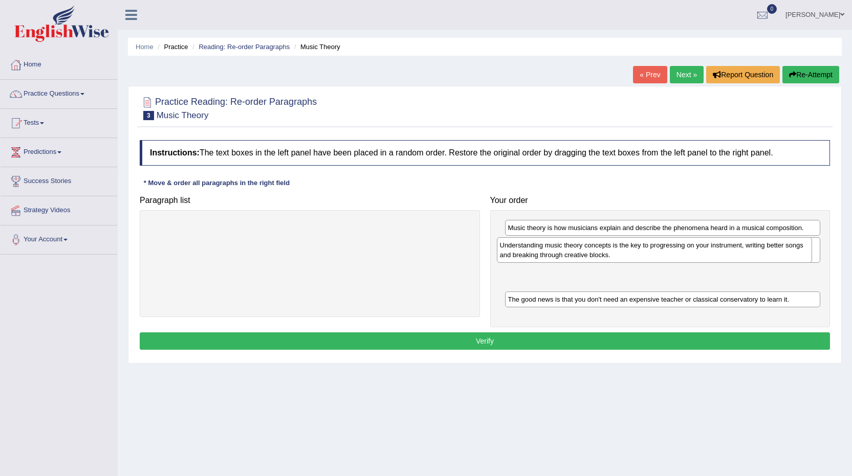
drag, startPoint x: 575, startPoint y: 288, endPoint x: 566, endPoint y: 254, distance: 34.7
click at [566, 255] on div "Understanding music theory concepts is the key to progressing on your instrumen…" at bounding box center [655, 250] width 316 height 26
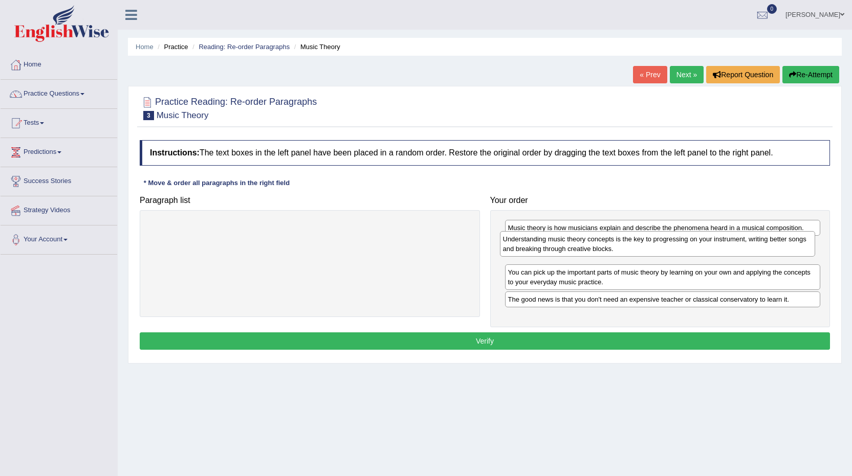
drag, startPoint x: 524, startPoint y: 280, endPoint x: 519, endPoint y: 247, distance: 33.6
click at [519, 247] on div "Understanding music theory concepts is the key to progressing on your instrumen…" at bounding box center [658, 244] width 316 height 26
click at [495, 338] on button "Verify" at bounding box center [485, 341] width 690 height 17
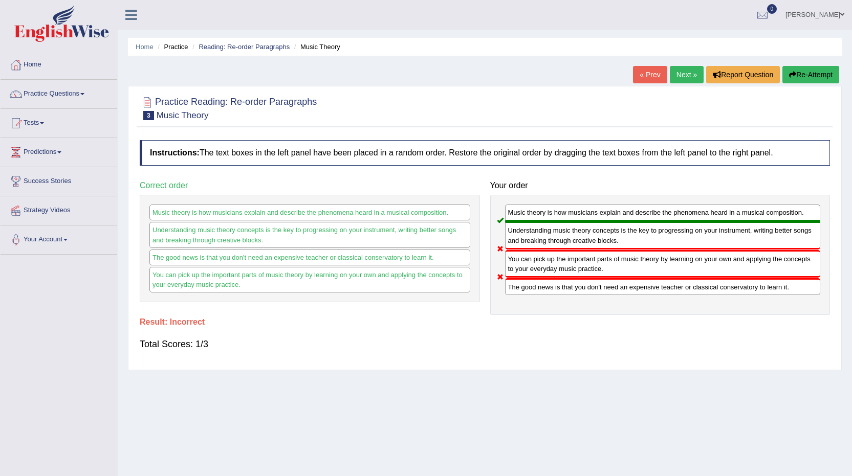
click at [803, 75] on button "Re-Attempt" at bounding box center [810, 74] width 57 height 17
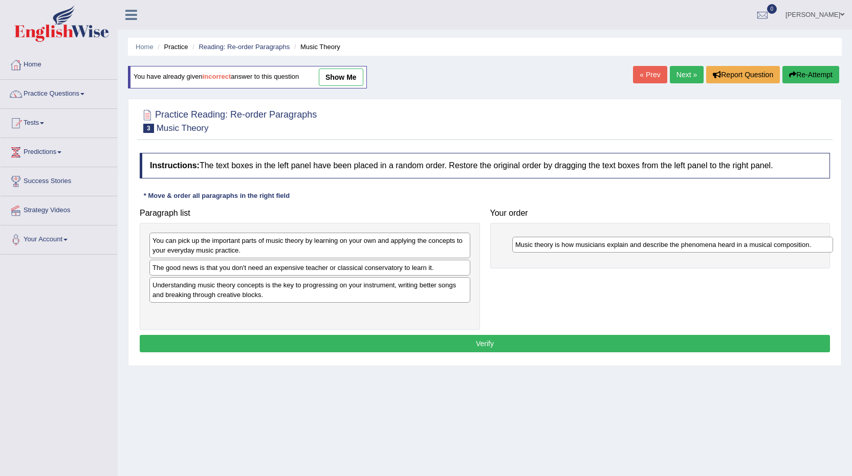
drag, startPoint x: 169, startPoint y: 288, endPoint x: 532, endPoint y: 248, distance: 365.0
click at [532, 248] on div "Music theory is how musicians explain and describe the phenomena heard in a mus…" at bounding box center [672, 245] width 321 height 16
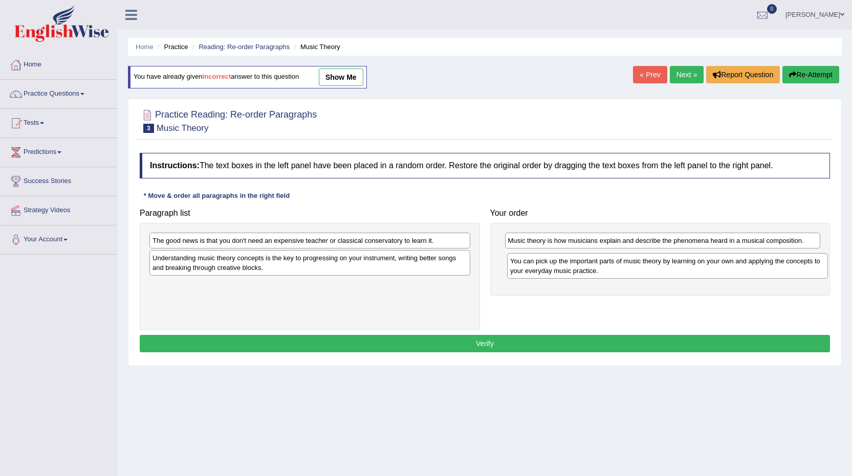
drag, startPoint x: 173, startPoint y: 251, endPoint x: 529, endPoint y: 268, distance: 356.5
click at [531, 270] on div "You can pick up the important parts of music theory by learning on your own and…" at bounding box center [667, 266] width 321 height 26
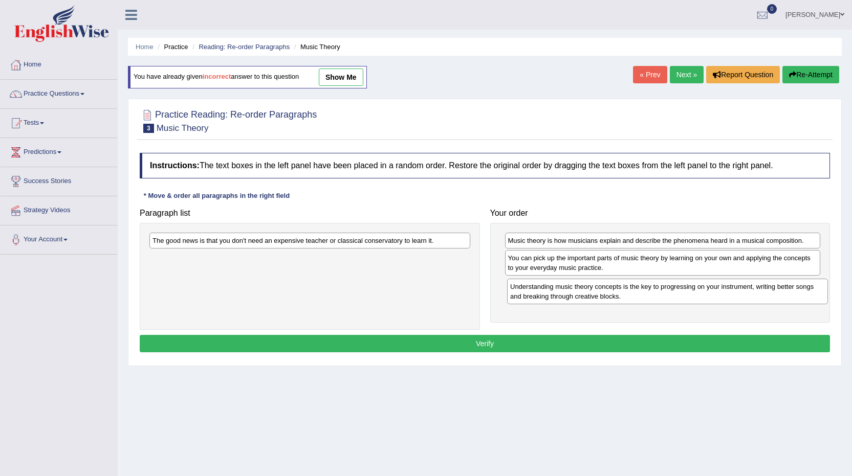
drag, startPoint x: 234, startPoint y: 263, endPoint x: 591, endPoint y: 292, distance: 358.7
click at [591, 292] on div "Understanding music theory concepts is the key to progressing on your instrumen…" at bounding box center [667, 292] width 321 height 26
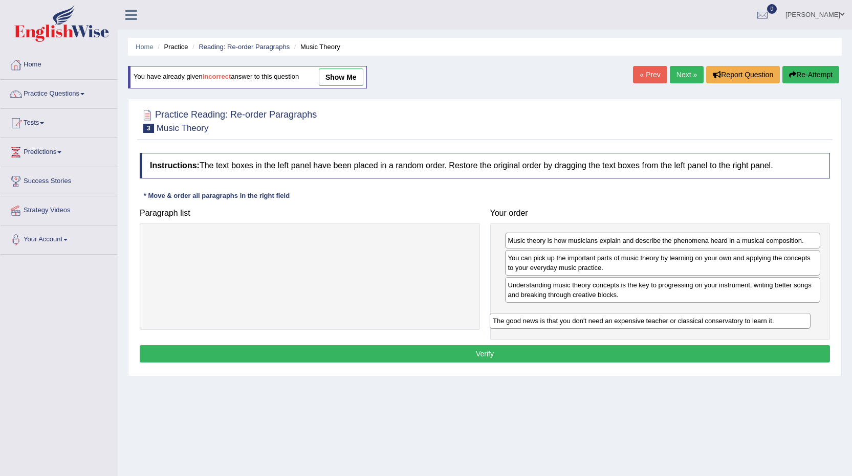
drag, startPoint x: 357, startPoint y: 238, endPoint x: 726, endPoint y: 303, distance: 375.5
click at [717, 313] on div "The good news is that you don't need an expensive teacher or classical conserva…" at bounding box center [650, 321] width 321 height 16
click at [482, 351] on button "Verify" at bounding box center [485, 353] width 690 height 17
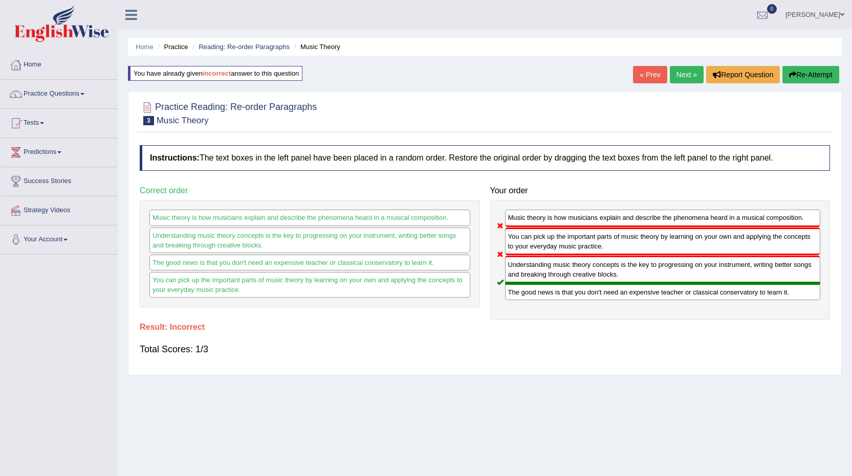
click at [820, 77] on button "Re-Attempt" at bounding box center [810, 74] width 57 height 17
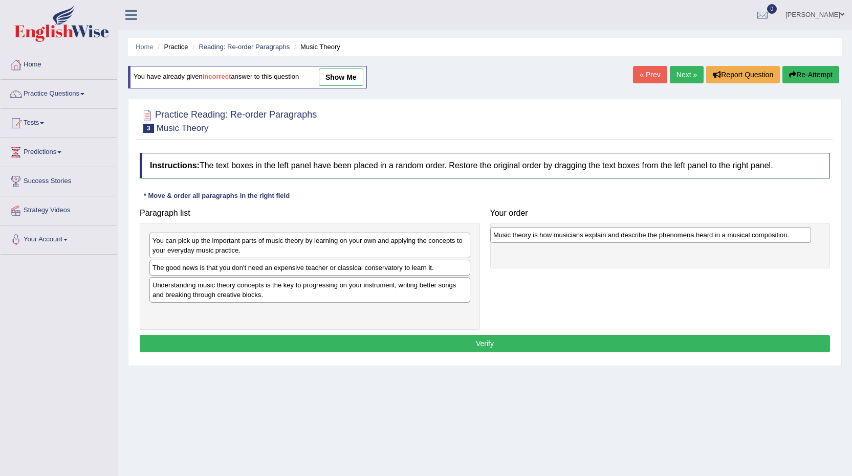
drag, startPoint x: 252, startPoint y: 286, endPoint x: 593, endPoint y: 236, distance: 344.4
click at [593, 236] on div "Music theory is how musicians explain and describe the phenomena heard in a mus…" at bounding box center [650, 235] width 321 height 16
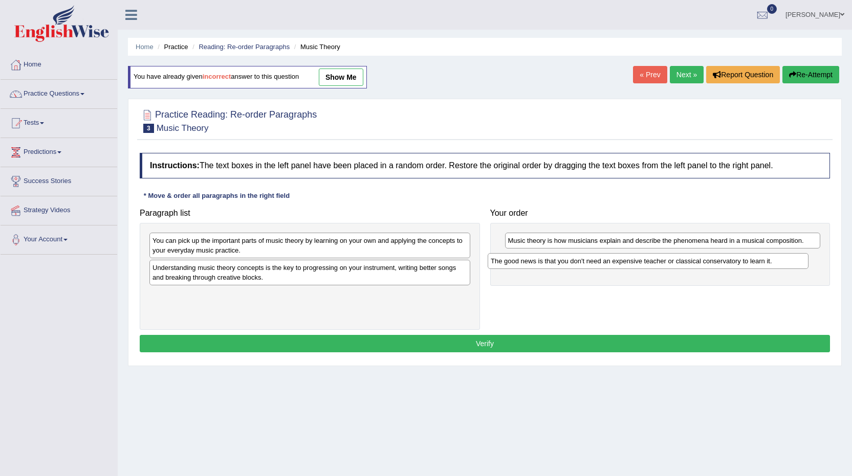
drag, startPoint x: 180, startPoint y: 271, endPoint x: 518, endPoint y: 264, distance: 338.2
click at [518, 264] on div "The good news is that you don't need an expensive teacher or classical conserva…" at bounding box center [648, 261] width 321 height 16
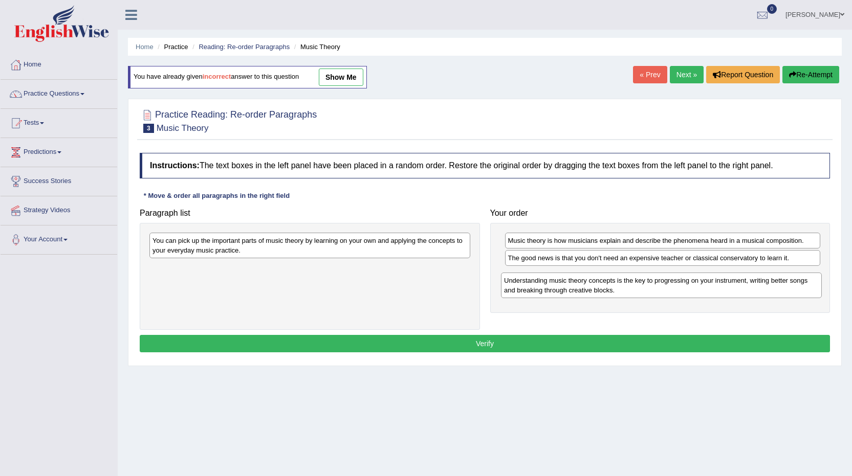
drag, startPoint x: 221, startPoint y: 279, endPoint x: 585, endPoint y: 288, distance: 363.8
click at [585, 288] on div "Understanding music theory concepts is the key to progressing on your instrumen…" at bounding box center [661, 286] width 321 height 26
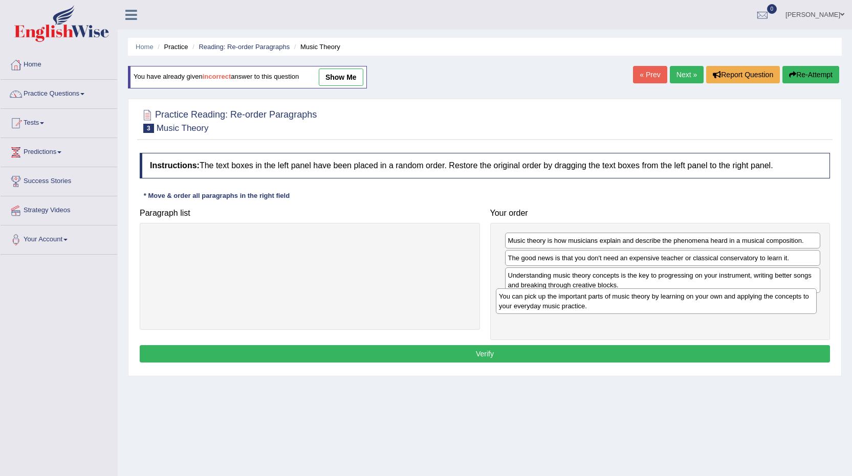
drag, startPoint x: 305, startPoint y: 241, endPoint x: 679, endPoint y: 298, distance: 377.8
click at [661, 302] on div "You can pick up the important parts of music theory by learning on your own and…" at bounding box center [656, 302] width 321 height 26
click at [523, 348] on button "Verify" at bounding box center [485, 353] width 690 height 17
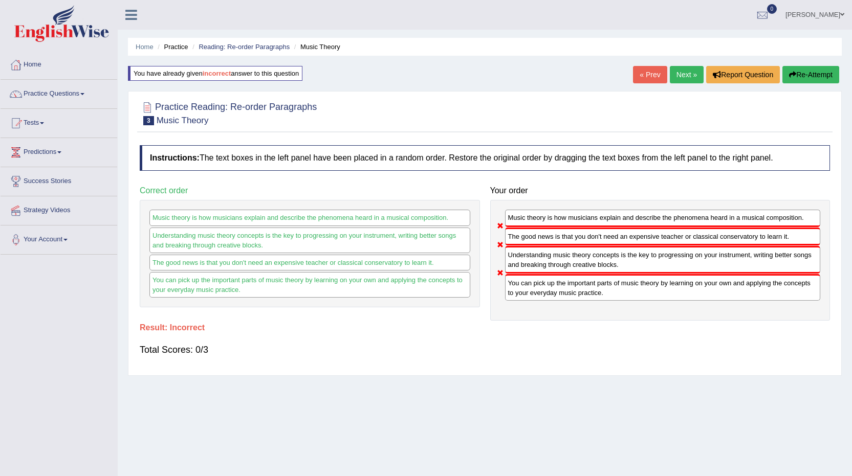
click at [818, 68] on button "Re-Attempt" at bounding box center [810, 74] width 57 height 17
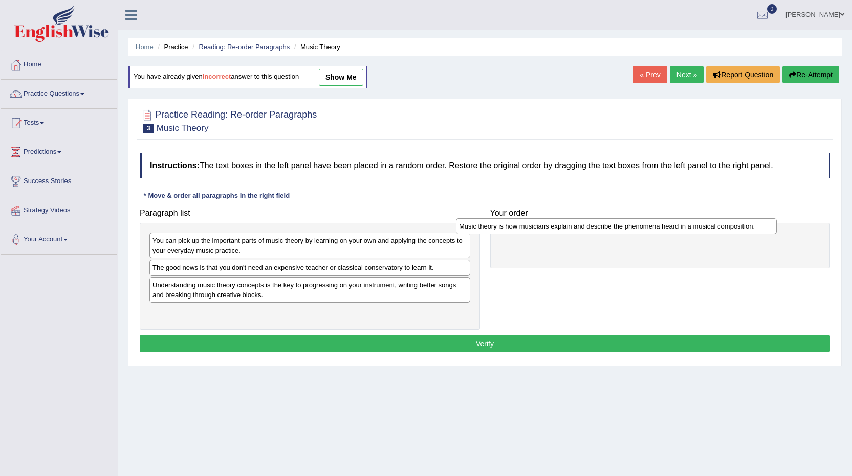
click at [506, 229] on div "Music theory is how musicians explain and describe the phenomena heard in a mus…" at bounding box center [616, 226] width 321 height 16
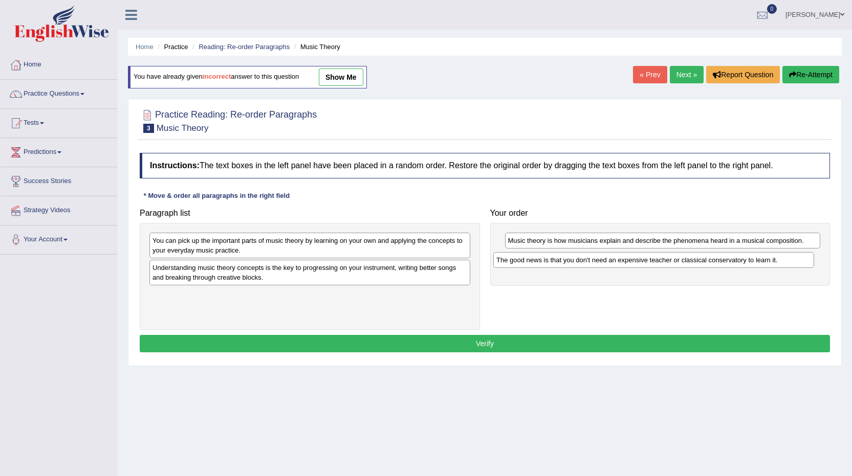
drag, startPoint x: 176, startPoint y: 271, endPoint x: 520, endPoint y: 263, distance: 343.9
click at [520, 263] on div "The good news is that you don't need an expensive teacher or classical conserva…" at bounding box center [653, 260] width 321 height 16
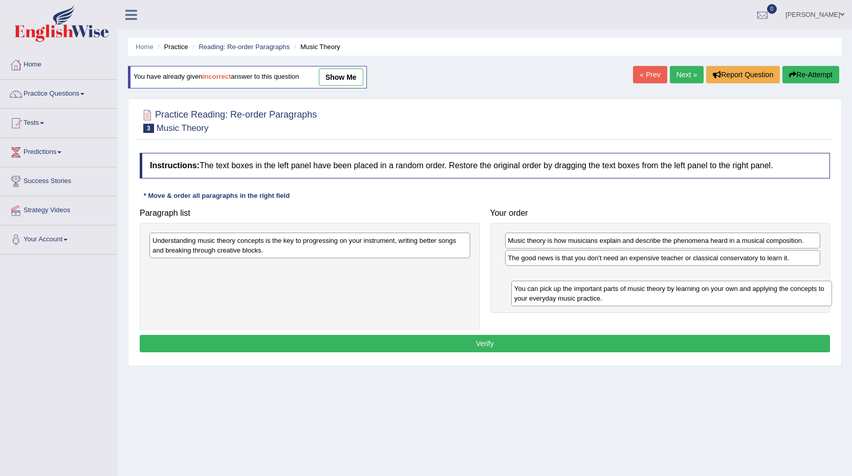
drag, startPoint x: 369, startPoint y: 247, endPoint x: 731, endPoint y: 295, distance: 364.4
click at [731, 295] on div "You can pick up the important parts of music theory by learning on your own and…" at bounding box center [671, 294] width 321 height 26
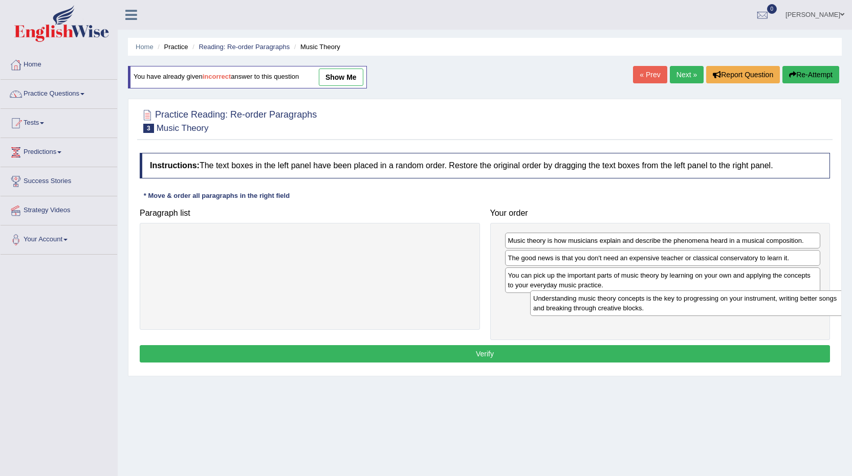
drag, startPoint x: 175, startPoint y: 248, endPoint x: 556, endPoint y: 306, distance: 385.0
click at [556, 306] on div "Understanding music theory concepts is the key to progressing on your instrumen…" at bounding box center [690, 304] width 321 height 26
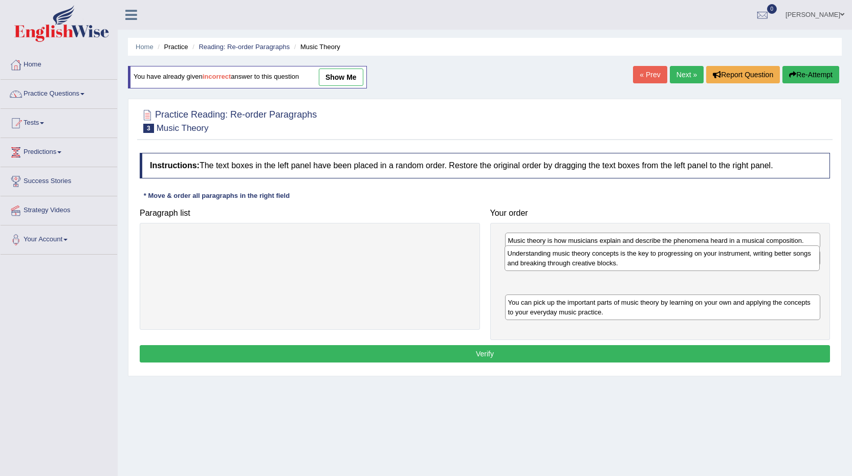
drag, startPoint x: 576, startPoint y: 317, endPoint x: 575, endPoint y: 268, distance: 49.1
click at [575, 268] on div "Understanding music theory concepts is the key to progressing on your instrumen…" at bounding box center [662, 259] width 316 height 26
drag, startPoint x: 555, startPoint y: 298, endPoint x: 553, endPoint y: 253, distance: 44.6
click at [553, 253] on div "You can pick up the important parts of music theory by learning on your own and…" at bounding box center [660, 258] width 316 height 26
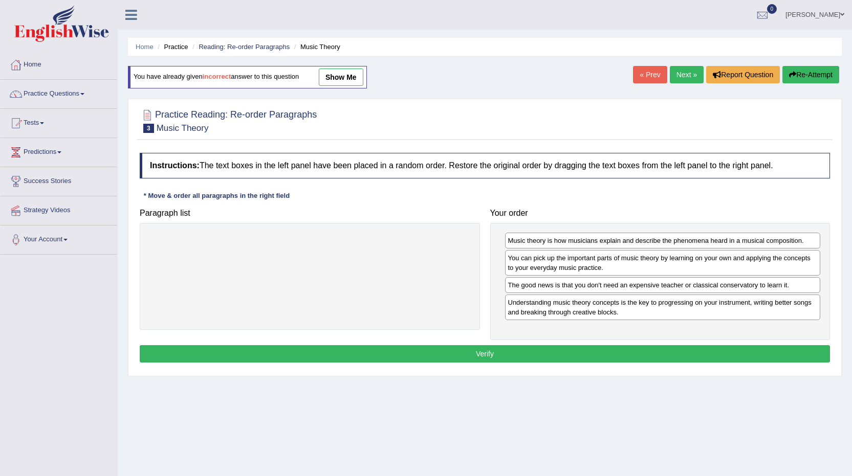
click at [497, 359] on button "Verify" at bounding box center [485, 353] width 690 height 17
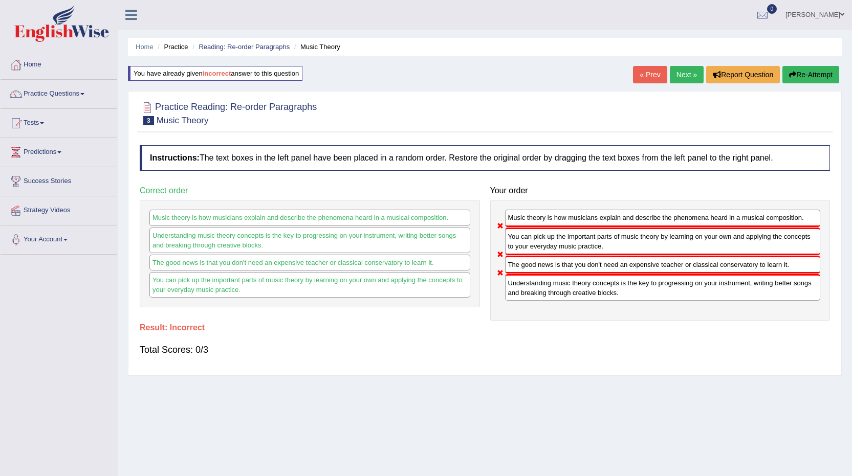
click at [815, 70] on button "Re-Attempt" at bounding box center [810, 74] width 57 height 17
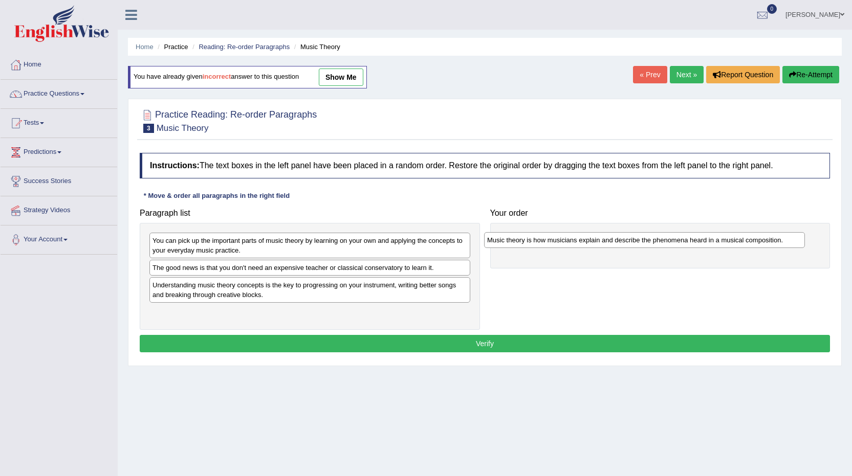
click at [511, 245] on div "Music theory is how musicians explain and describe the phenomena heard in a mus…" at bounding box center [644, 240] width 321 height 16
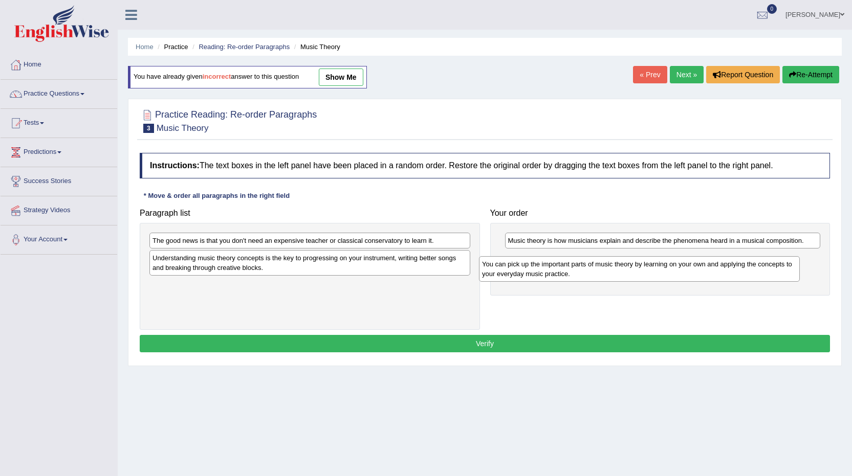
drag, startPoint x: 195, startPoint y: 249, endPoint x: 524, endPoint y: 273, distance: 330.3
click at [524, 273] on div "You can pick up the important parts of music theory by learning on your own and…" at bounding box center [639, 269] width 321 height 26
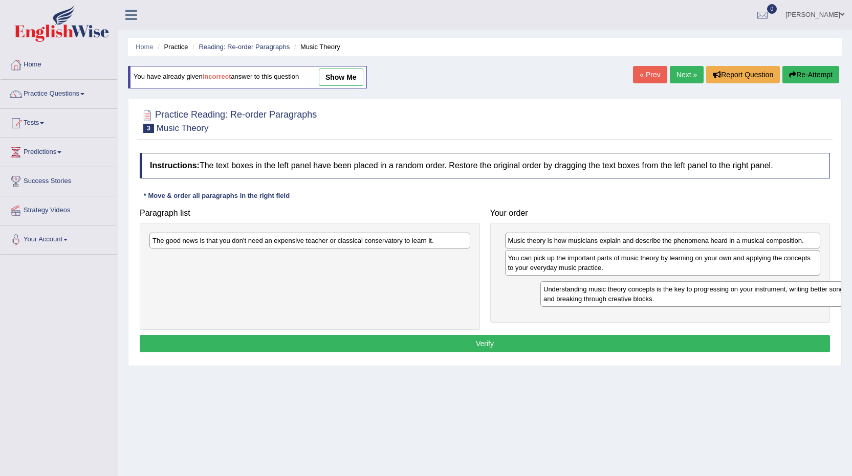
drag, startPoint x: 184, startPoint y: 269, endPoint x: 554, endPoint y: 306, distance: 371.8
click at [554, 307] on div "Understanding music theory concepts is the key to progressing on your instrumen…" at bounding box center [700, 294] width 321 height 26
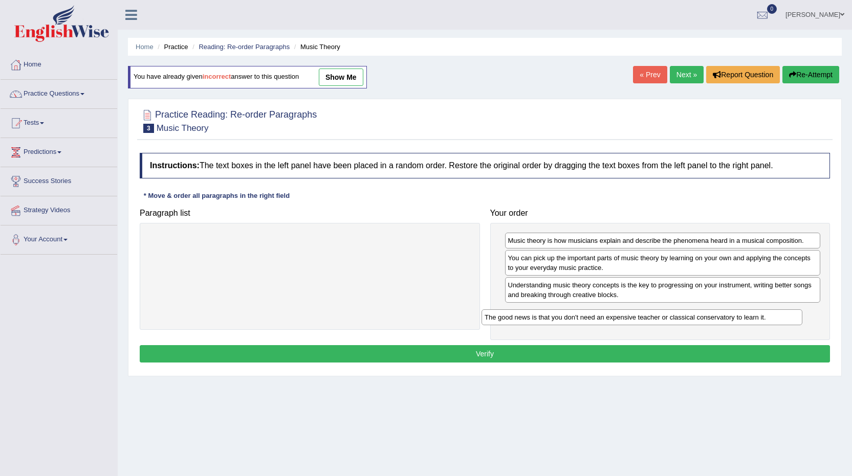
drag, startPoint x: 355, startPoint y: 242, endPoint x: 690, endPoint y: 318, distance: 344.1
click at [689, 319] on div "The good news is that you don't need an expensive teacher or classical conserva…" at bounding box center [641, 318] width 321 height 16
click at [474, 356] on button "Verify" at bounding box center [485, 353] width 690 height 17
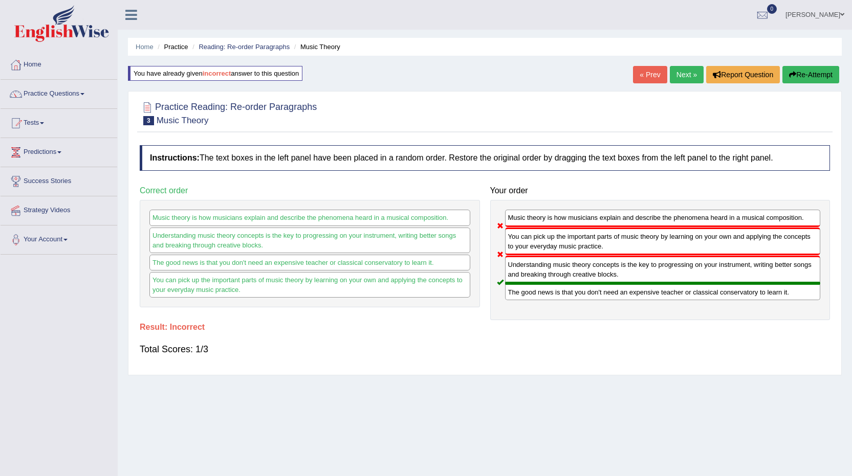
click at [799, 73] on button "Re-Attempt" at bounding box center [810, 74] width 57 height 17
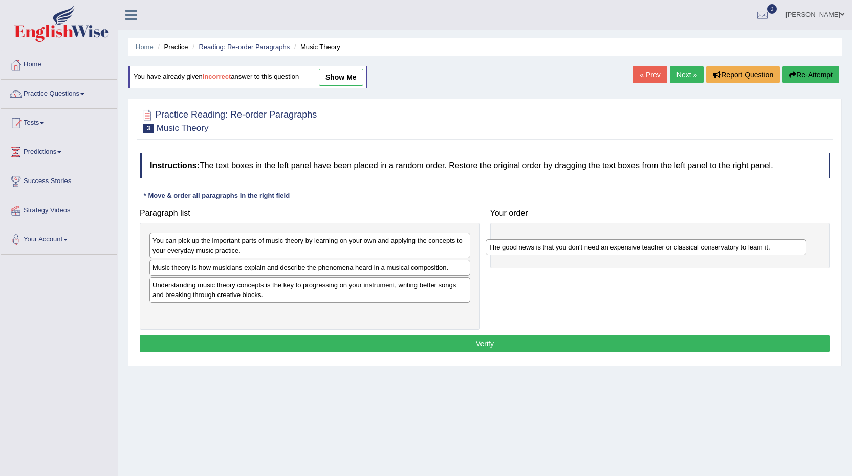
drag, startPoint x: 181, startPoint y: 268, endPoint x: 517, endPoint y: 244, distance: 337.0
click at [517, 245] on div "The good news is that you don't need an expensive teacher or classical conserva…" at bounding box center [645, 247] width 321 height 16
drag, startPoint x: 170, startPoint y: 268, endPoint x: 156, endPoint y: 269, distance: 14.3
click at [200, 269] on div "Music theory is how musicians explain and describe the phenomena heard in a mus…" at bounding box center [350, 267] width 321 height 16
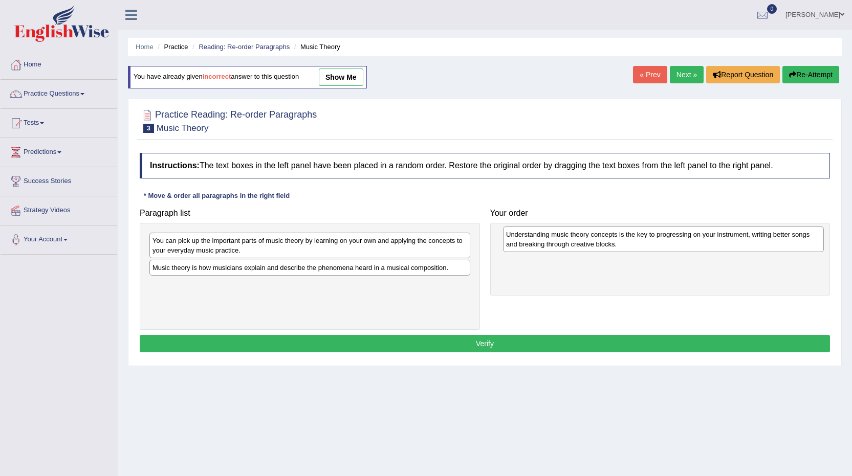
drag, startPoint x: 221, startPoint y: 296, endPoint x: 575, endPoint y: 246, distance: 357.1
click at [575, 246] on div "Understanding music theory concepts is the key to progressing on your instrumen…" at bounding box center [663, 240] width 321 height 26
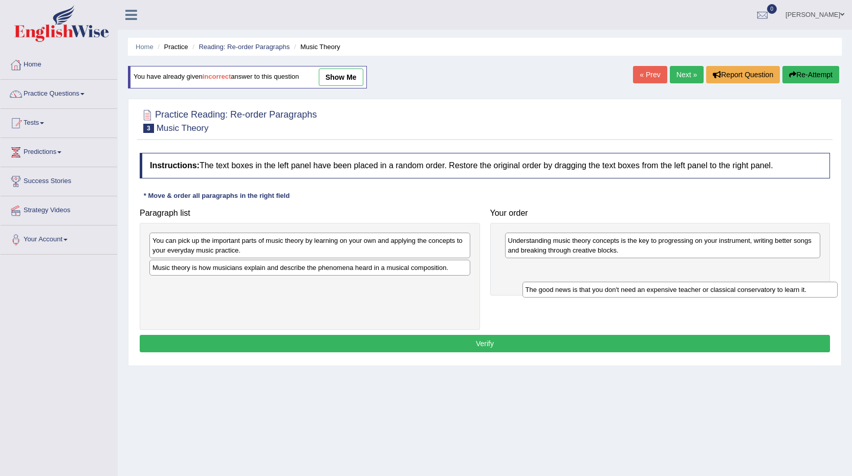
drag, startPoint x: 573, startPoint y: 244, endPoint x: 590, endPoint y: 293, distance: 52.1
click at [590, 293] on div "The good news is that you don't need an expensive teacher or classical conserva…" at bounding box center [680, 290] width 316 height 16
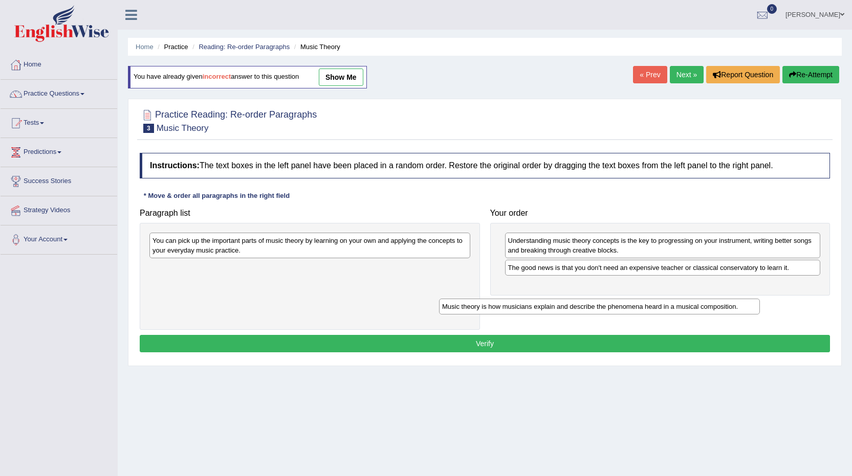
drag, startPoint x: 219, startPoint y: 263, endPoint x: 522, endPoint y: 294, distance: 304.4
click at [522, 299] on div "Music theory is how musicians explain and describe the phenomena heard in a mus…" at bounding box center [599, 307] width 321 height 16
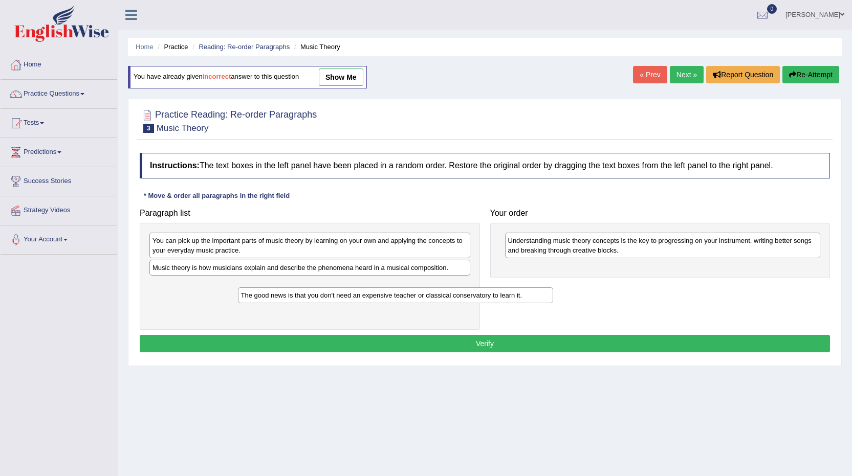
drag, startPoint x: 538, startPoint y: 274, endPoint x: 118, endPoint y: 275, distance: 420.5
click at [238, 291] on div "The good news is that you don't need an expensive teacher or classical conserva…" at bounding box center [396, 296] width 316 height 16
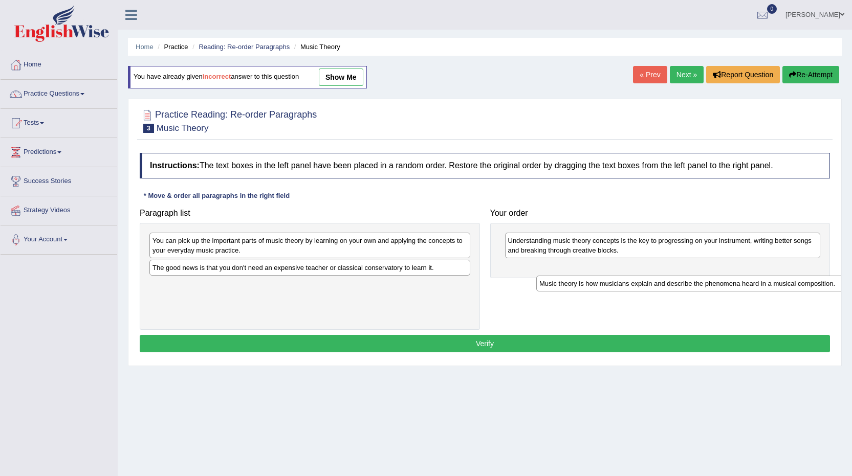
drag, startPoint x: 167, startPoint y: 265, endPoint x: 525, endPoint y: 270, distance: 358.1
click at [536, 276] on div "Music theory is how musicians explain and describe the phenomena heard in a mus…" at bounding box center [696, 284] width 321 height 16
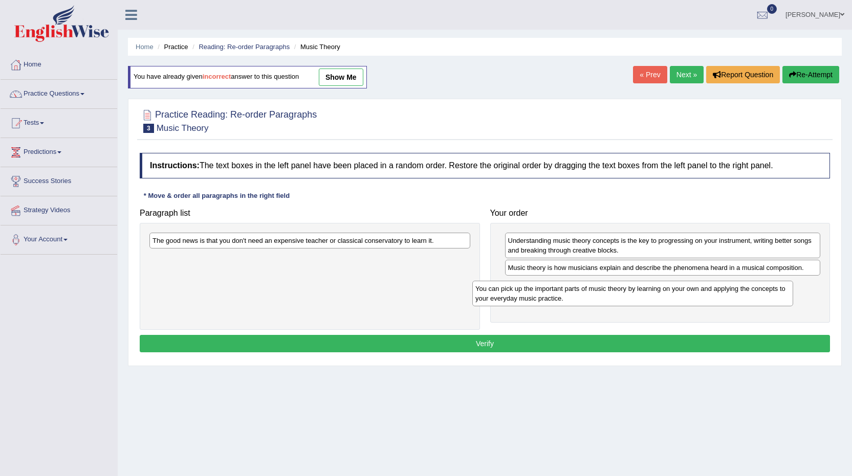
drag, startPoint x: 330, startPoint y: 246, endPoint x: 653, endPoint y: 294, distance: 326.4
click at [653, 294] on div "You can pick up the important parts of music theory by learning on your own and…" at bounding box center [632, 294] width 321 height 26
click at [373, 250] on div "The good news is that you don't need an expensive teacher or classical conserva…" at bounding box center [310, 276] width 340 height 107
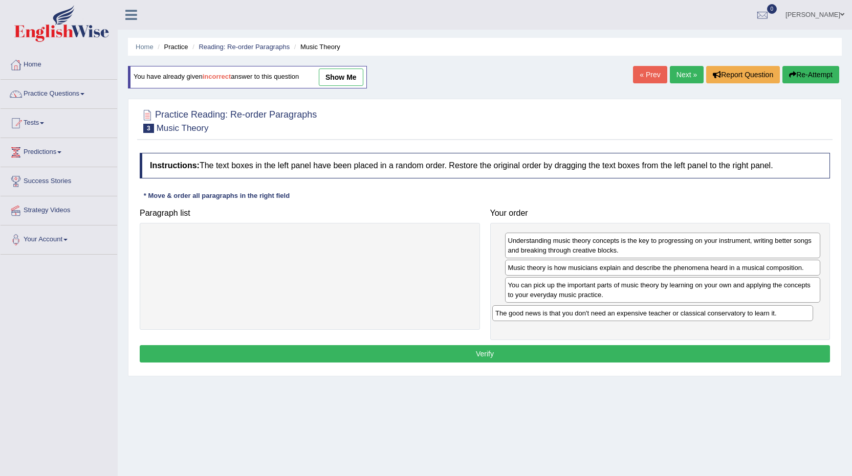
drag, startPoint x: 373, startPoint y: 244, endPoint x: 717, endPoint y: 316, distance: 350.8
click at [717, 316] on div "The good news is that you don't need an expensive teacher or classical conserva…" at bounding box center [652, 313] width 321 height 16
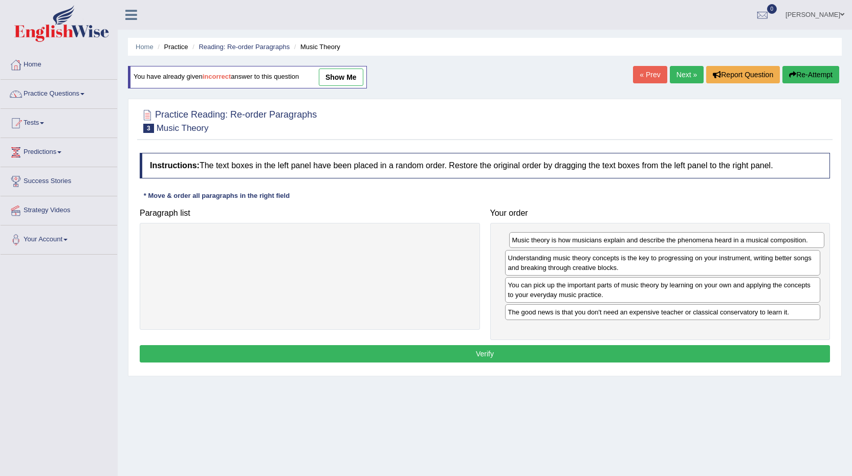
drag, startPoint x: 537, startPoint y: 272, endPoint x: 541, endPoint y: 245, distance: 27.9
click at [541, 245] on div "Music theory is how musicians explain and describe the phenomena heard in a mus…" at bounding box center [667, 240] width 316 height 16
click at [500, 355] on button "Verify" at bounding box center [485, 353] width 690 height 17
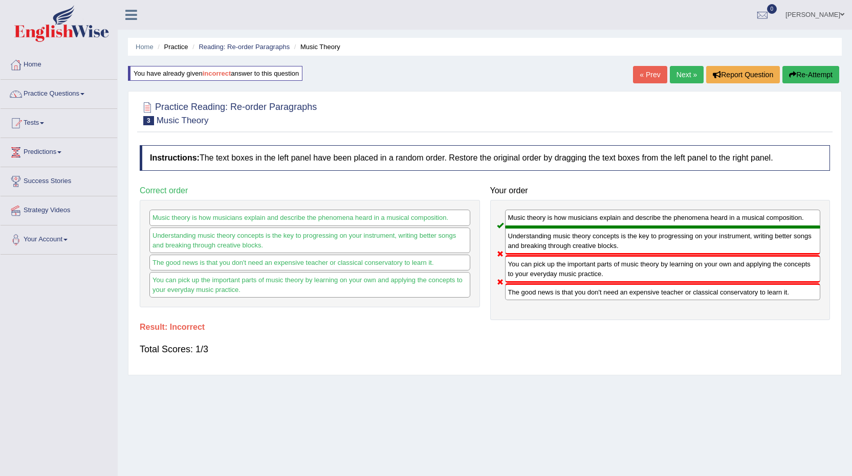
click at [807, 14] on link "Ranjana Dutta" at bounding box center [815, 13] width 74 height 27
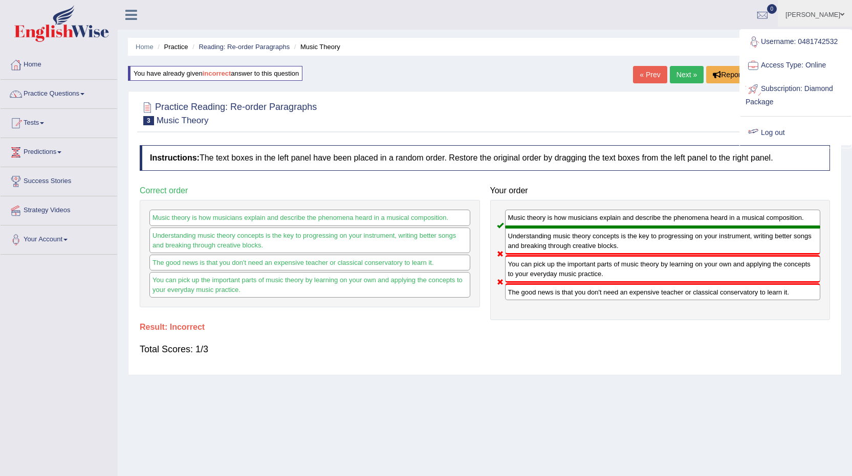
click at [785, 135] on link "Log out" at bounding box center [795, 133] width 111 height 24
